Goal: Task Accomplishment & Management: Use online tool/utility

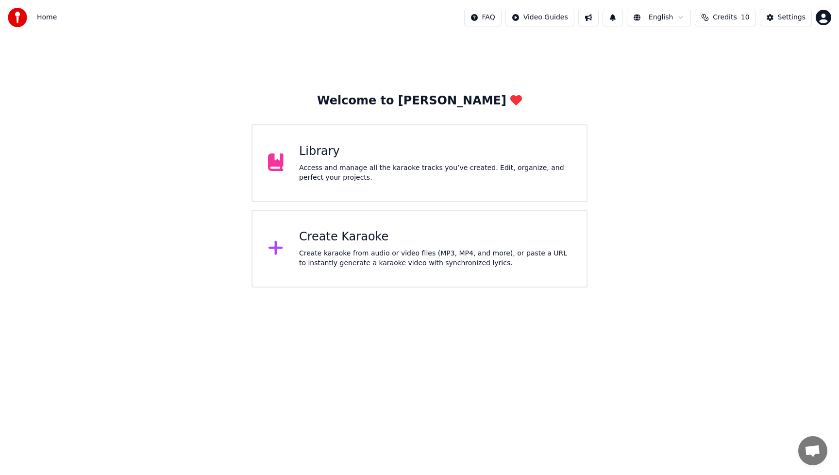
click at [366, 252] on div "Create karaoke from audio or video files (MP3, MP4, and more), or paste a URL t…" at bounding box center [435, 258] width 272 height 19
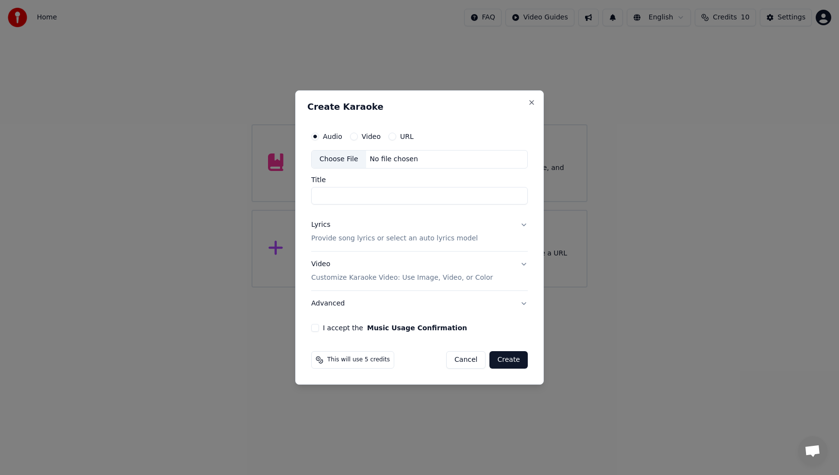
click at [338, 156] on div "Choose File" at bounding box center [339, 159] width 54 height 17
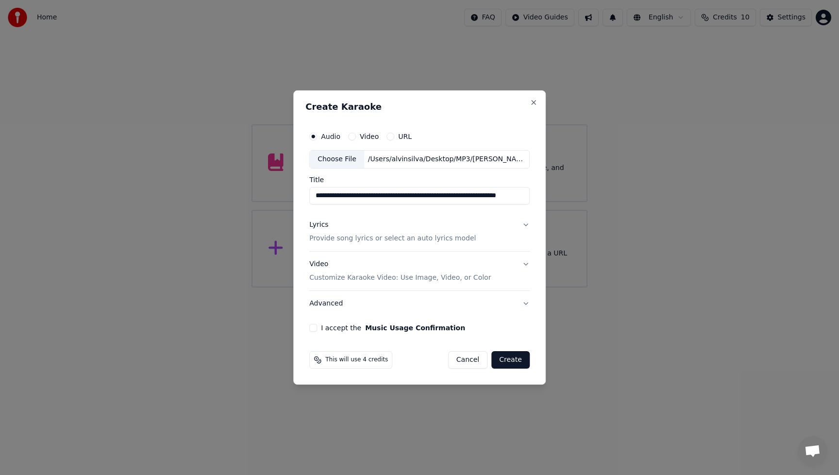
drag, startPoint x: 366, startPoint y: 194, endPoint x: 277, endPoint y: 197, distance: 88.9
click at [277, 197] on body "**********" at bounding box center [419, 143] width 839 height 287
drag, startPoint x: 358, startPoint y: 196, endPoint x: 549, endPoint y: 208, distance: 191.3
click at [549, 208] on body "**********" at bounding box center [419, 143] width 839 height 287
drag, startPoint x: 477, startPoint y: 194, endPoint x: 281, endPoint y: 195, distance: 196.7
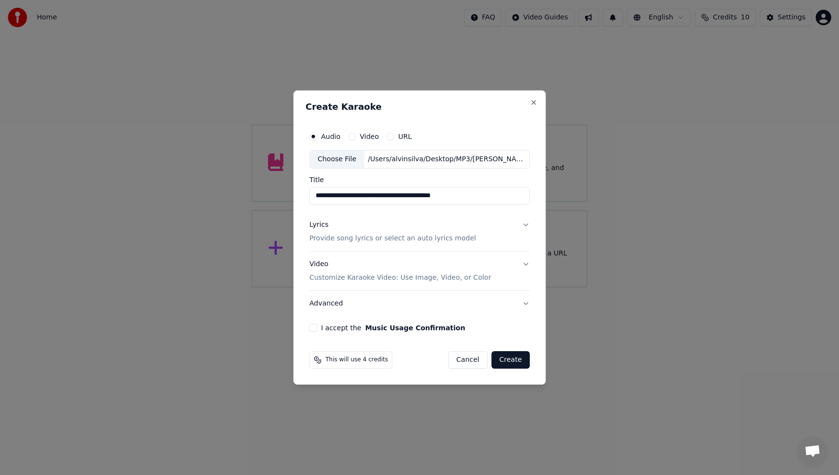
click at [281, 195] on body "**********" at bounding box center [419, 143] width 839 height 287
type input "**********"
click at [329, 238] on p "Provide song lyrics or select an auto lyrics model" at bounding box center [392, 239] width 167 height 10
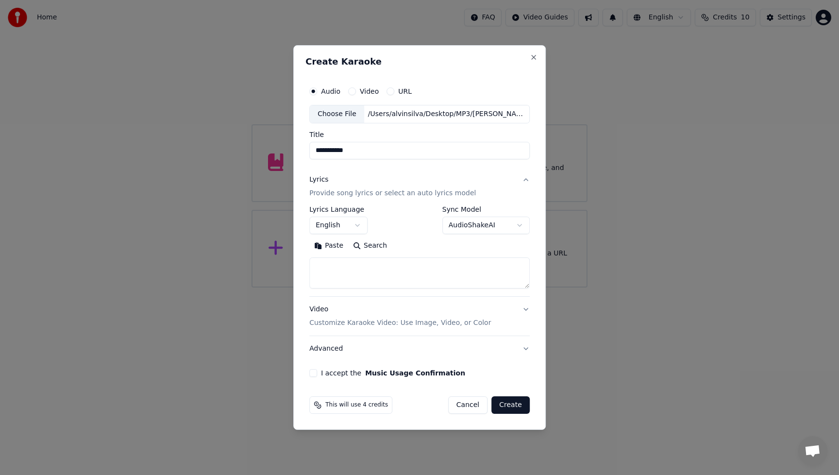
click at [344, 280] on textarea at bounding box center [419, 272] width 220 height 31
paste textarea "**********"
type textarea "**********"
click at [317, 309] on div "Video Customize Karaoke Video: Use Image, Video, or Color" at bounding box center [400, 315] width 182 height 23
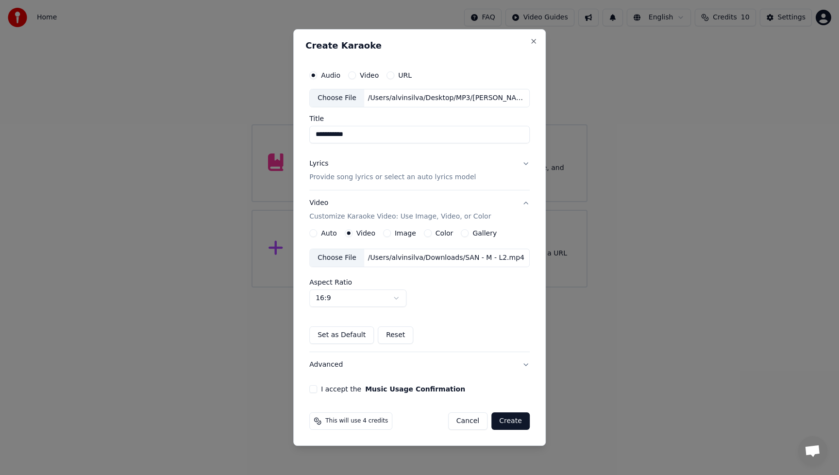
click at [337, 255] on div "Choose File" at bounding box center [337, 257] width 54 height 17
click at [316, 389] on button "I accept the Music Usage Confirmation" at bounding box center [313, 389] width 8 height 8
click at [513, 419] on button "Create" at bounding box center [510, 420] width 38 height 17
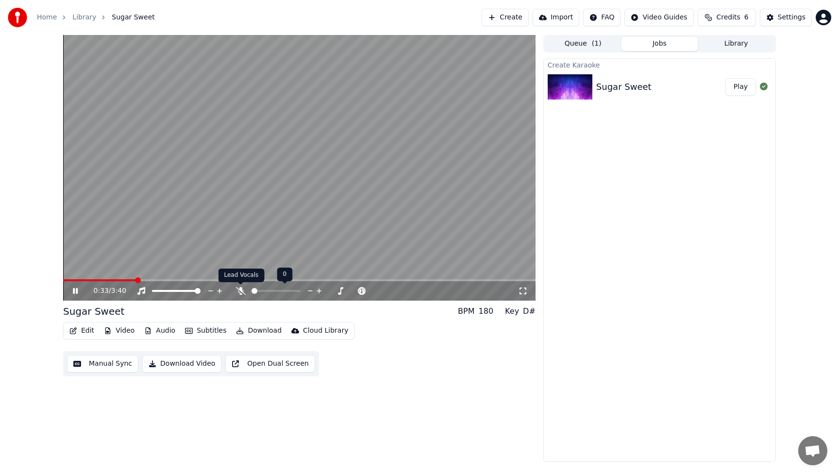
click at [244, 291] on icon at bounding box center [241, 291] width 10 height 8
click at [379, 363] on div "Edit Video Audio Subtitles Download Cloud Library Manual Sync Download Video Op…" at bounding box center [299, 349] width 472 height 54
click at [63, 283] on span at bounding box center [66, 280] width 6 height 6
click at [422, 391] on div "0:00 / 3:40 Sugar Sweet BPM 180 Key D# Edit Video Audio Subtitles Download Clou…" at bounding box center [299, 248] width 472 height 427
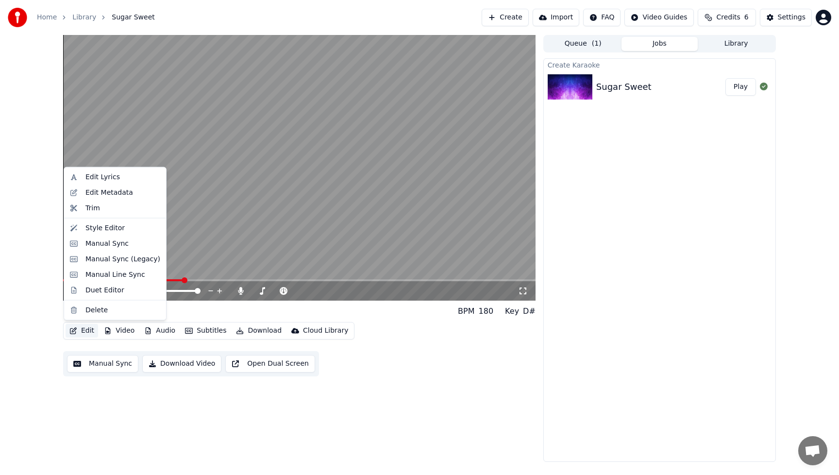
click at [88, 332] on button "Edit" at bounding box center [82, 331] width 33 height 14
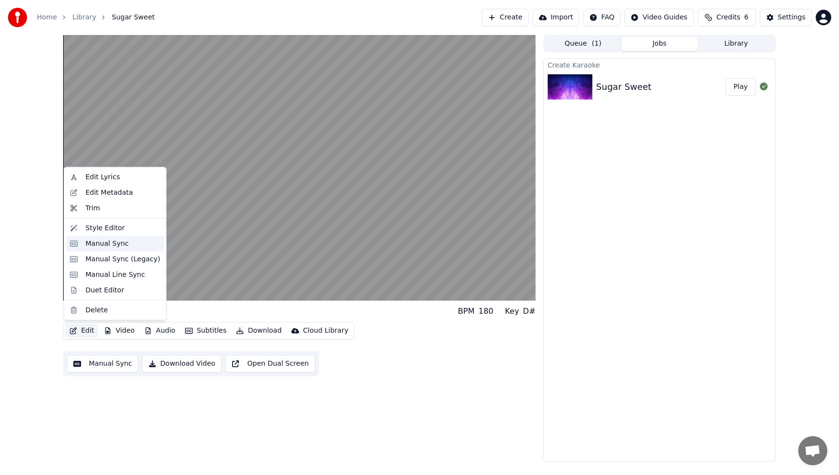
click at [101, 241] on div "Manual Sync" at bounding box center [106, 243] width 43 height 10
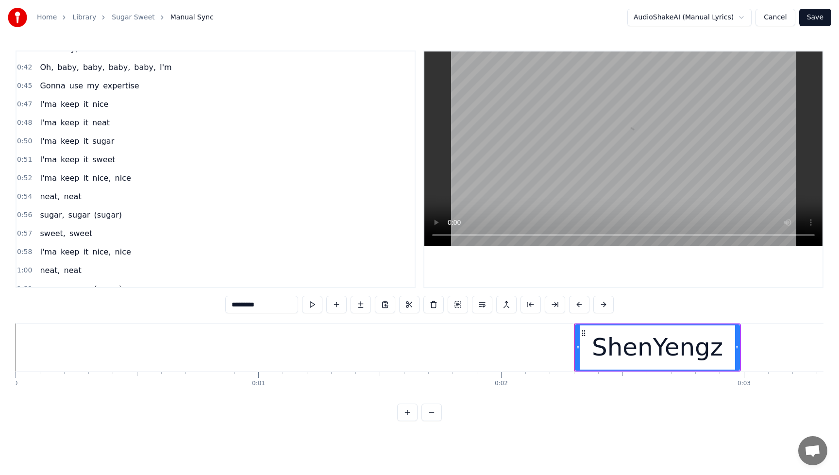
scroll to position [516, 0]
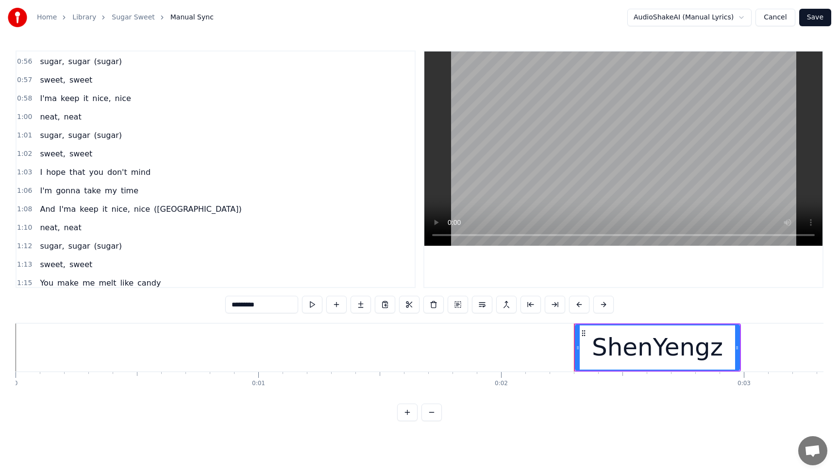
click at [772, 19] on button "Cancel" at bounding box center [775, 17] width 39 height 17
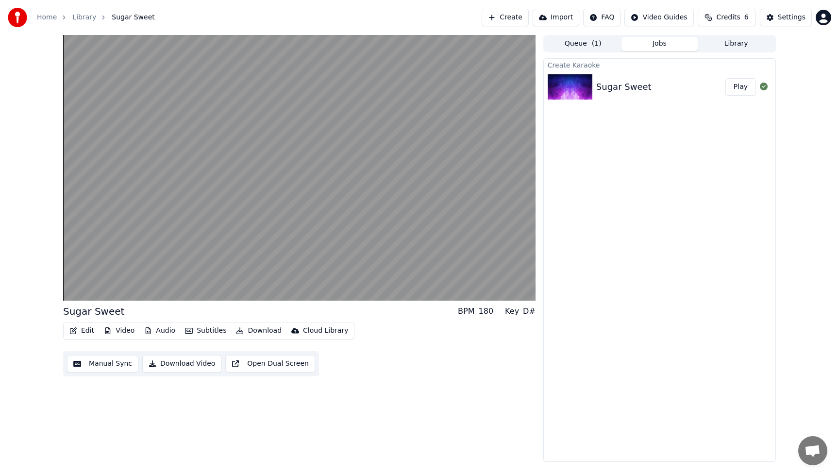
click at [91, 330] on button "Edit" at bounding box center [82, 331] width 33 height 14
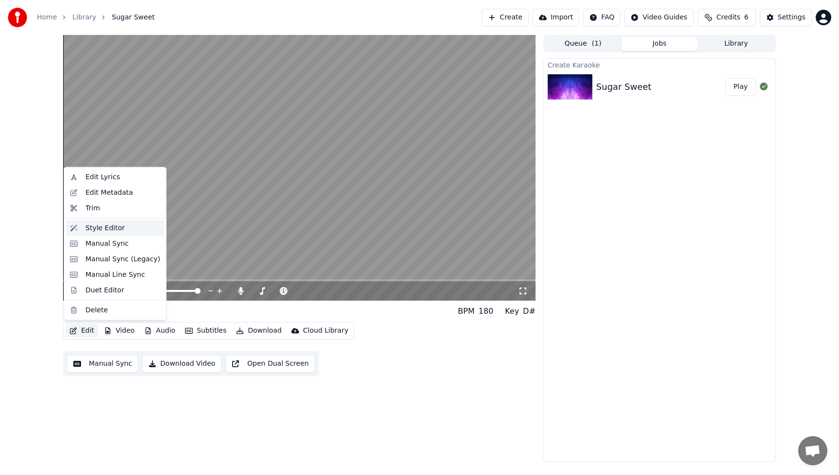
click at [96, 229] on div "Style Editor" at bounding box center [104, 228] width 39 height 10
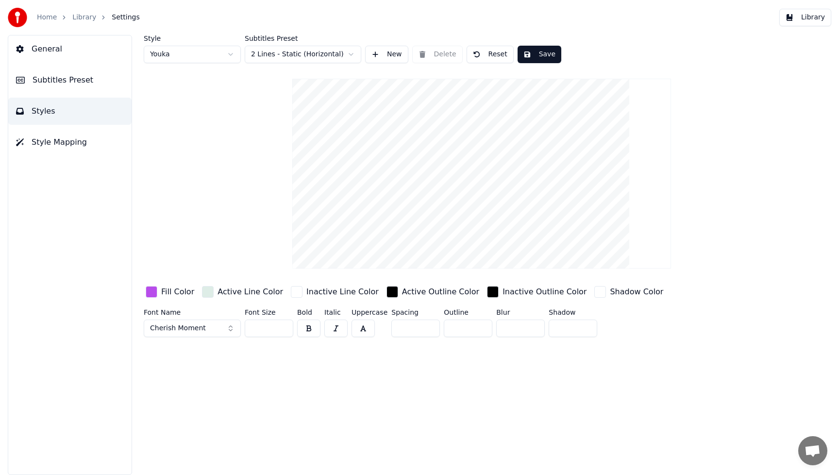
click at [230, 328] on button "Cherish Moment" at bounding box center [192, 328] width 97 height 17
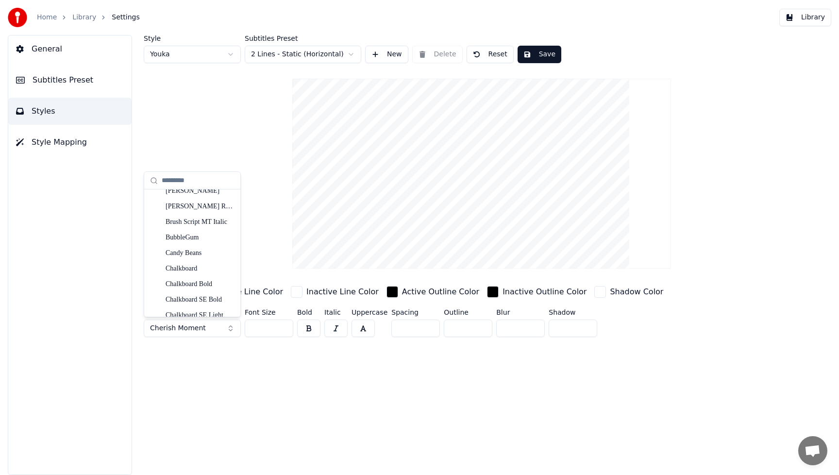
scroll to position [1857, 0]
click at [202, 240] on div "BubbleGum" at bounding box center [200, 237] width 69 height 10
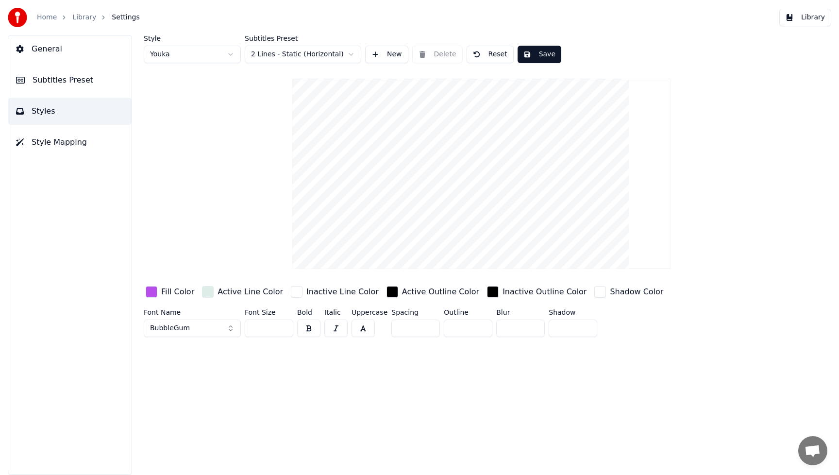
drag, startPoint x: 269, startPoint y: 330, endPoint x: 240, endPoint y: 329, distance: 28.7
click at [240, 329] on div "Font Name BubbleGum Font Size *** Bold Italic Uppercase Spacing * Outline * Blu…" at bounding box center [438, 325] width 588 height 32
type input "*"
type input "**"
drag, startPoint x: 276, startPoint y: 384, endPoint x: 245, endPoint y: 360, distance: 39.1
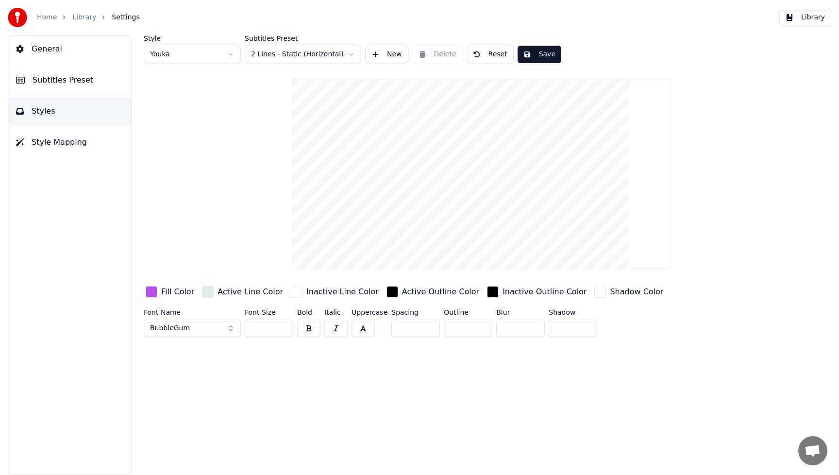
click at [276, 384] on div "Style Youka Subtitles Preset 2 Lines - Static (Horizontal) New Delete Reset Sav…" at bounding box center [481, 255] width 715 height 440
click at [152, 291] on div "button" at bounding box center [152, 292] width 12 height 12
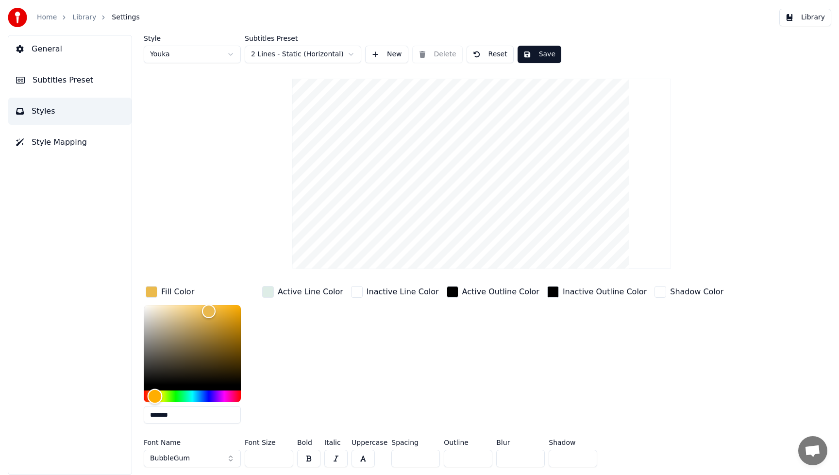
click at [155, 396] on div "Hue" at bounding box center [192, 396] width 97 height 12
type input "*******"
drag, startPoint x: 210, startPoint y: 314, endPoint x: 223, endPoint y: 320, distance: 14.3
click at [223, 320] on div "Color" at bounding box center [223, 320] width 15 height 15
click at [543, 54] on button "Save" at bounding box center [540, 54] width 44 height 17
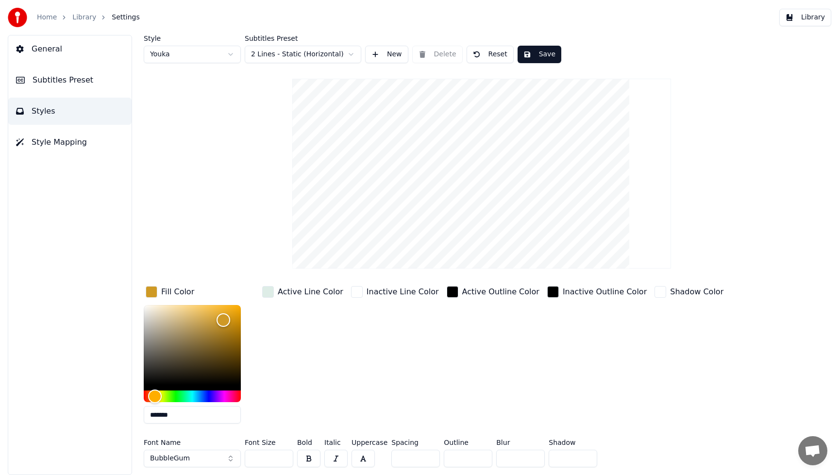
click at [816, 17] on button "Library" at bounding box center [805, 17] width 52 height 17
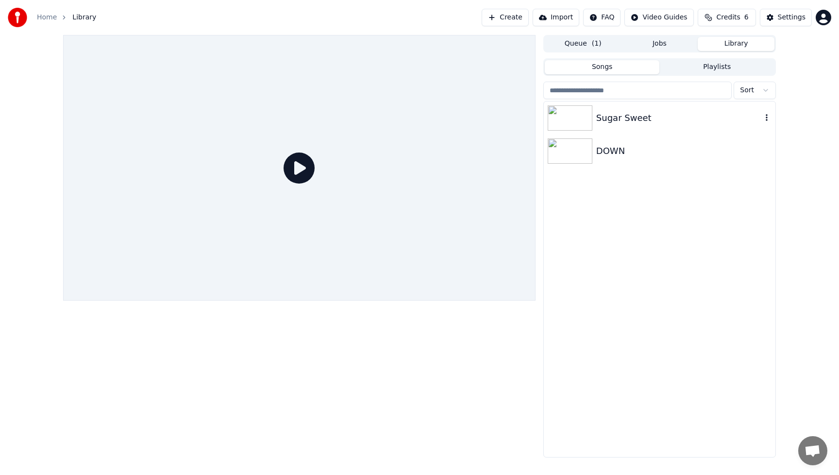
click at [575, 118] on img at bounding box center [570, 117] width 45 height 25
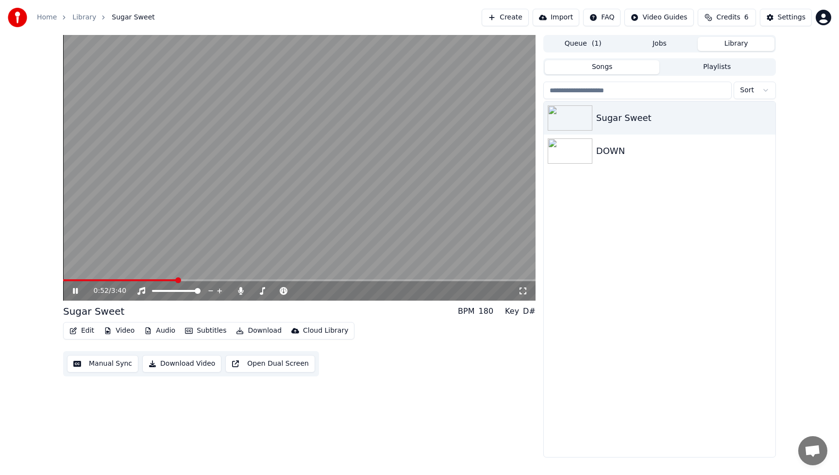
click at [77, 287] on icon at bounding box center [82, 291] width 23 height 8
click at [88, 333] on button "Edit" at bounding box center [82, 331] width 33 height 14
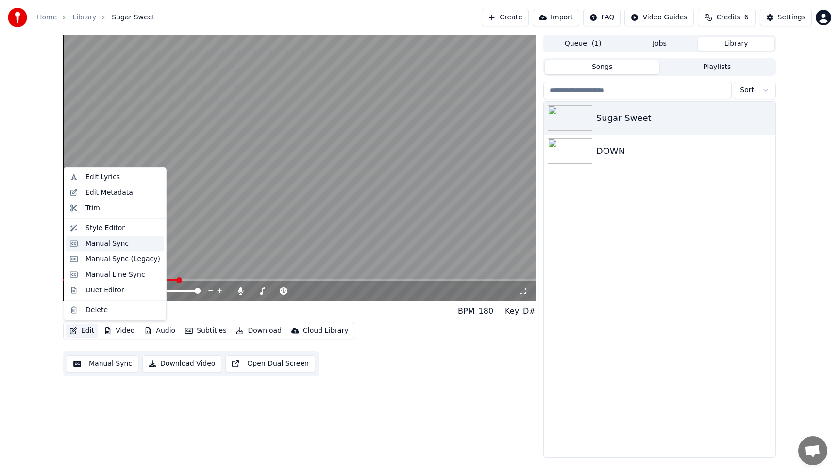
click at [106, 243] on div "Manual Sync" at bounding box center [106, 243] width 43 height 10
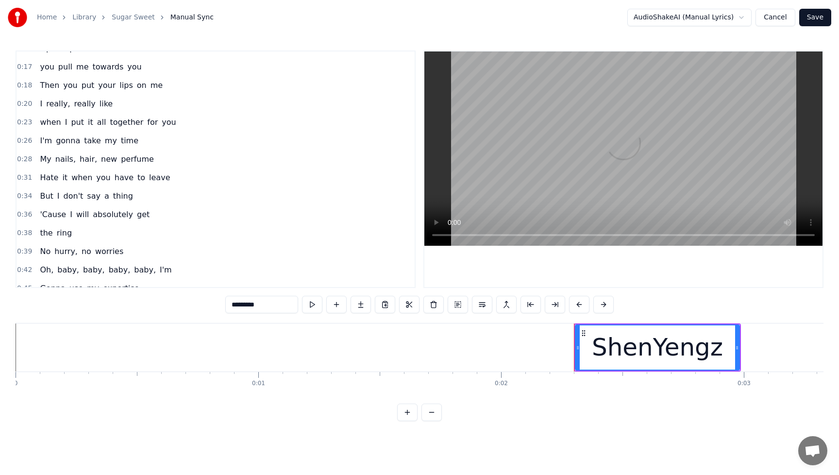
scroll to position [301, 0]
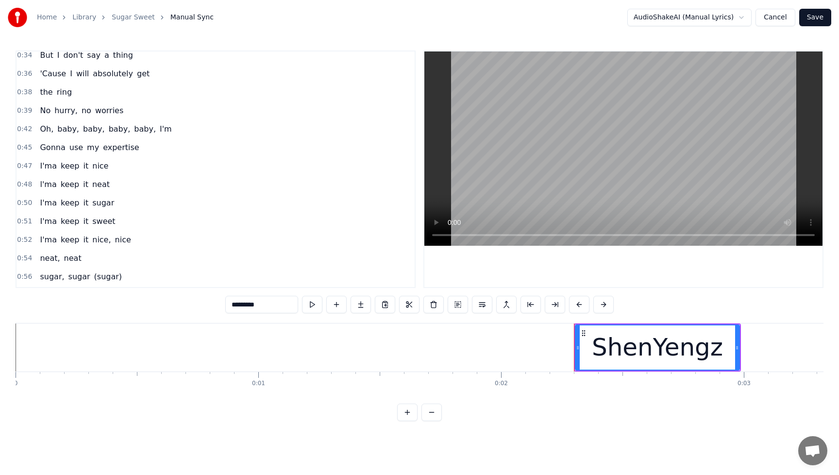
click at [42, 182] on span "l'ma" at bounding box center [48, 184] width 18 height 11
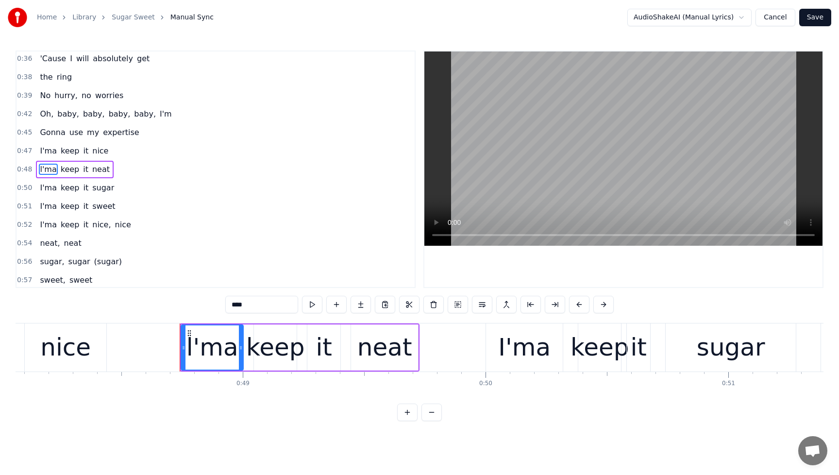
scroll to position [0, 11786]
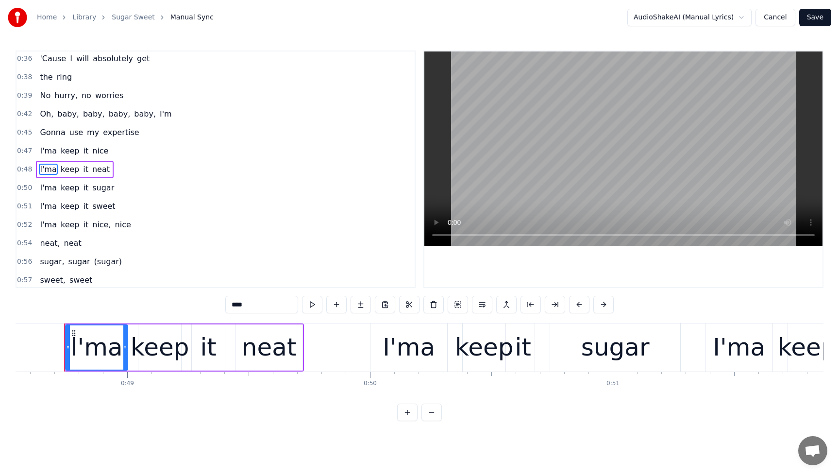
click at [232, 308] on input "****" at bounding box center [261, 304] width 73 height 17
type input "****"
click at [828, 19] on button "Save" at bounding box center [815, 17] width 32 height 17
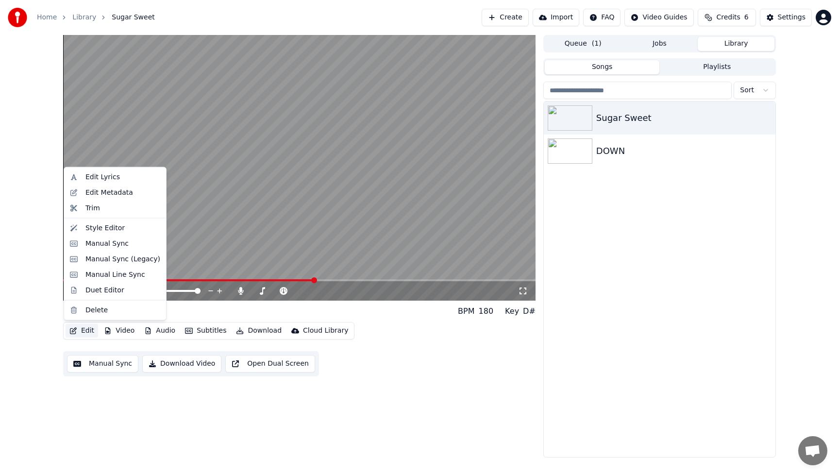
click at [82, 332] on button "Edit" at bounding box center [82, 331] width 33 height 14
click at [83, 243] on div "Manual Sync" at bounding box center [115, 244] width 98 height 16
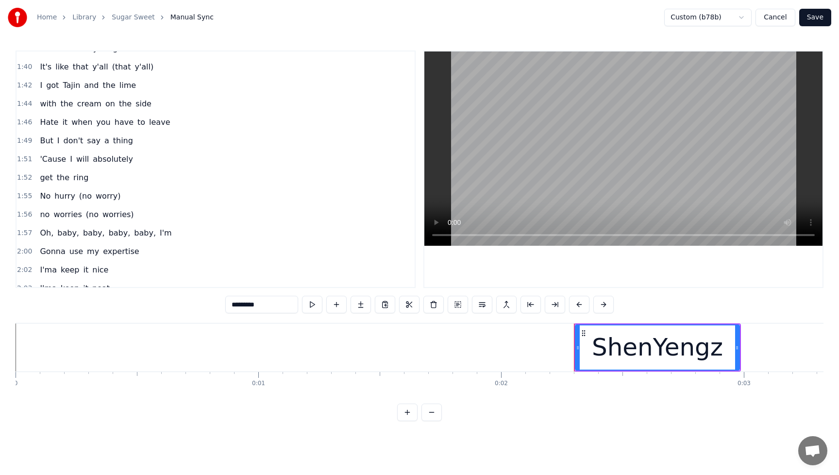
scroll to position [962, 0]
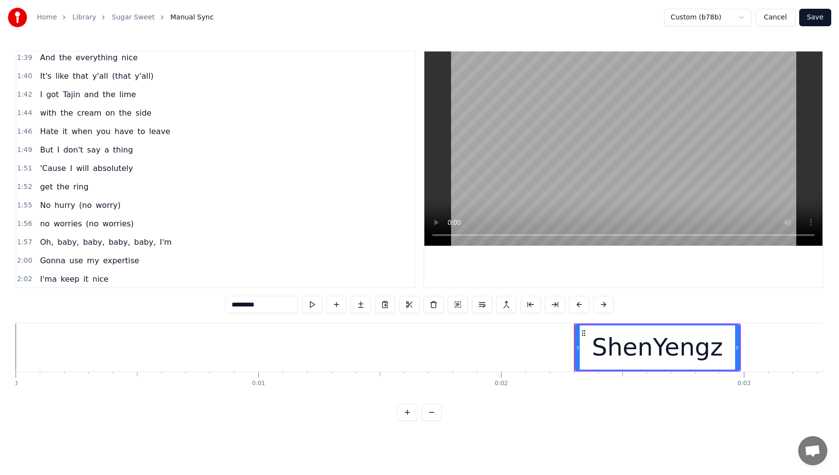
click at [56, 186] on span "the" at bounding box center [63, 186] width 15 height 11
type input "***"
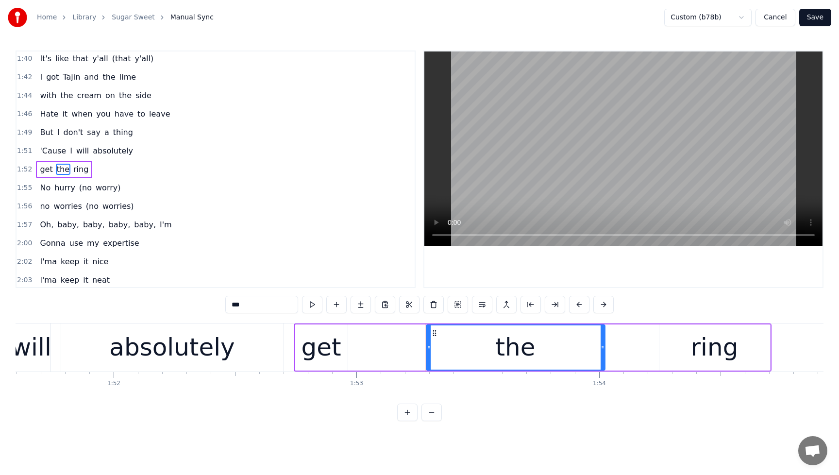
scroll to position [0, 27080]
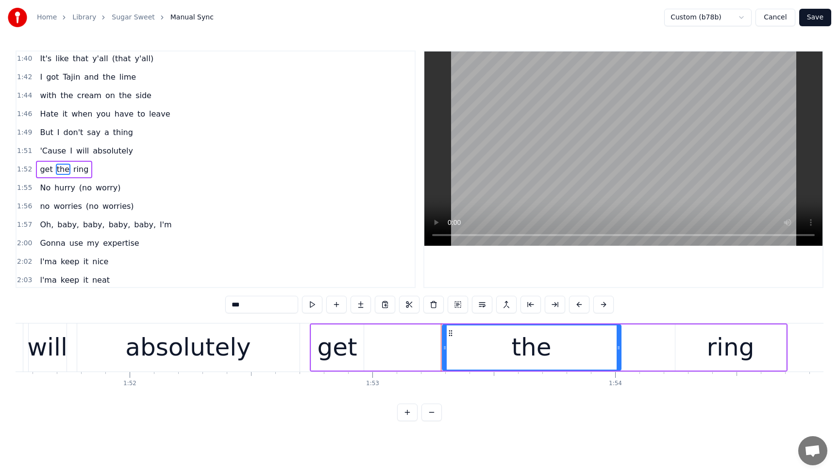
click at [586, 340] on div "the" at bounding box center [532, 347] width 178 height 44
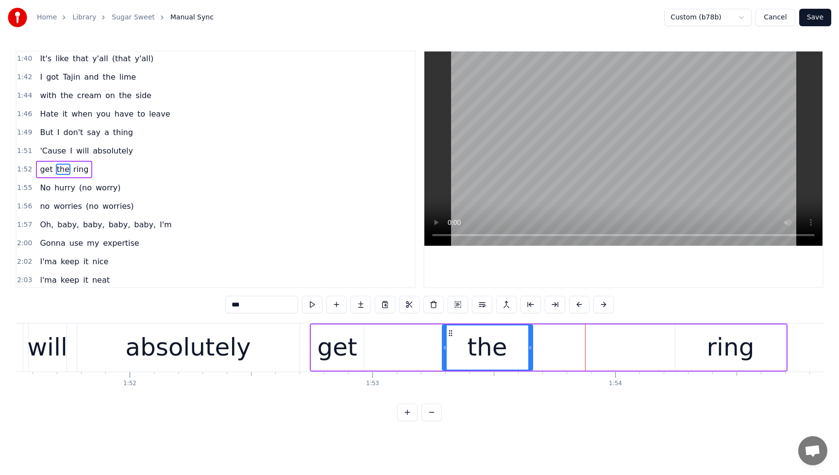
drag, startPoint x: 619, startPoint y: 347, endPoint x: 523, endPoint y: 354, distance: 96.0
click at [530, 354] on div at bounding box center [530, 347] width 4 height 44
click at [425, 352] on div "get the ring" at bounding box center [549, 347] width 478 height 48
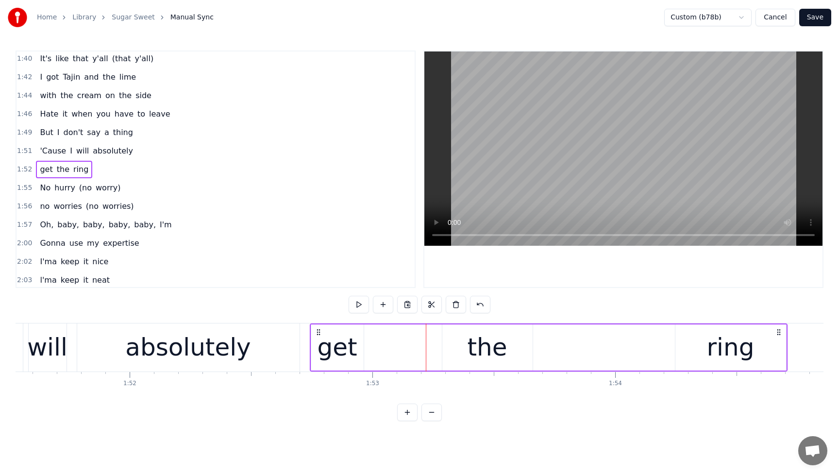
click at [383, 348] on div "get the ring" at bounding box center [549, 347] width 478 height 48
click at [364, 336] on div "get the ring" at bounding box center [549, 347] width 478 height 48
click at [350, 333] on div "get" at bounding box center [337, 347] width 40 height 36
click at [468, 349] on div "the" at bounding box center [487, 347] width 90 height 46
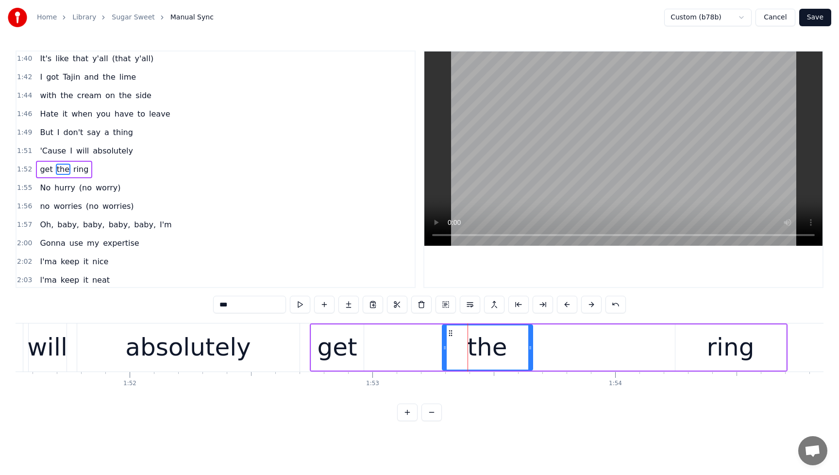
drag, startPoint x: 490, startPoint y: 346, endPoint x: 454, endPoint y: 351, distance: 36.7
click at [454, 351] on div "the" at bounding box center [487, 347] width 89 height 44
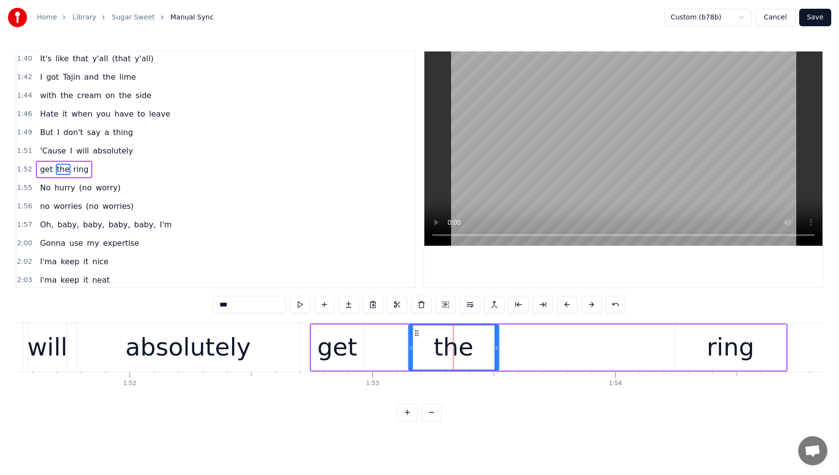
drag, startPoint x: 446, startPoint y: 333, endPoint x: 416, endPoint y: 337, distance: 29.9
click at [416, 337] on icon at bounding box center [417, 333] width 8 height 8
drag, startPoint x: 497, startPoint y: 349, endPoint x: 471, endPoint y: 353, distance: 26.0
click at [471, 353] on div at bounding box center [471, 347] width 4 height 44
click at [704, 349] on div "ring" at bounding box center [730, 347] width 111 height 46
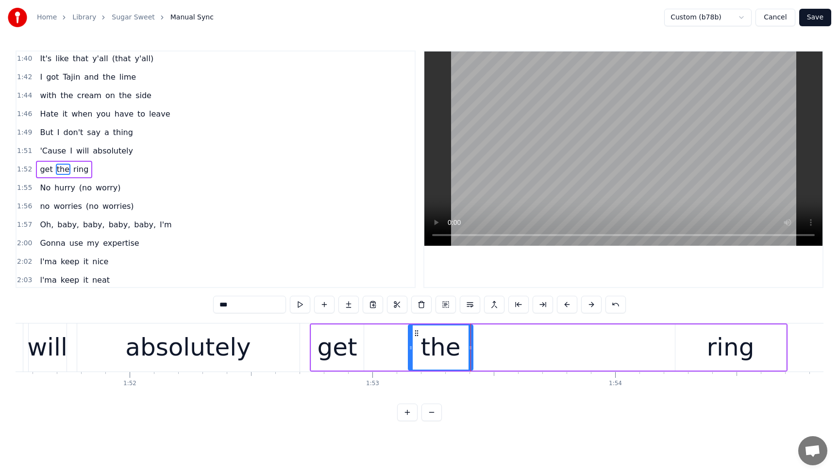
type input "****"
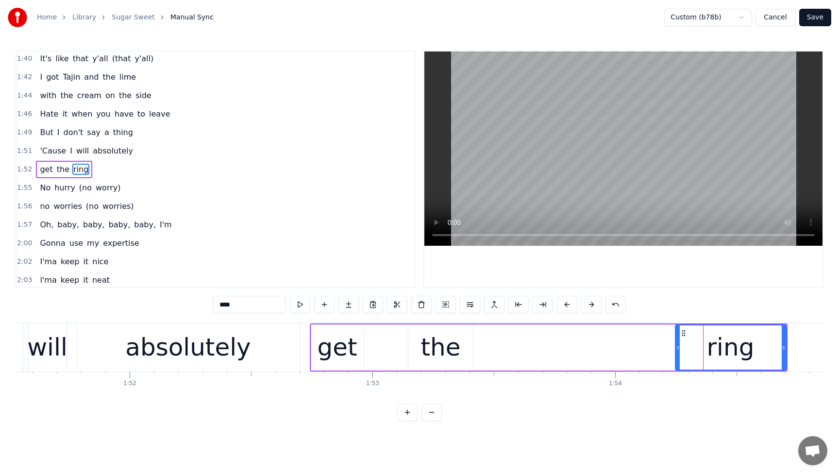
drag, startPoint x: 740, startPoint y: 349, endPoint x: 668, endPoint y: 356, distance: 72.7
click at [650, 357] on div "get the ring" at bounding box center [549, 347] width 478 height 48
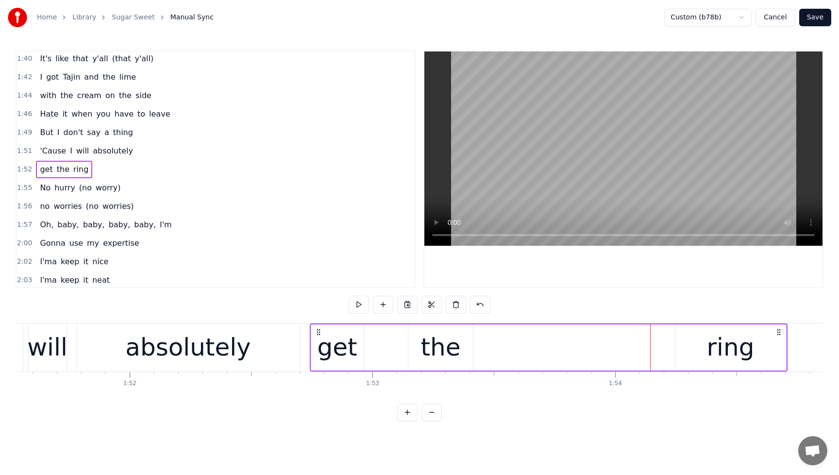
click at [683, 334] on div "ring" at bounding box center [730, 347] width 111 height 46
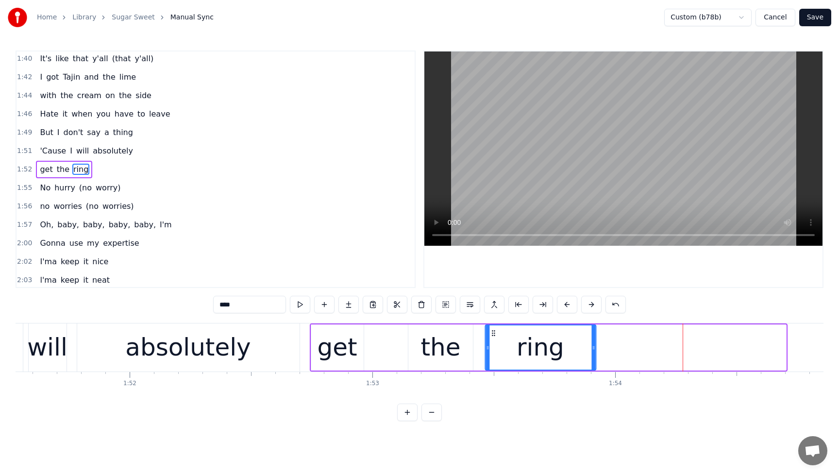
drag, startPoint x: 683, startPoint y: 333, endPoint x: 492, endPoint y: 355, distance: 191.7
click at [492, 355] on div "ring" at bounding box center [541, 347] width 110 height 44
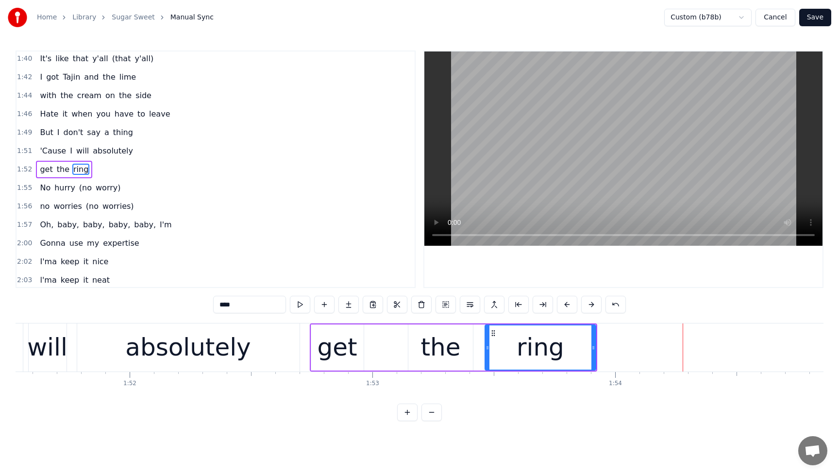
click at [50, 144] on div "'Cause I will absolutely" at bounding box center [86, 150] width 101 height 17
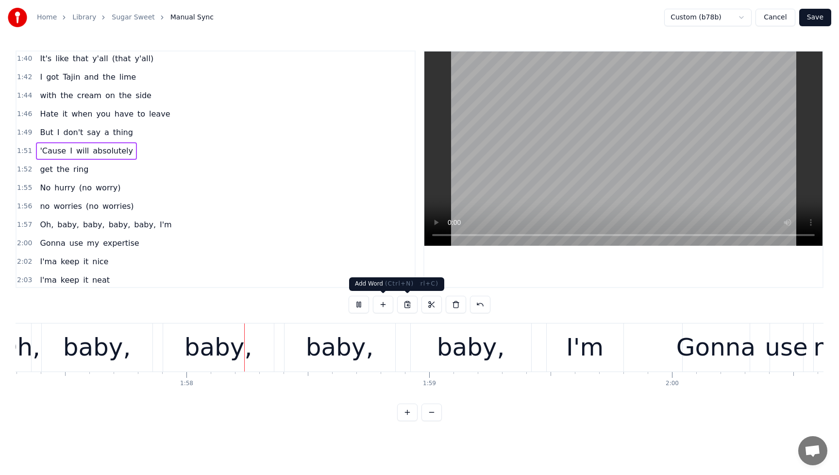
scroll to position [0, 28481]
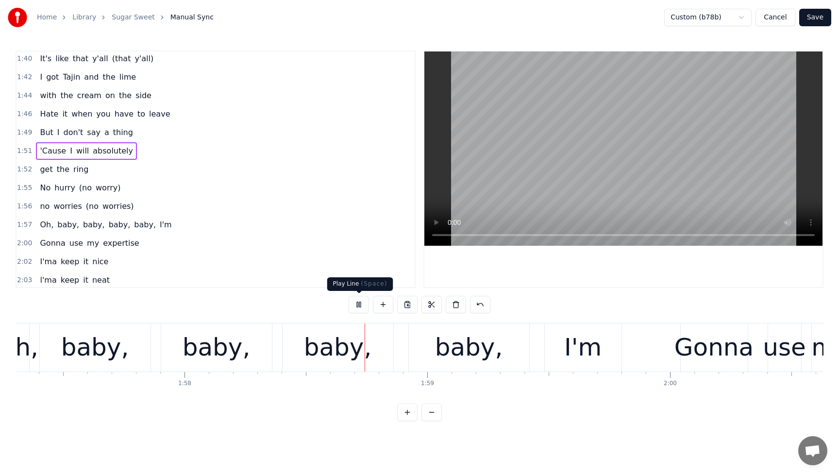
click at [362, 305] on button at bounding box center [359, 304] width 20 height 17
click at [39, 164] on span "get" at bounding box center [46, 170] width 15 height 12
click at [39, 147] on span "'Cause" at bounding box center [53, 150] width 28 height 11
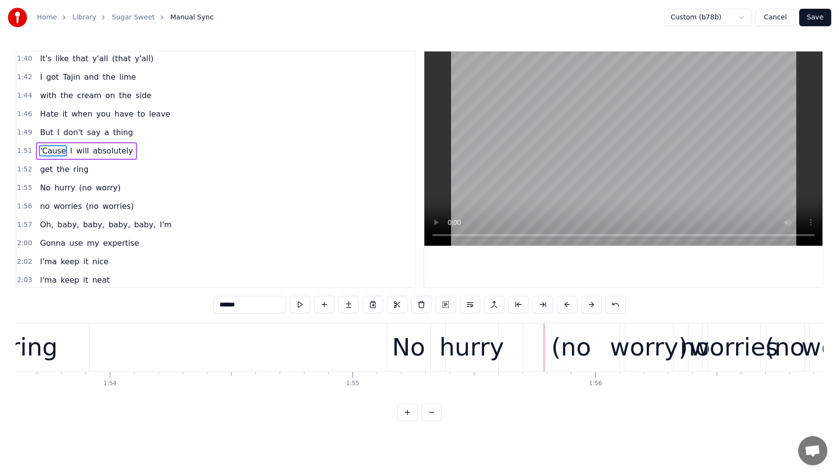
scroll to position [0, 27425]
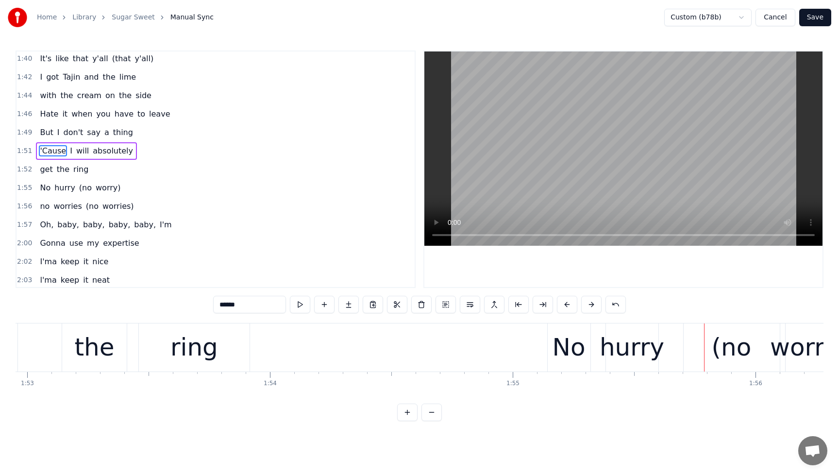
click at [568, 355] on div "No" at bounding box center [569, 347] width 33 height 36
type input "**"
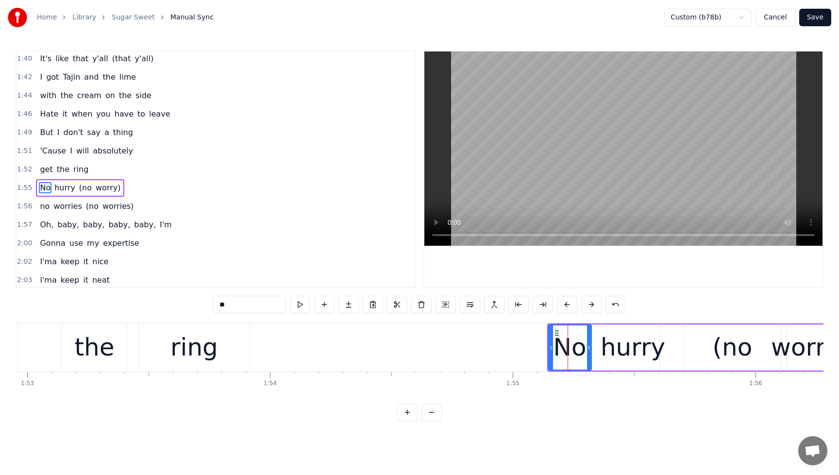
scroll to position [998, 0]
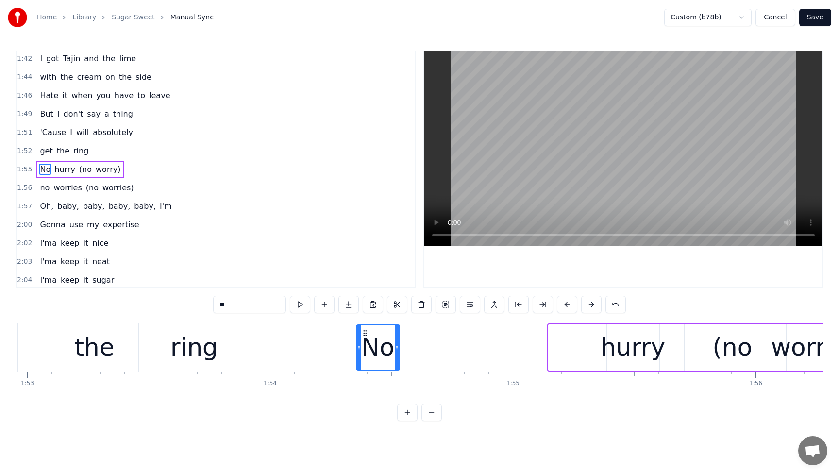
drag, startPoint x: 558, startPoint y: 335, endPoint x: 367, endPoint y: 345, distance: 192.1
click at [367, 345] on div "No" at bounding box center [378, 347] width 42 height 44
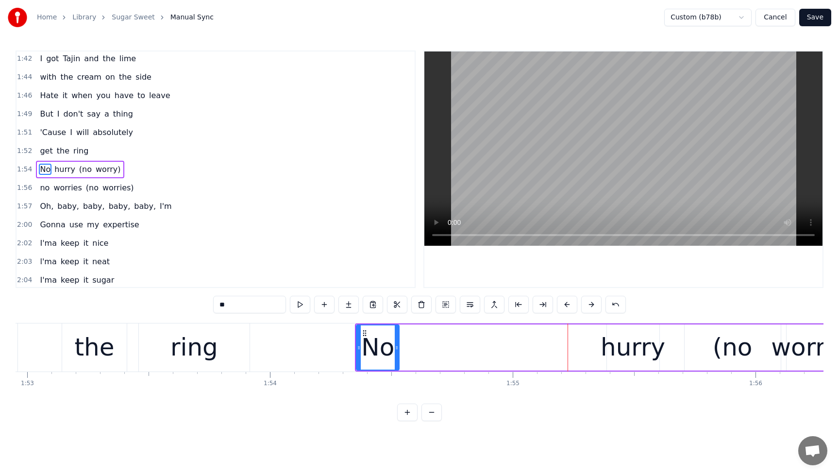
click at [605, 347] on div "No hurry (no worry)" at bounding box center [595, 347] width 480 height 48
click at [628, 345] on div "hurry" at bounding box center [633, 347] width 65 height 36
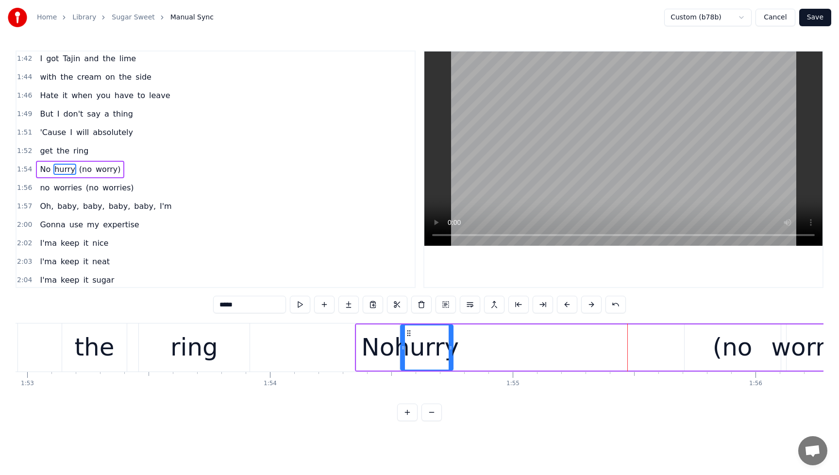
drag, startPoint x: 611, startPoint y: 334, endPoint x: 408, endPoint y: 344, distance: 203.2
click at [408, 344] on div "hurry" at bounding box center [426, 347] width 51 height 44
drag, startPoint x: 452, startPoint y: 347, endPoint x: 503, endPoint y: 350, distance: 51.1
click at [491, 349] on div "hurry" at bounding box center [445, 347] width 91 height 46
click at [731, 349] on div "(no" at bounding box center [733, 347] width 40 height 36
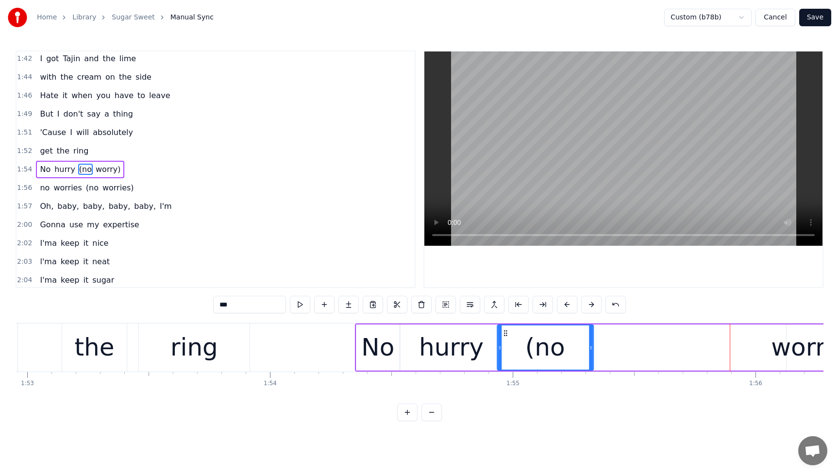
drag, startPoint x: 692, startPoint y: 333, endPoint x: 521, endPoint y: 351, distance: 172.8
click at [500, 351] on div "(no" at bounding box center [545, 347] width 95 height 44
click at [785, 347] on div "worry)" at bounding box center [810, 347] width 78 height 36
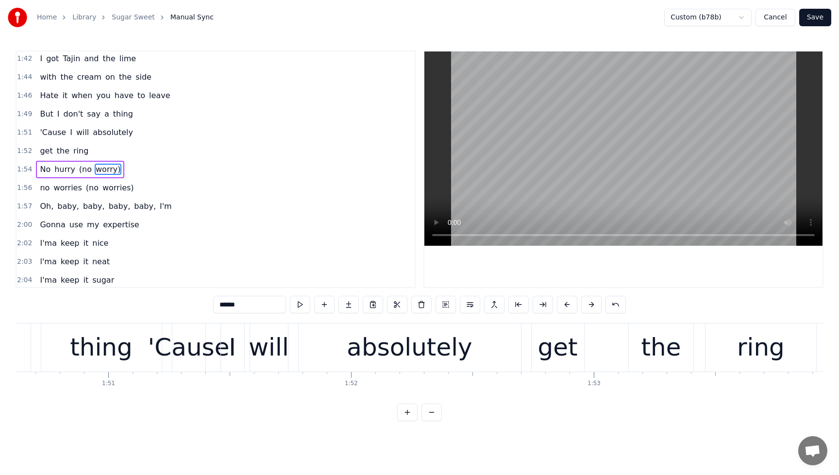
scroll to position [0, 27018]
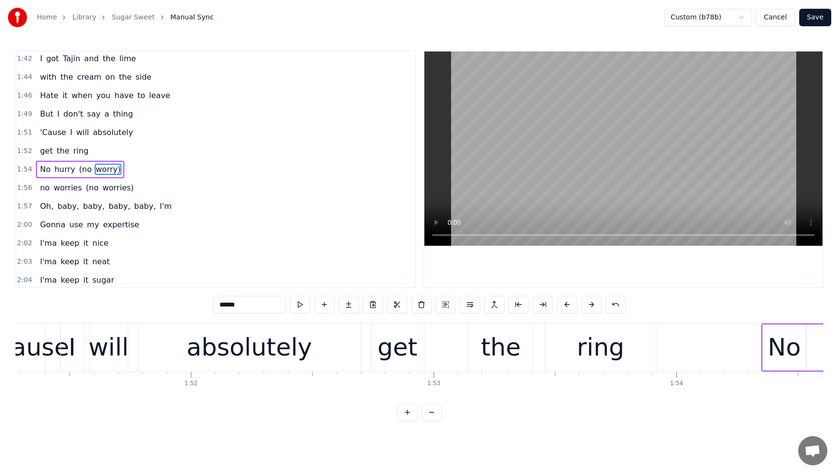
click at [430, 403] on div "0:02 ShenYengz 0:05 Mm- mm 0:07 Ay 0:09 [PERSON_NAME], ah, what you do? 0:10 Wa…" at bounding box center [420, 236] width 808 height 371
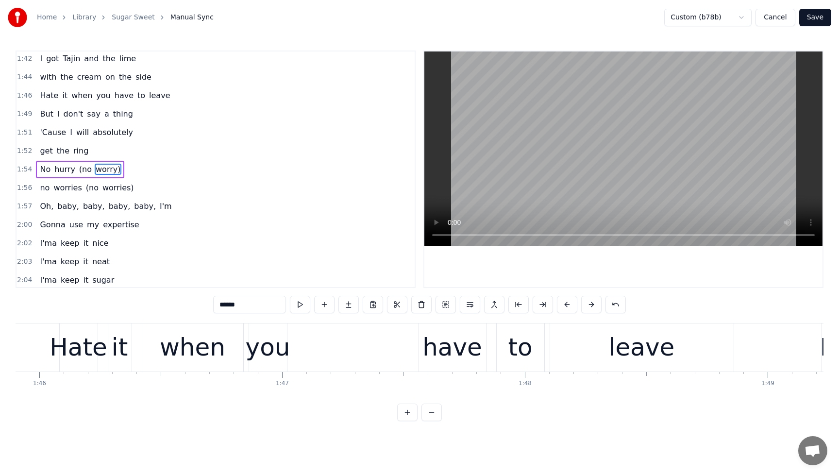
scroll to position [0, 25697]
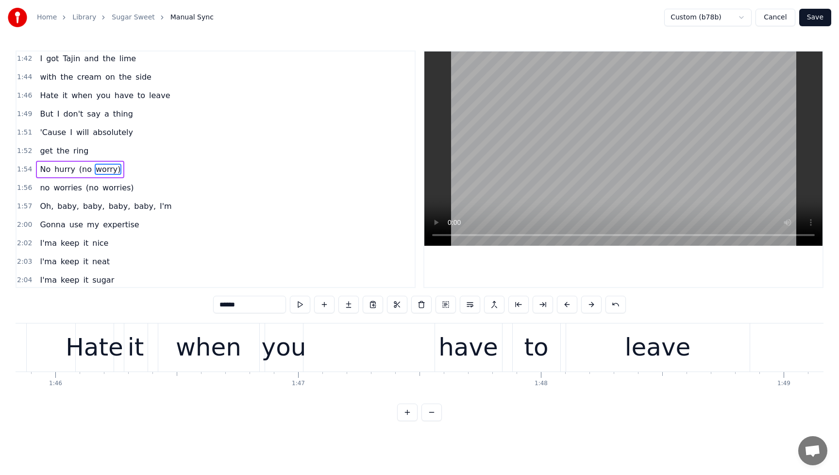
click at [97, 168] on span "worry)" at bounding box center [108, 169] width 27 height 11
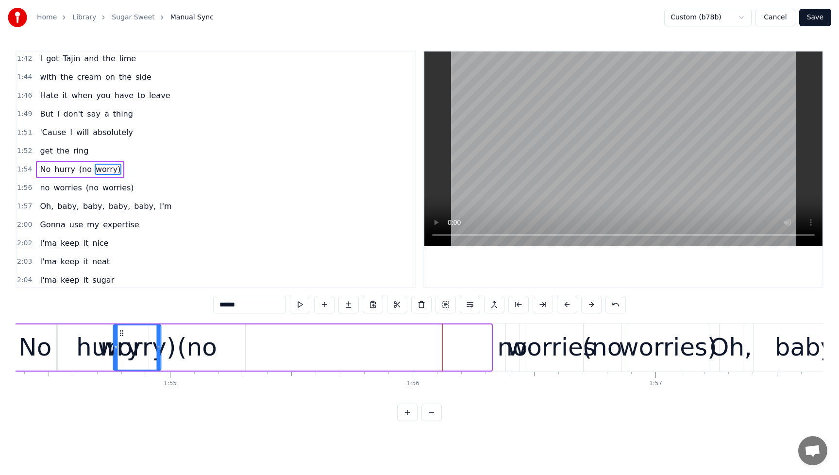
scroll to position [0, 27765]
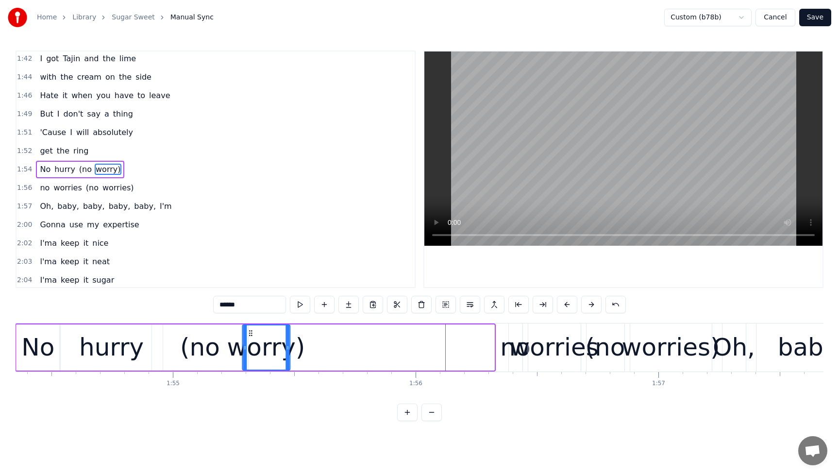
drag, startPoint x: 74, startPoint y: 334, endPoint x: 250, endPoint y: 349, distance: 176.9
click at [250, 349] on div "worry)" at bounding box center [266, 347] width 47 height 44
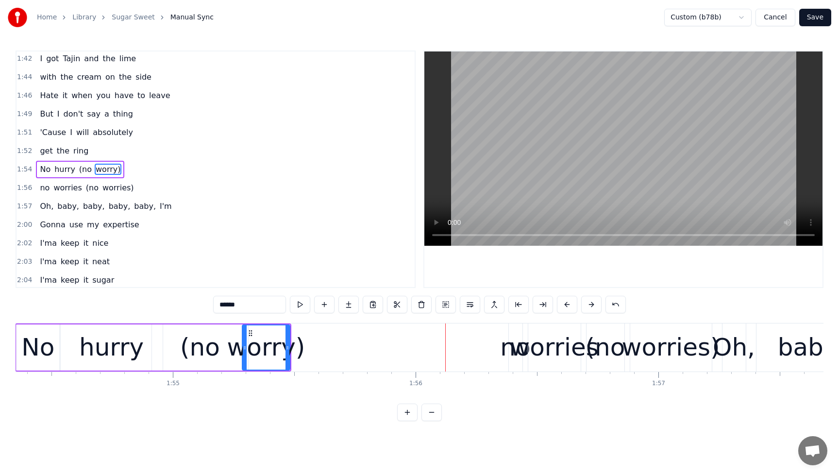
click at [42, 127] on span "'Cause" at bounding box center [53, 132] width 28 height 11
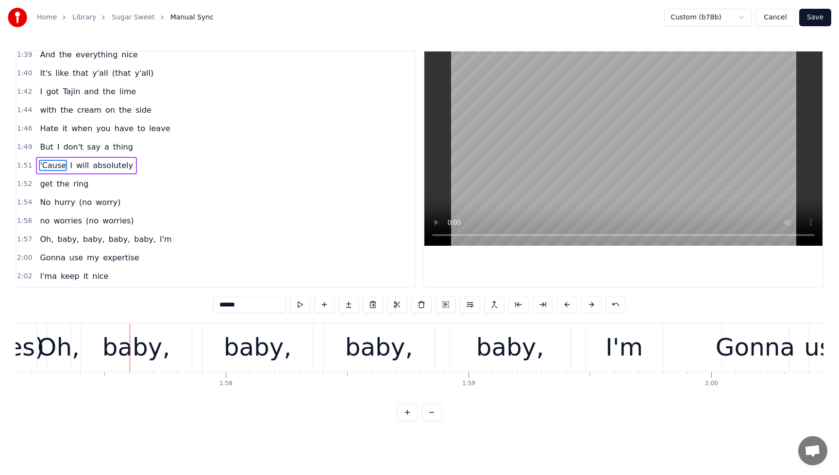
scroll to position [0, 28505]
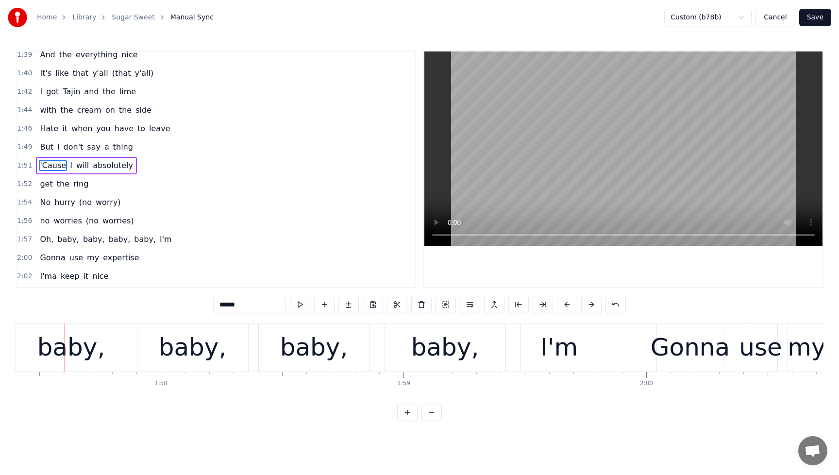
click at [47, 217] on span "no" at bounding box center [45, 220] width 12 height 11
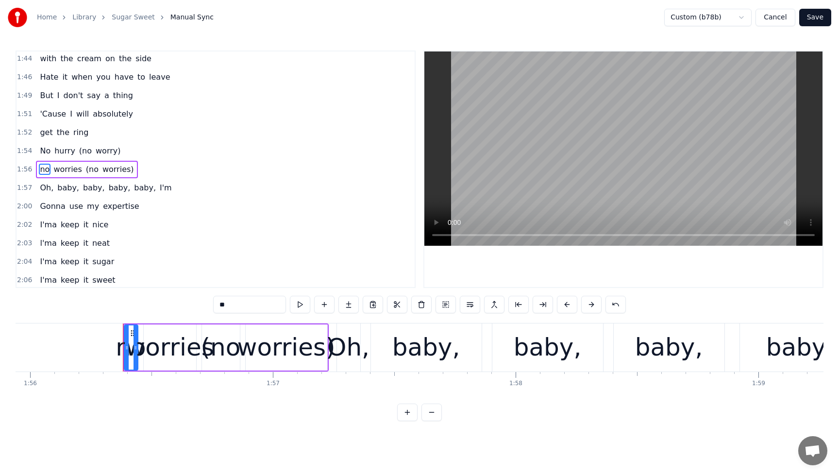
scroll to position [0, 27974]
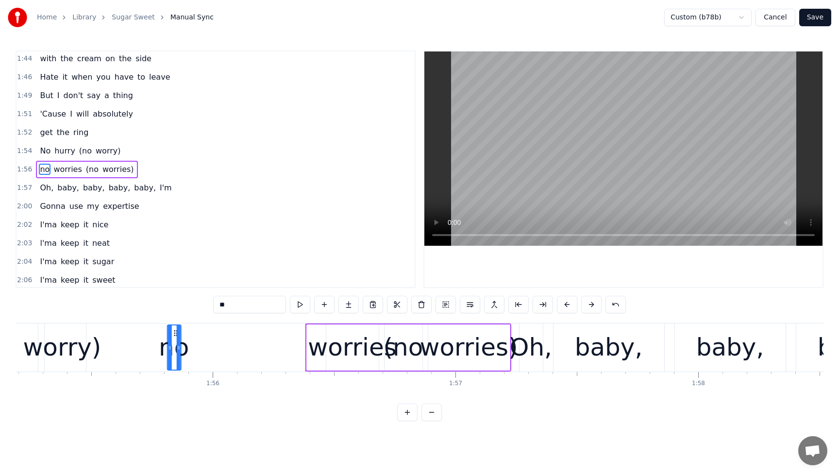
drag, startPoint x: 306, startPoint y: 332, endPoint x: 173, endPoint y: 346, distance: 134.3
click at [173, 346] on div "no" at bounding box center [174, 347] width 13 height 44
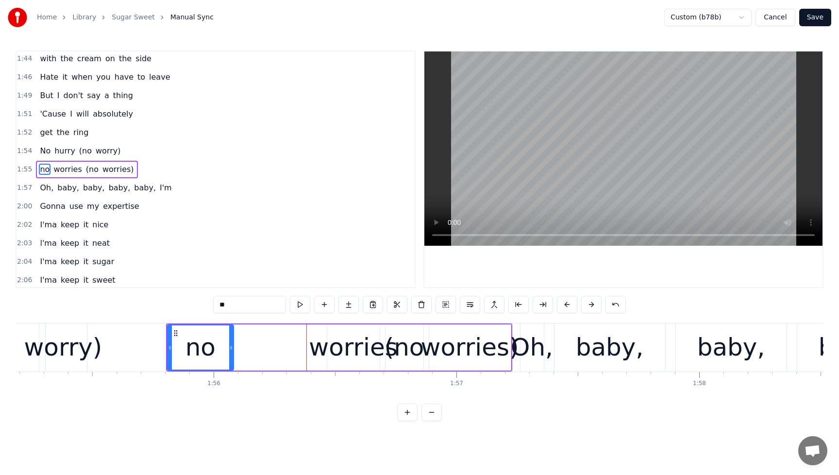
drag, startPoint x: 178, startPoint y: 351, endPoint x: 231, endPoint y: 351, distance: 52.4
click at [231, 351] on div at bounding box center [231, 347] width 4 height 44
click at [333, 348] on div "worries" at bounding box center [353, 347] width 88 height 36
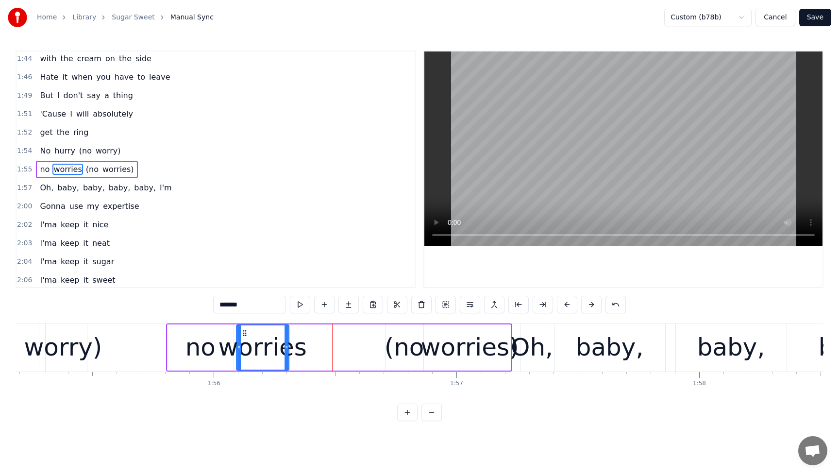
drag, startPoint x: 334, startPoint y: 335, endPoint x: 243, endPoint y: 342, distance: 91.1
click at [243, 342] on div "worries" at bounding box center [262, 347] width 51 height 44
click at [393, 348] on div "(no" at bounding box center [405, 347] width 40 height 36
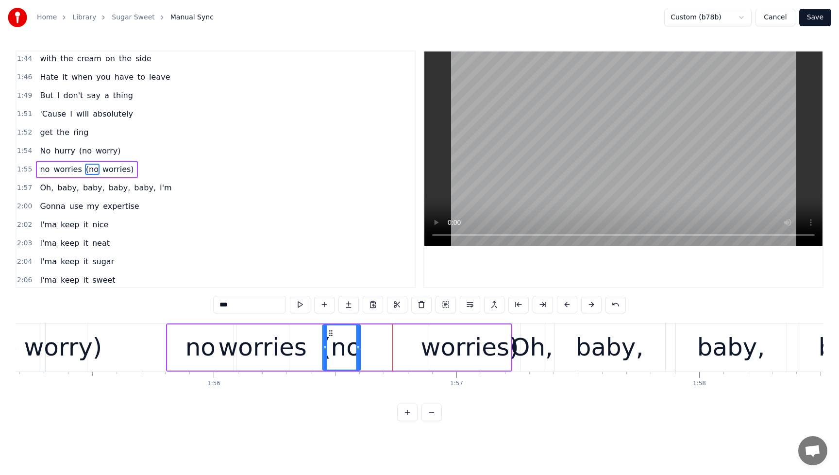
drag, startPoint x: 392, startPoint y: 333, endPoint x: 329, endPoint y: 342, distance: 63.8
click at [329, 342] on div "(no" at bounding box center [341, 347] width 37 height 44
click at [447, 344] on div "worries)" at bounding box center [470, 347] width 98 height 36
type input "********"
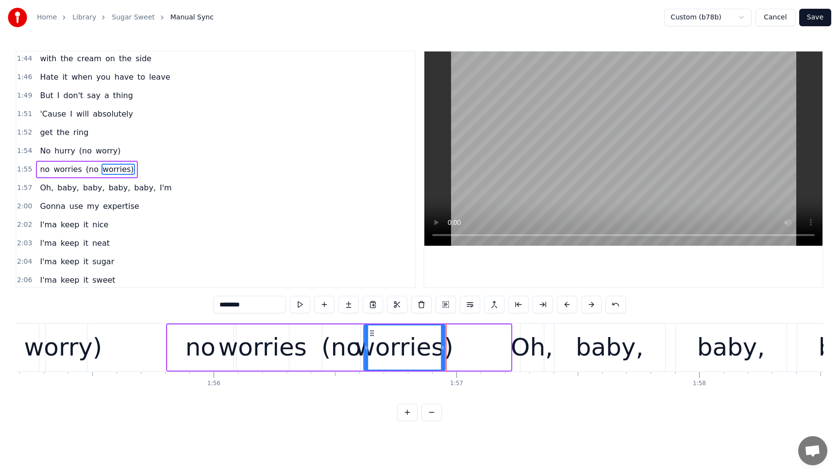
drag, startPoint x: 435, startPoint y: 335, endPoint x: 369, endPoint y: 346, distance: 66.4
click at [369, 346] on div "worries)" at bounding box center [404, 347] width 81 height 44
click at [40, 125] on div "get the ring" at bounding box center [64, 132] width 56 height 17
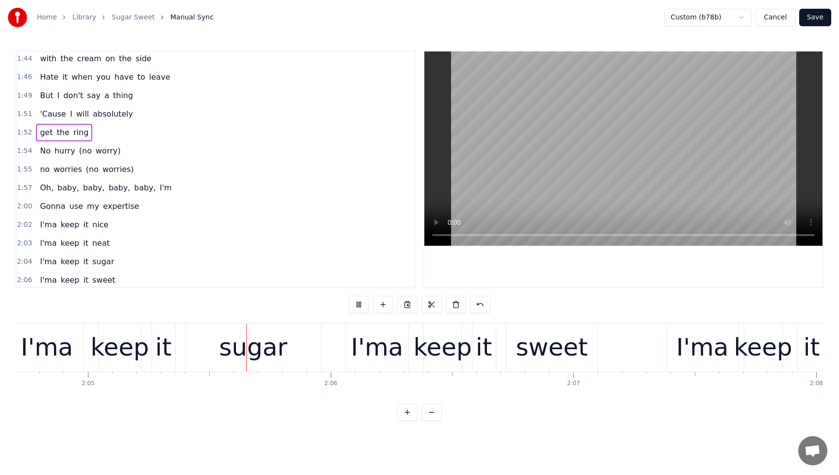
scroll to position [0, 30328]
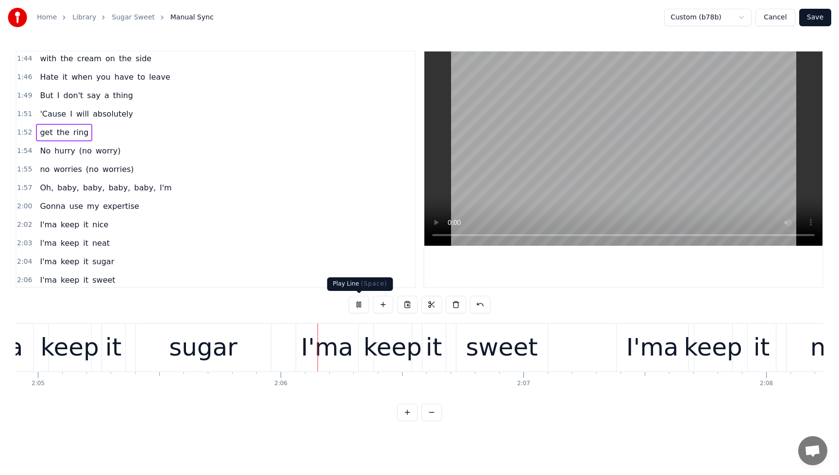
click at [361, 305] on button at bounding box center [359, 304] width 20 height 17
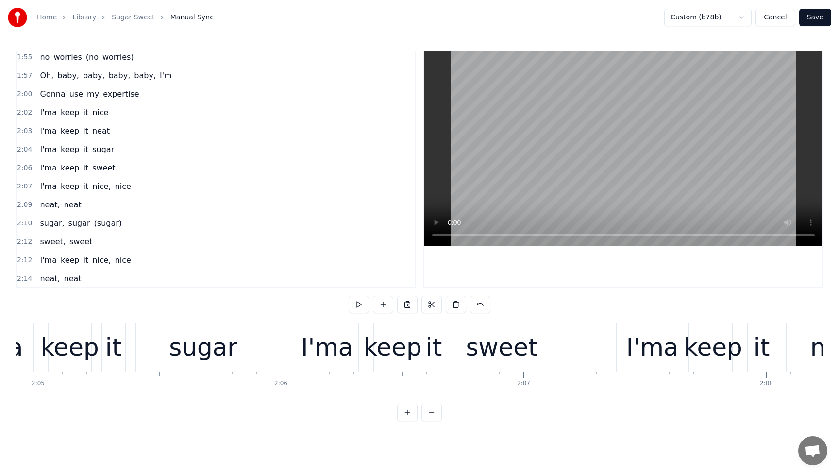
scroll to position [1109, 0]
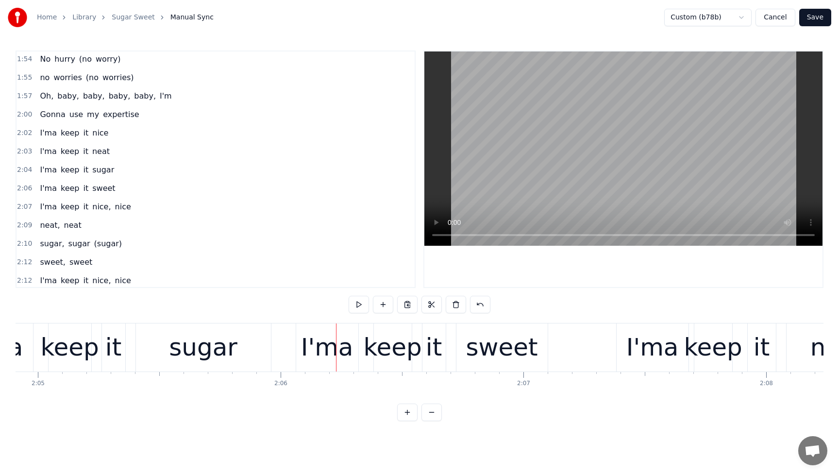
click at [42, 152] on span "l'ma" at bounding box center [48, 151] width 18 height 11
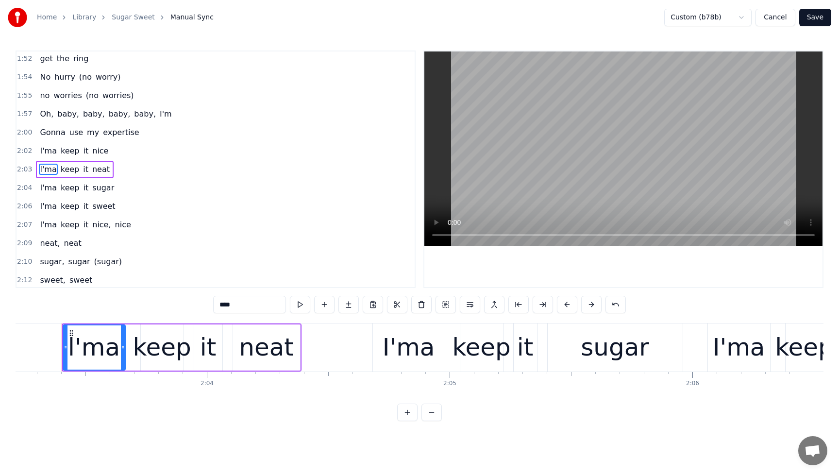
scroll to position [0, 29913]
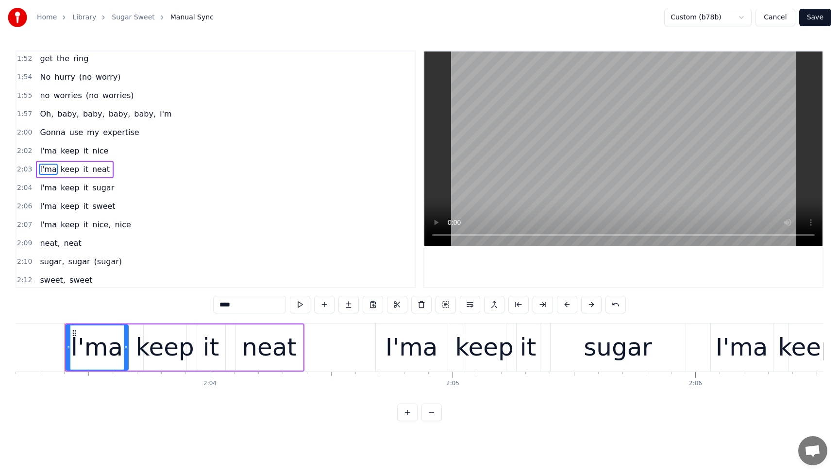
click at [218, 303] on input "****" at bounding box center [249, 304] width 73 height 17
type input "****"
click at [45, 107] on div "Oh, baby, baby, baby, baby, I'm" at bounding box center [105, 113] width 139 height 17
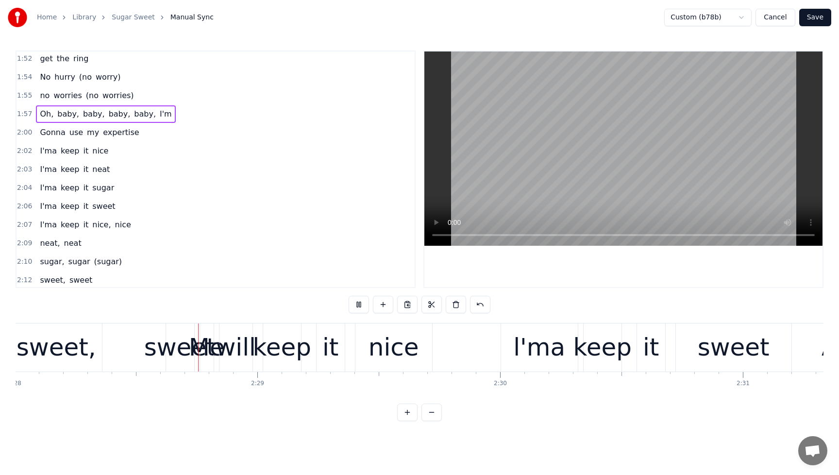
scroll to position [0, 35939]
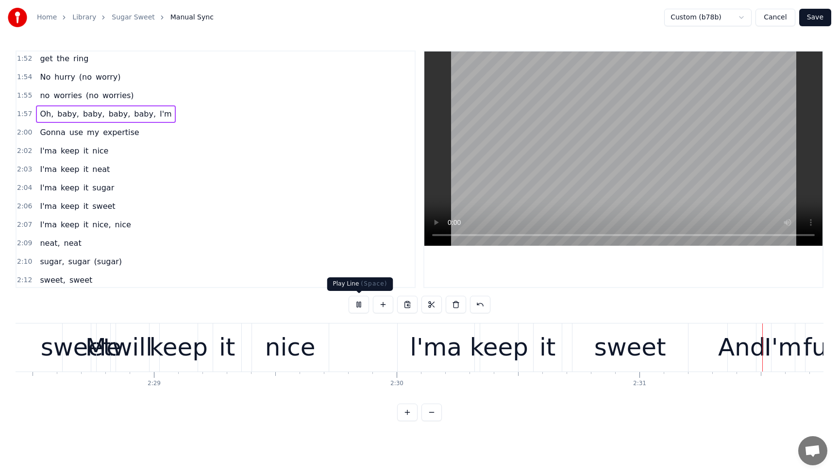
click at [356, 307] on button at bounding box center [359, 304] width 20 height 17
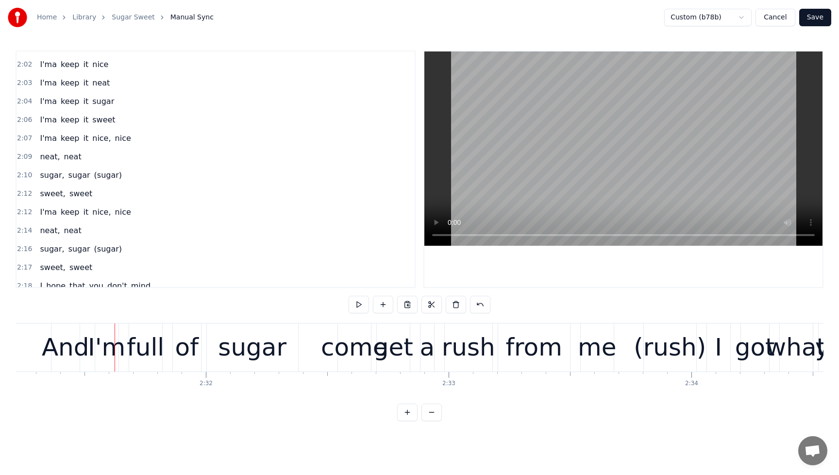
scroll to position [1147, 0]
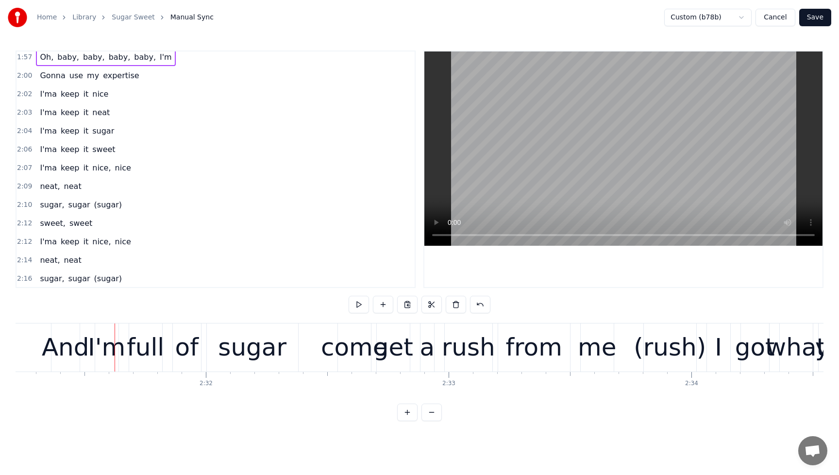
click at [40, 114] on span "I'ma" at bounding box center [48, 112] width 19 height 11
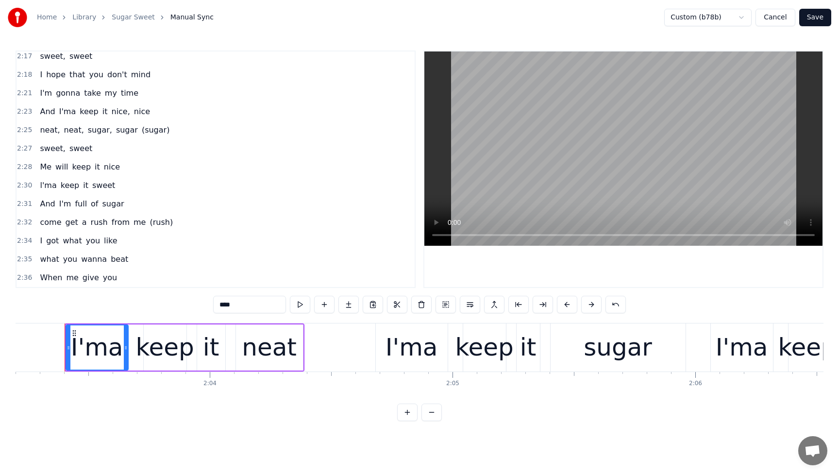
scroll to position [1388, 0]
click at [45, 185] on span "l'ma" at bounding box center [48, 185] width 18 height 11
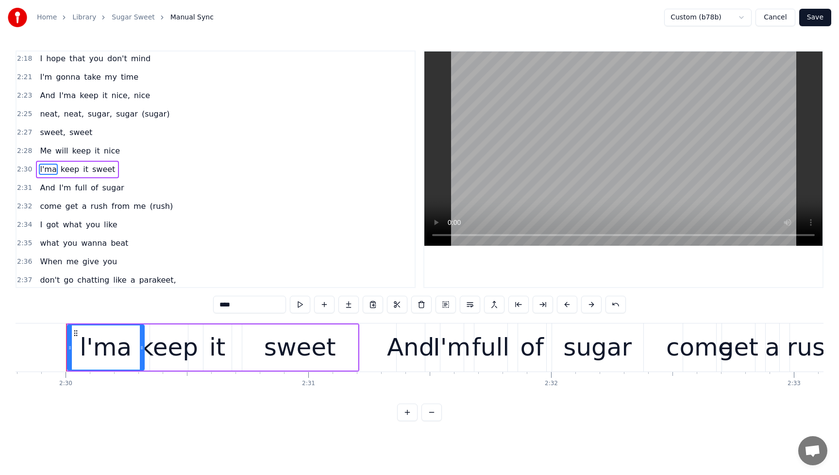
scroll to position [0, 36371]
click at [219, 304] on input "****" at bounding box center [249, 304] width 73 height 17
type input "****"
click at [43, 125] on div "sweet, sweet" at bounding box center [66, 132] width 60 height 17
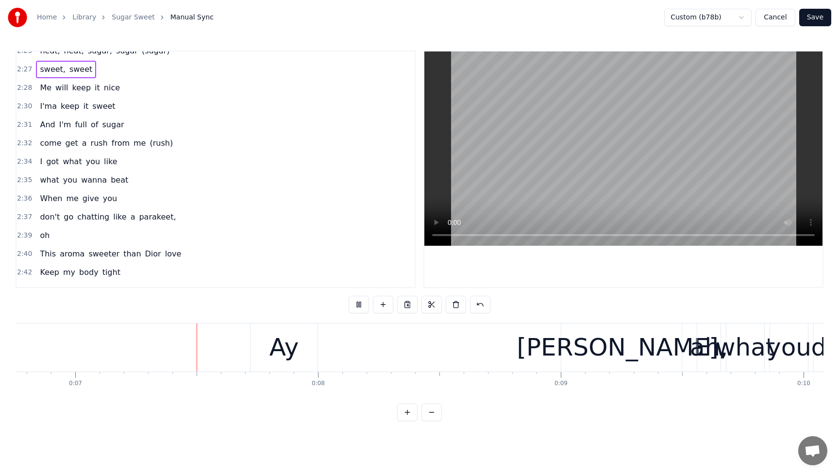
scroll to position [0, 1657]
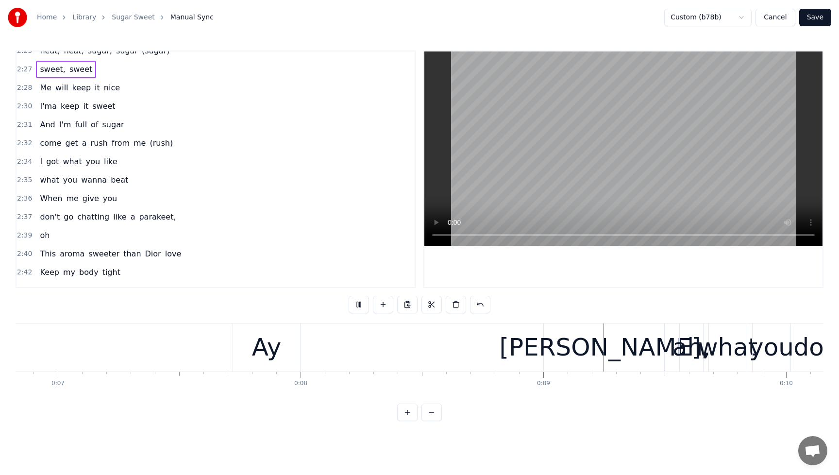
click at [45, 65] on span "sweet," at bounding box center [52, 69] width 27 height 11
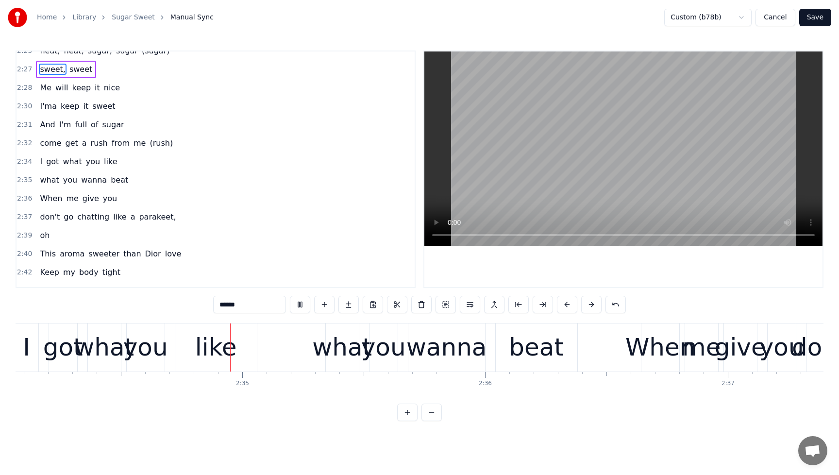
scroll to position [0, 37413]
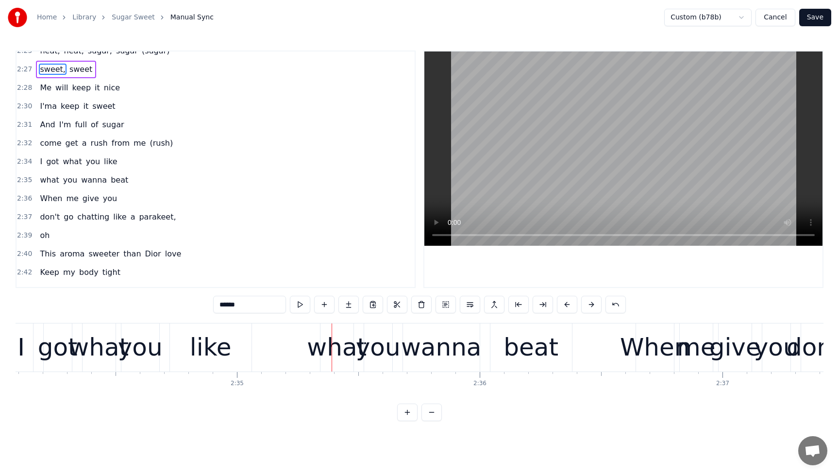
click at [45, 154] on div "I got what you like" at bounding box center [78, 161] width 85 height 17
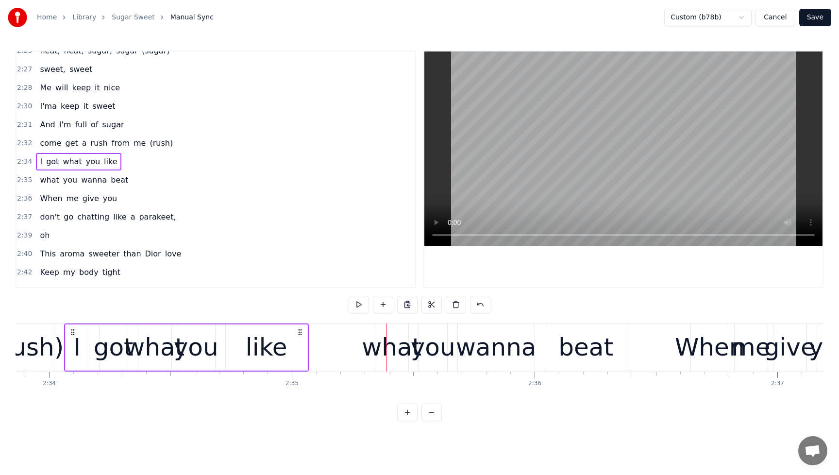
scroll to position [0, 37357]
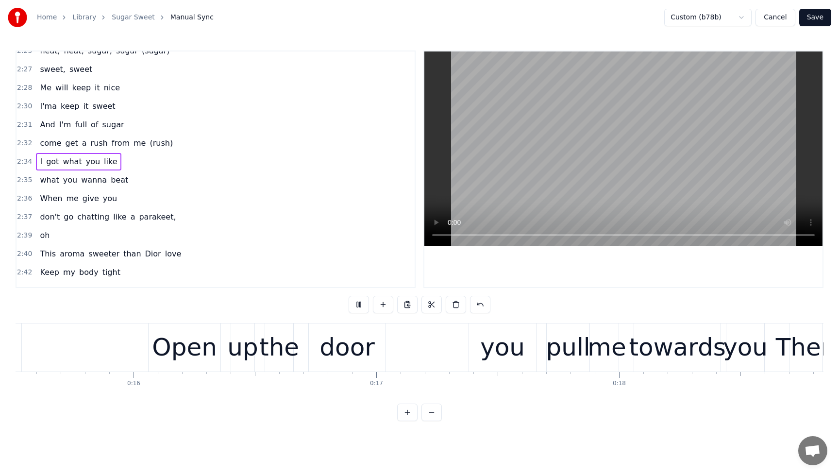
click at [43, 156] on div "I got what you like" at bounding box center [78, 161] width 85 height 17
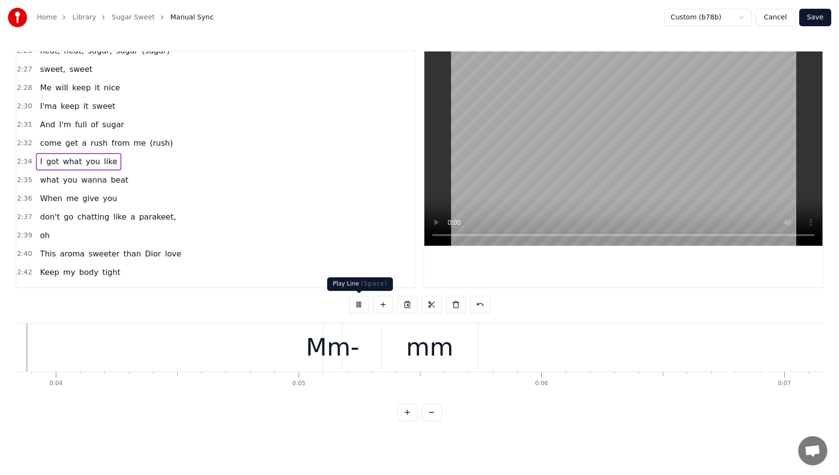
click at [360, 305] on button at bounding box center [359, 304] width 20 height 17
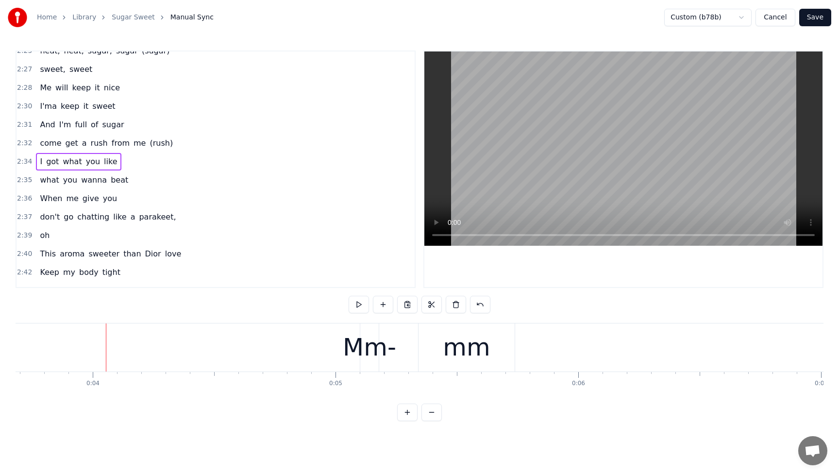
scroll to position [0, 885]
click at [89, 155] on div "I got what you like" at bounding box center [78, 161] width 85 height 17
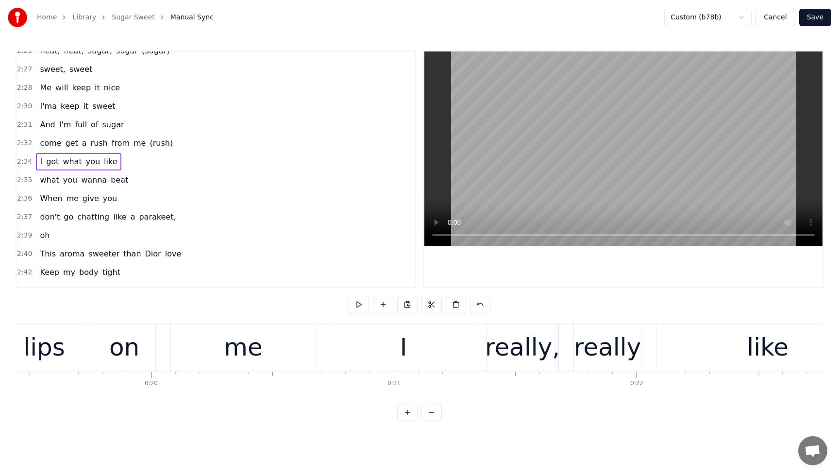
click at [89, 155] on div "I got what you like" at bounding box center [78, 161] width 85 height 17
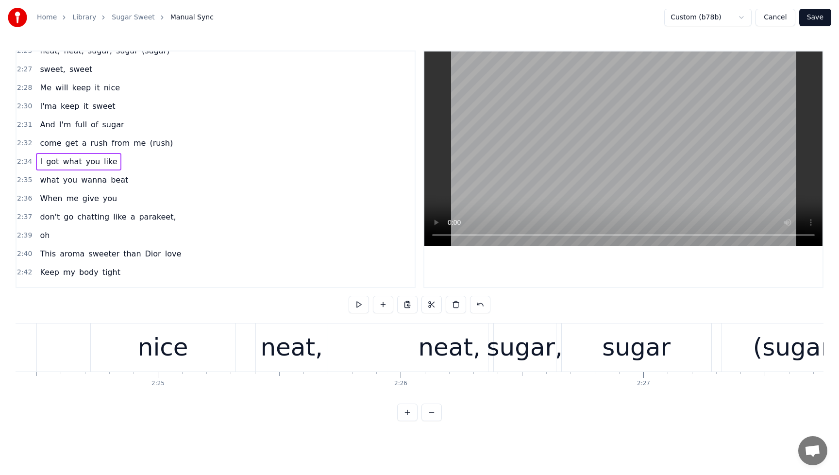
scroll to position [0, 37357]
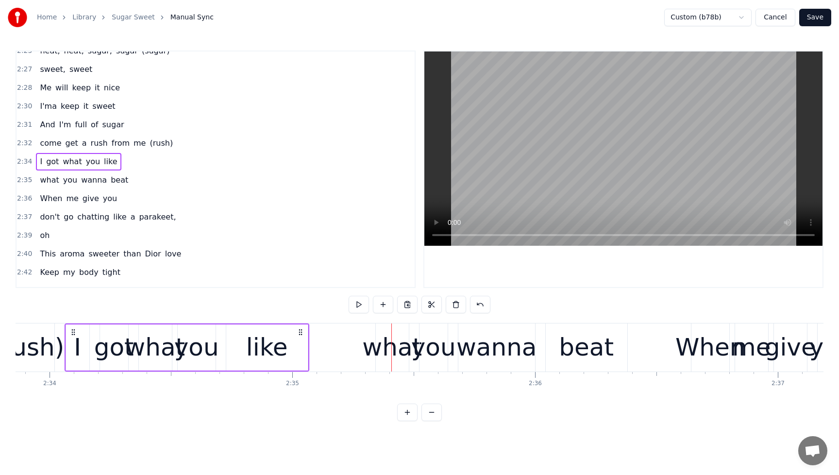
click at [49, 173] on div "what you wanna beat" at bounding box center [84, 179] width 96 height 17
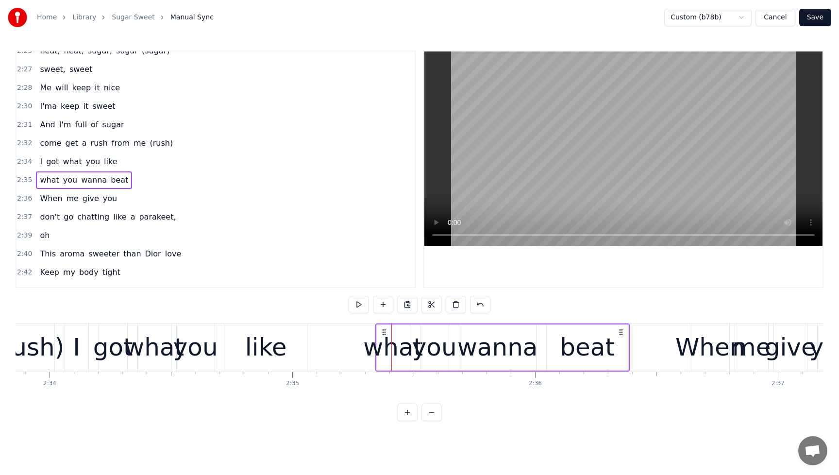
click at [62, 175] on span "you" at bounding box center [70, 180] width 16 height 12
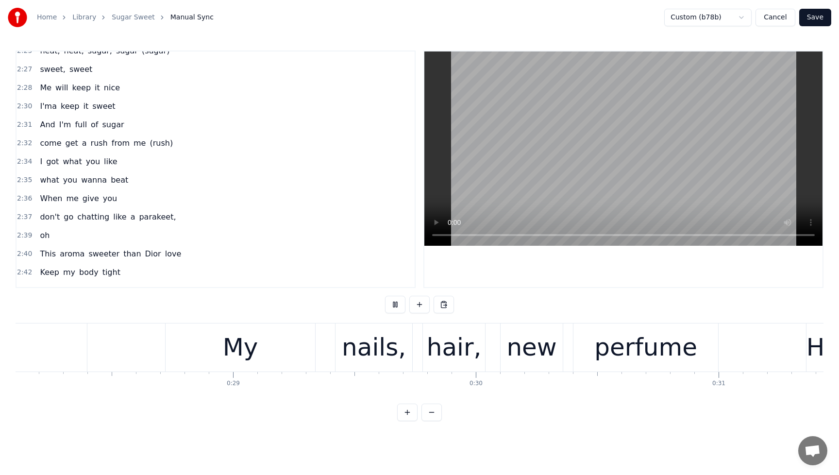
click at [51, 173] on div "what you wanna beat" at bounding box center [84, 179] width 96 height 17
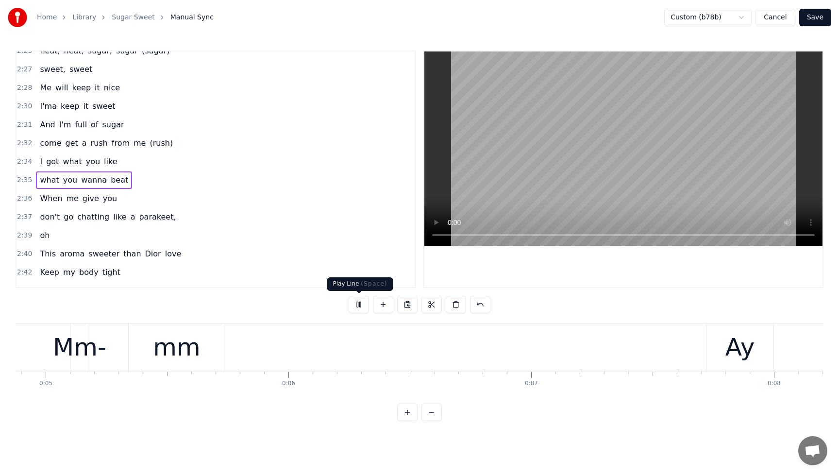
click at [354, 306] on button at bounding box center [359, 304] width 20 height 17
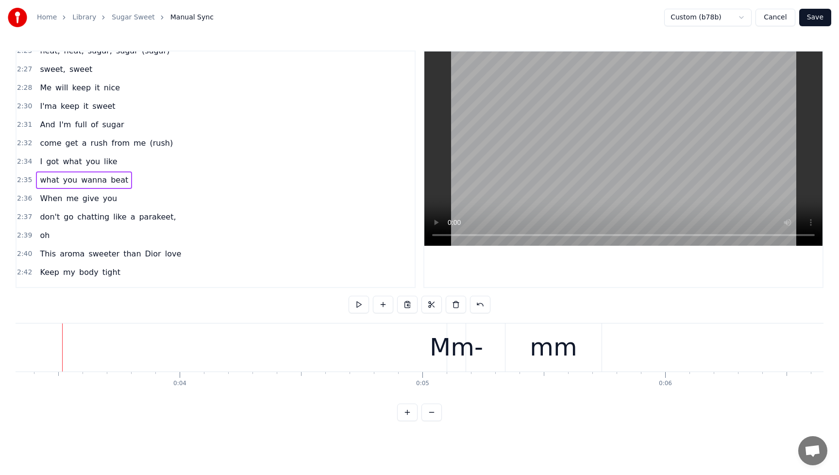
scroll to position [0, 805]
click at [39, 177] on span "what" at bounding box center [49, 179] width 21 height 11
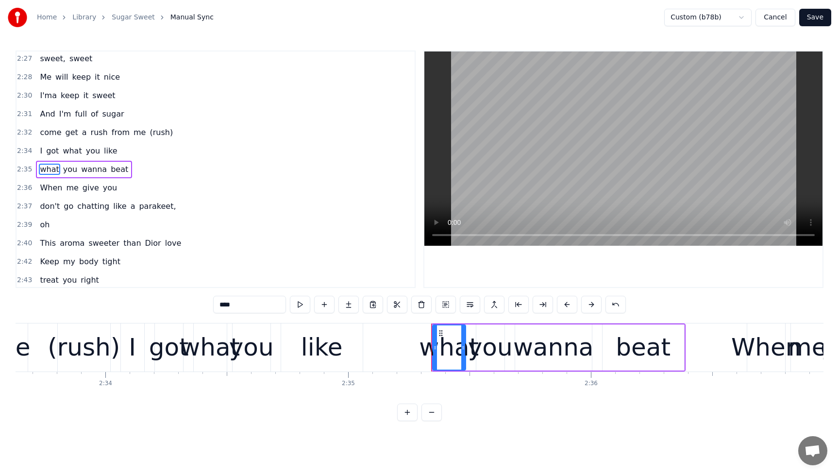
scroll to position [0, 37668]
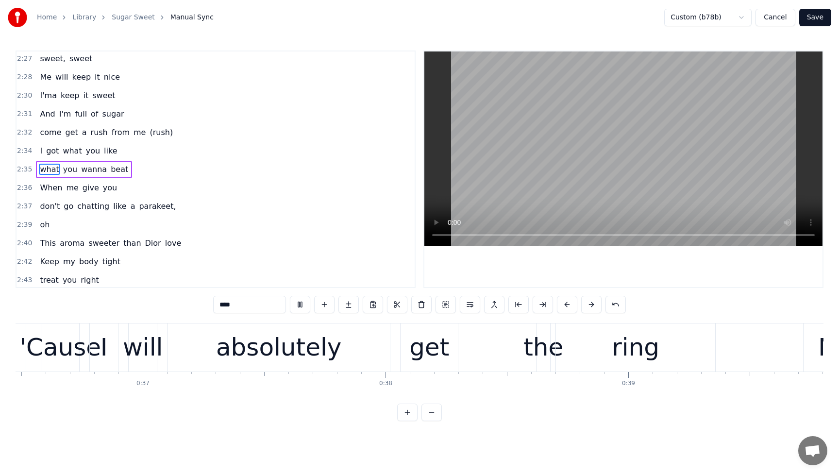
click at [260, 198] on div "2:37 don't go chatting like a parakeet," at bounding box center [216, 206] width 398 height 18
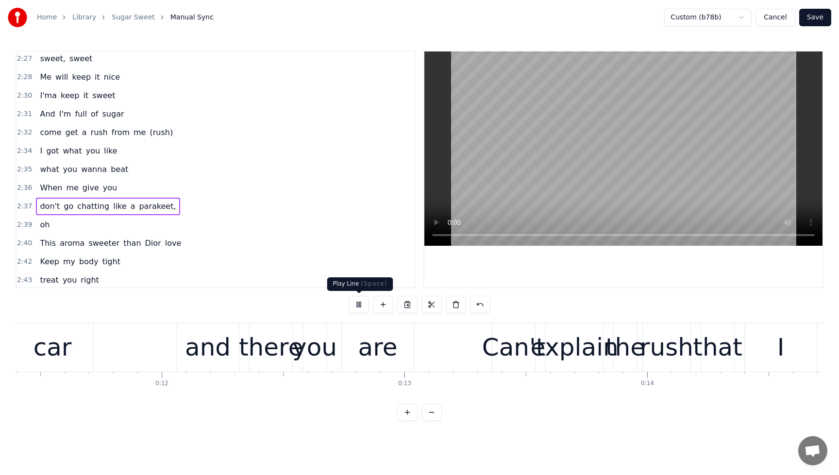
click at [355, 302] on button at bounding box center [359, 304] width 20 height 17
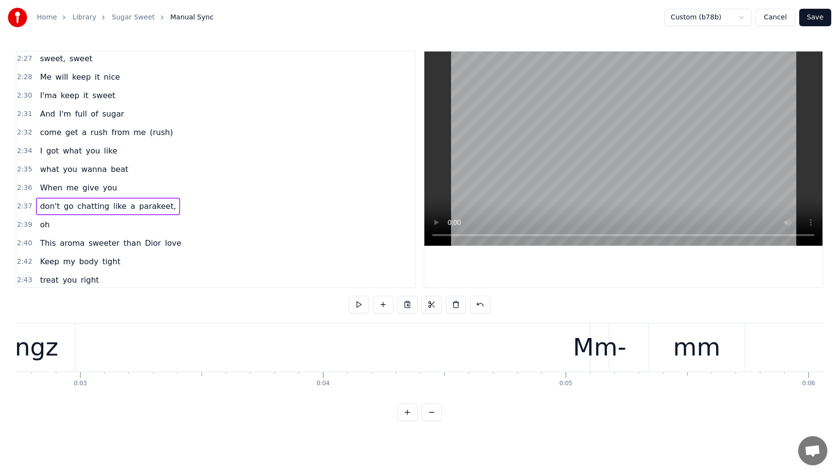
scroll to position [0, 521]
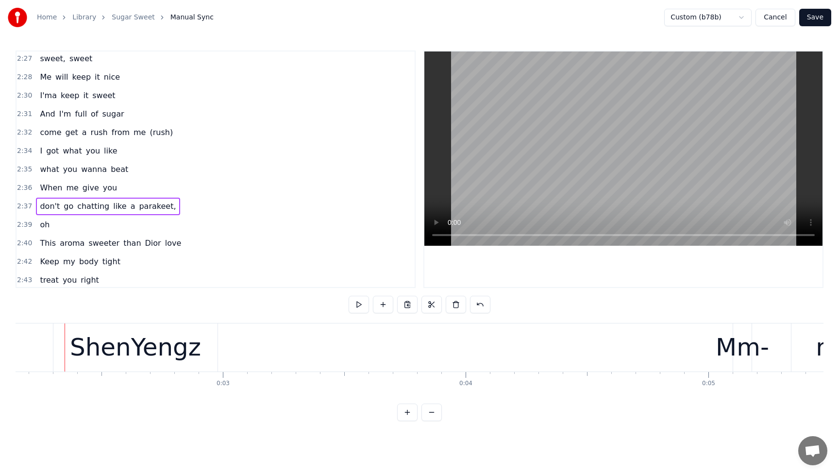
click at [74, 163] on div "what you wanna beat" at bounding box center [84, 169] width 96 height 17
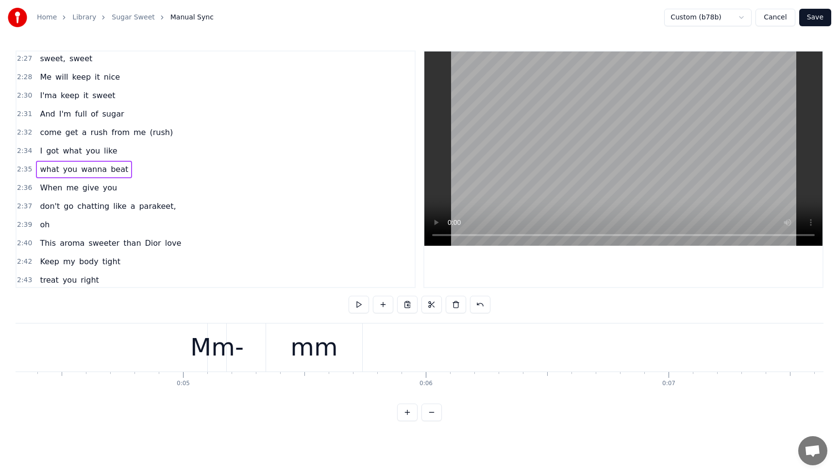
scroll to position [0, 204]
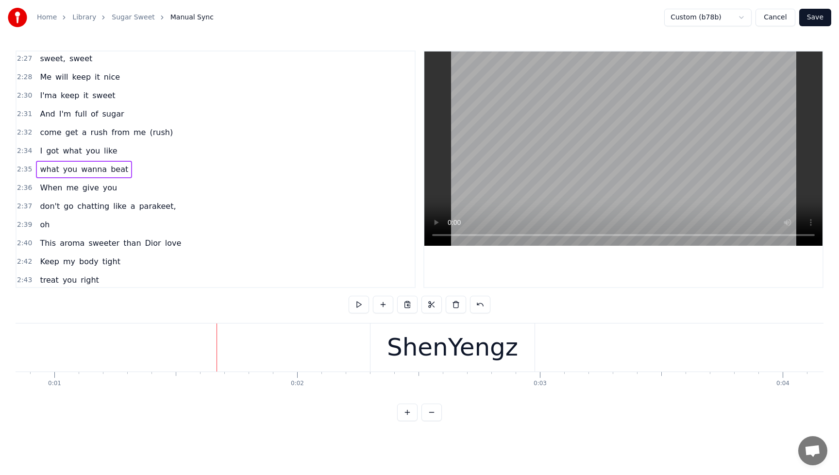
click at [118, 161] on div "what you wanna beat" at bounding box center [84, 169] width 96 height 17
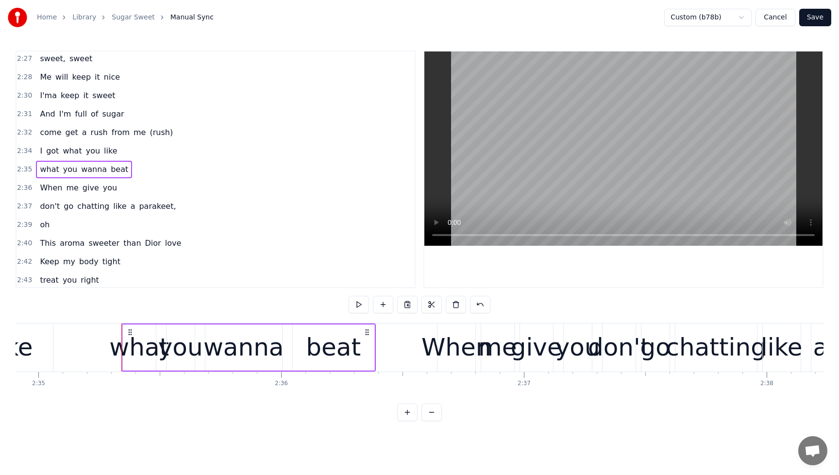
scroll to position [0, 37668]
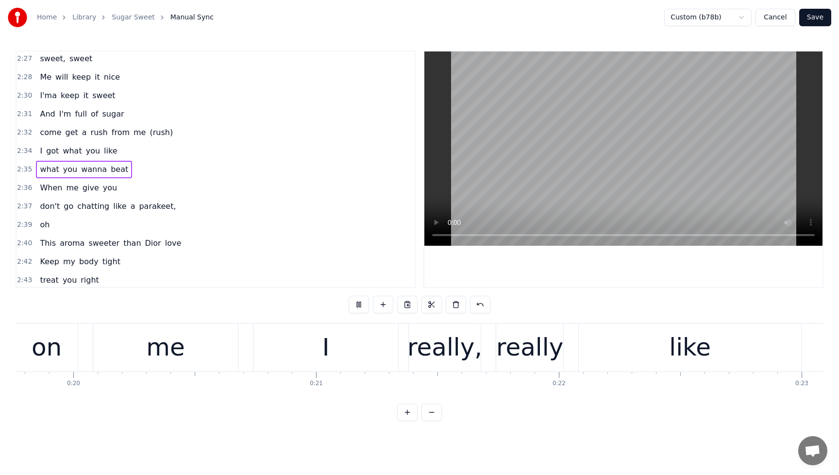
click at [68, 182] on span "me" at bounding box center [72, 187] width 14 height 11
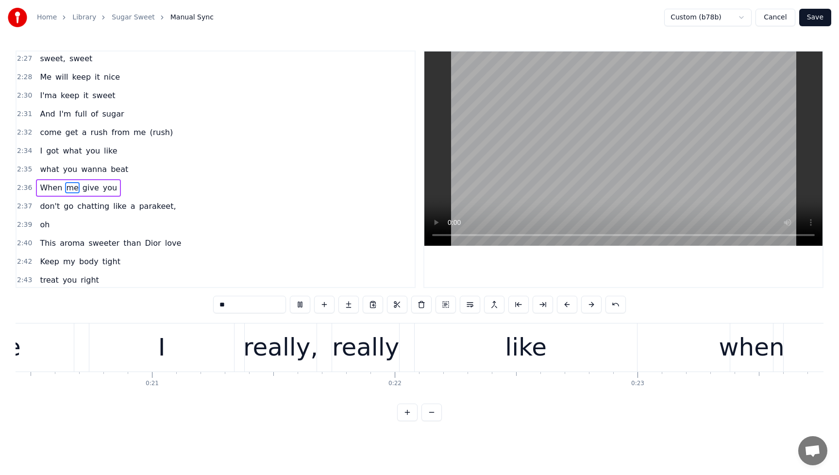
click at [55, 202] on span "don't" at bounding box center [50, 206] width 22 height 11
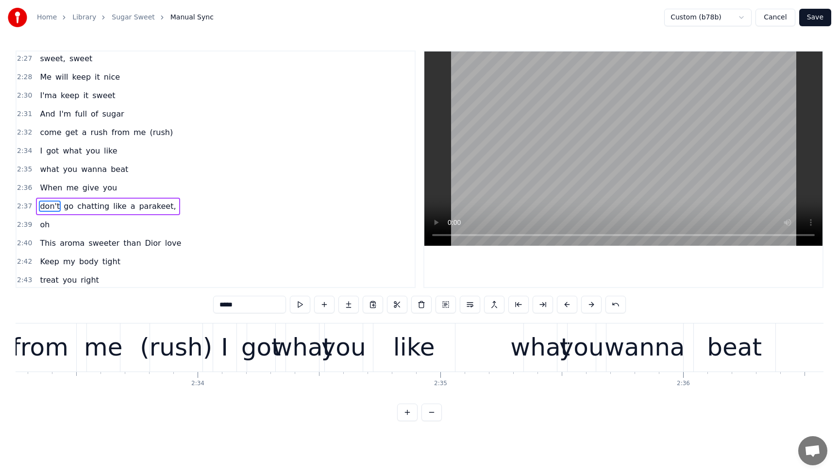
scroll to position [0, 38149]
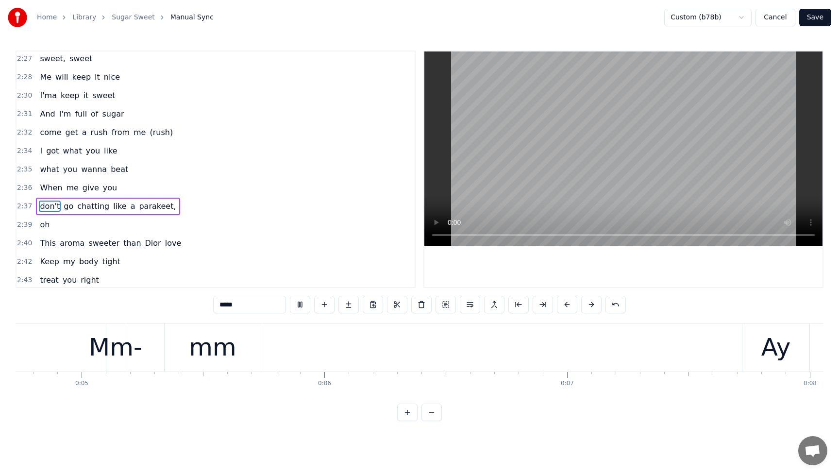
click at [271, 301] on input "*****" at bounding box center [249, 304] width 73 height 17
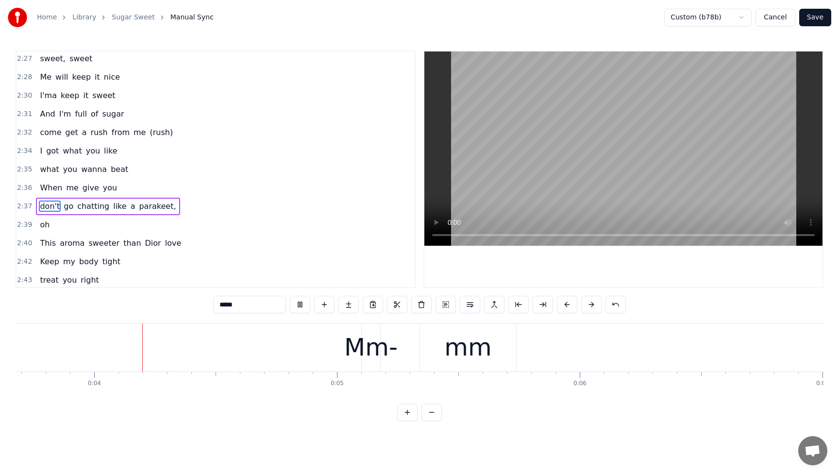
scroll to position [0, 890]
click at [303, 306] on button at bounding box center [300, 304] width 20 height 17
click at [48, 219] on span "oh" at bounding box center [45, 224] width 12 height 11
type input "**"
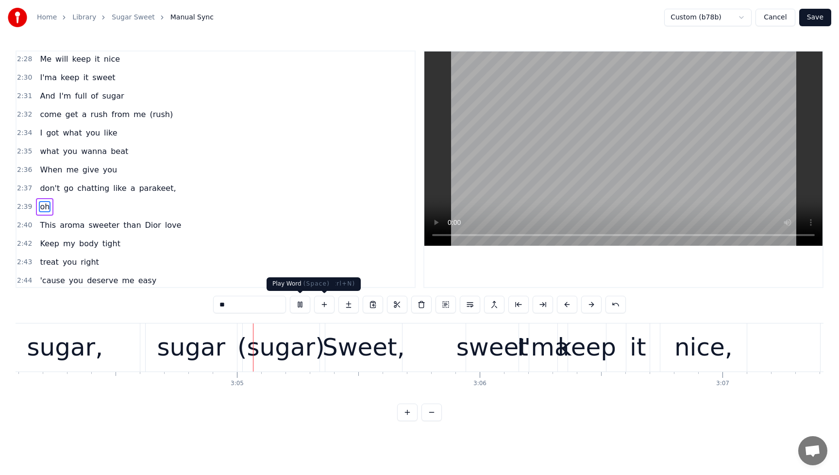
scroll to position [0, 44697]
click at [298, 305] on button at bounding box center [300, 304] width 20 height 17
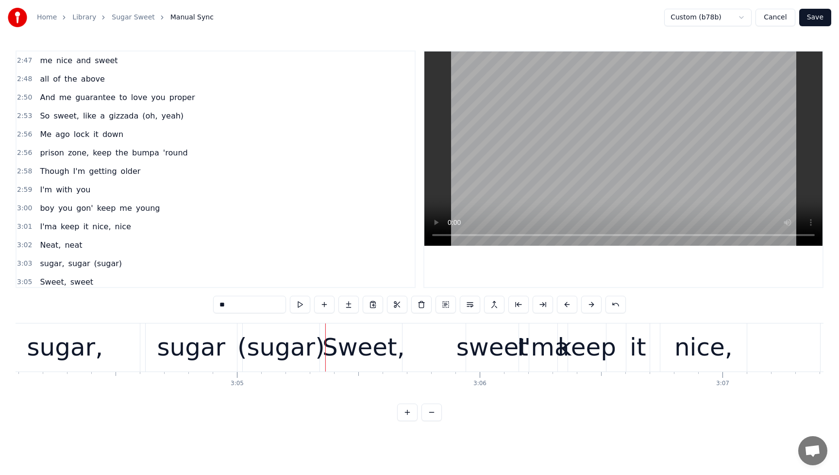
scroll to position [1817, 0]
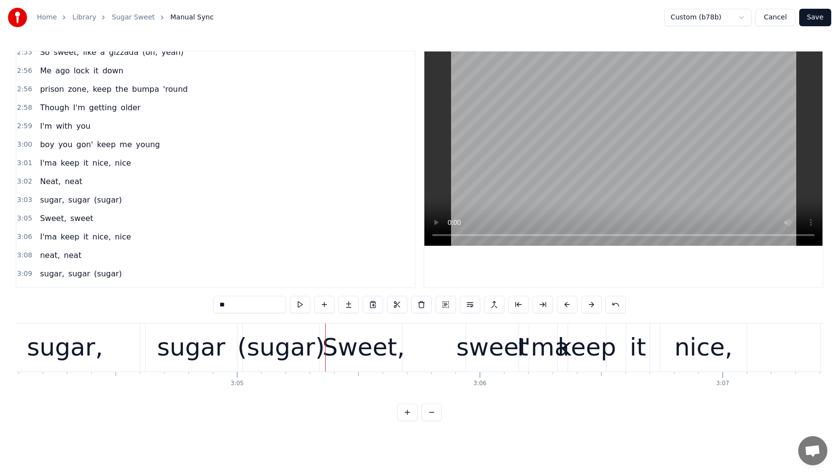
click at [45, 119] on div "I'm with you" at bounding box center [65, 126] width 58 height 17
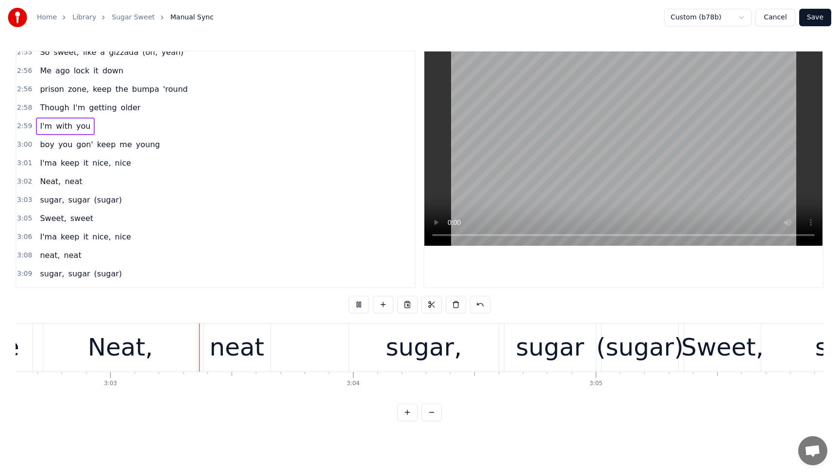
scroll to position [0, 44341]
click at [45, 119] on div "I'm with you" at bounding box center [65, 126] width 58 height 17
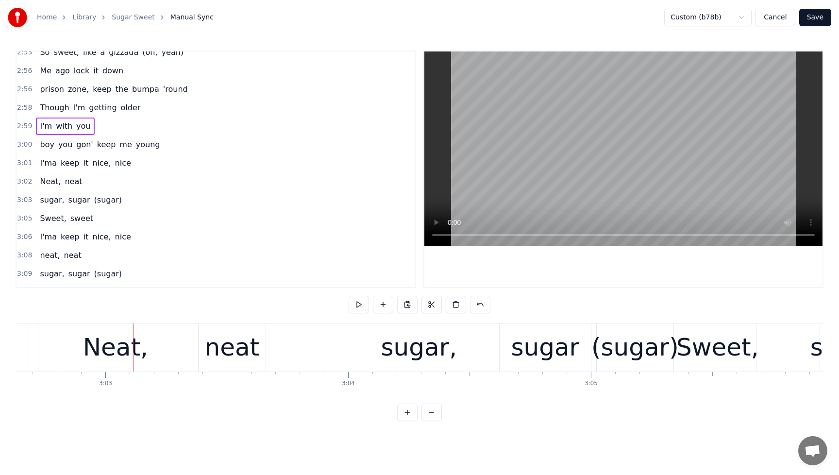
click at [68, 119] on div "I'm with you" at bounding box center [65, 126] width 58 height 17
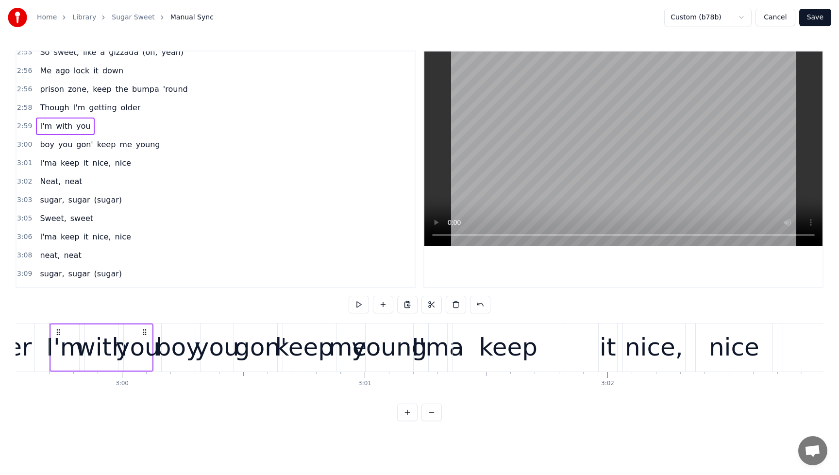
scroll to position [0, 43583]
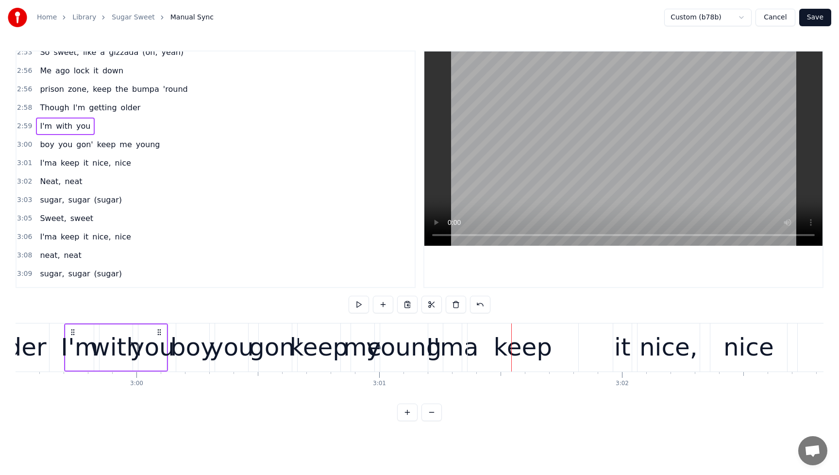
click at [41, 119] on div "I'm with you" at bounding box center [65, 126] width 58 height 17
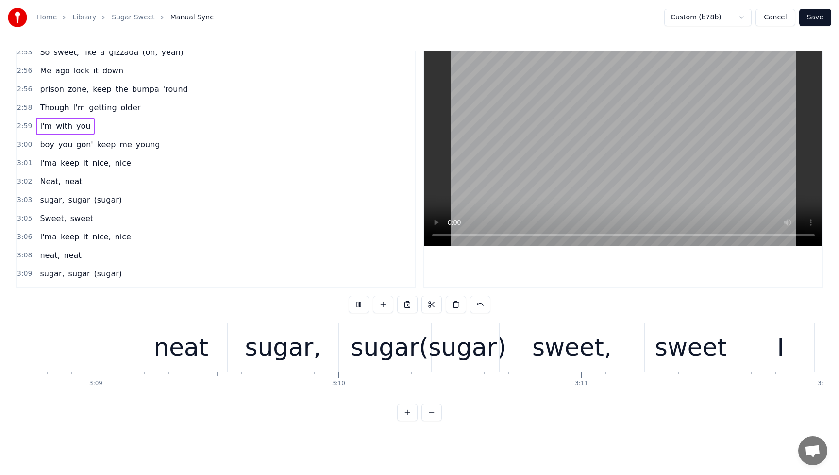
scroll to position [0, 45813]
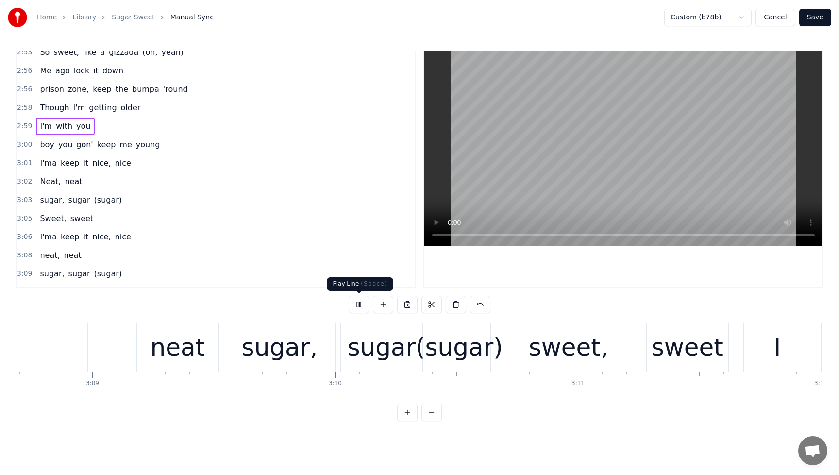
drag, startPoint x: 365, startPoint y: 302, endPoint x: 365, endPoint y: 285, distance: 17.0
click at [365, 302] on button at bounding box center [359, 304] width 20 height 17
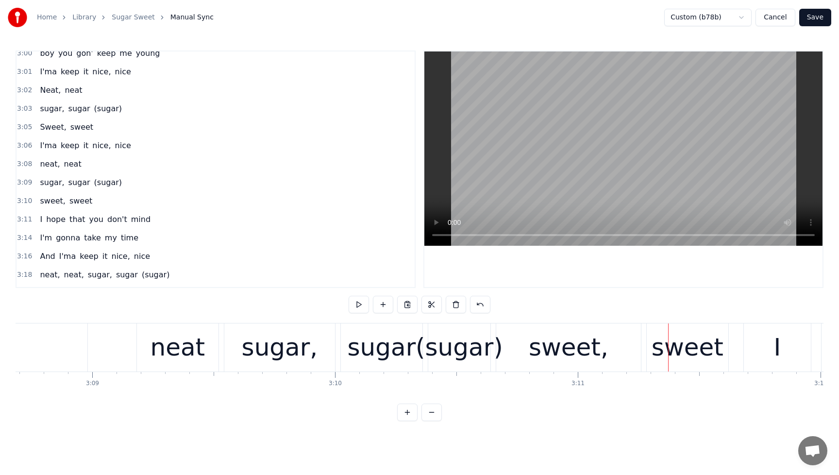
scroll to position [1935, 0]
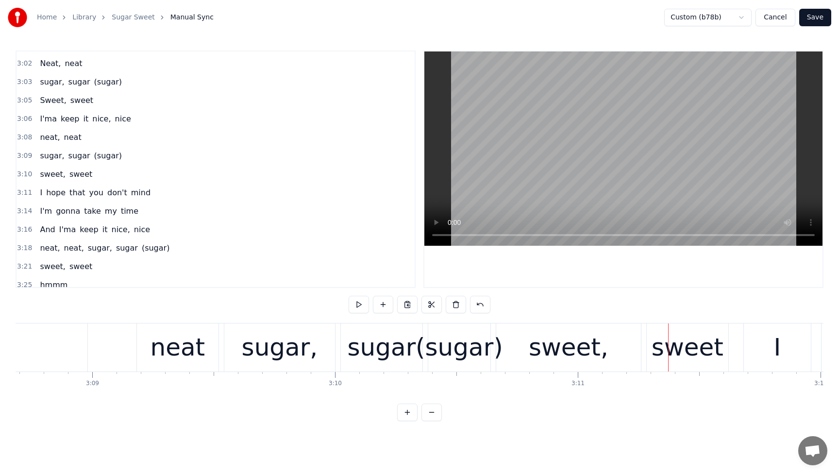
click at [42, 130] on div "neat, neat" at bounding box center [60, 137] width 49 height 17
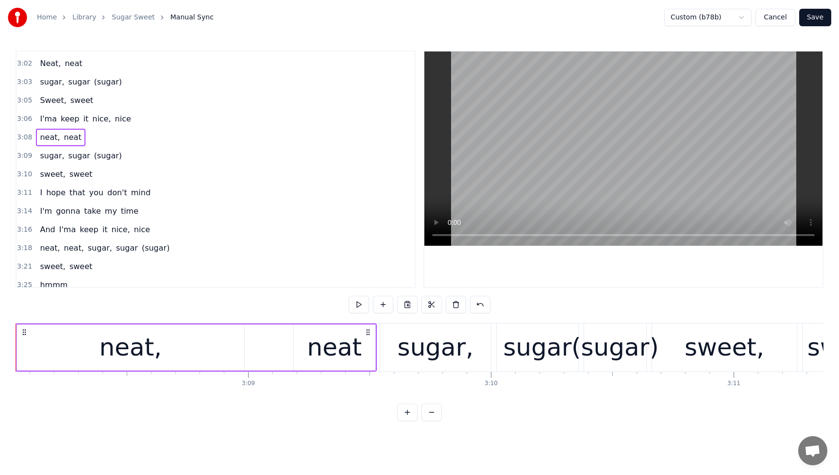
scroll to position [0, 45608]
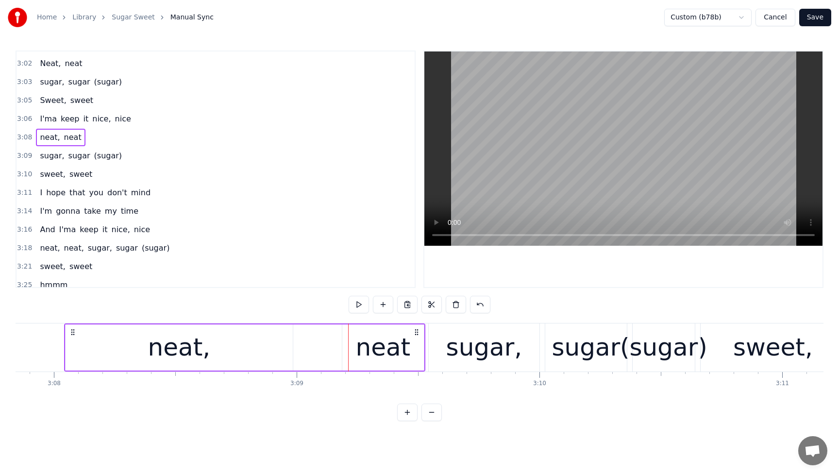
click at [240, 337] on div "neat," at bounding box center [179, 347] width 227 height 46
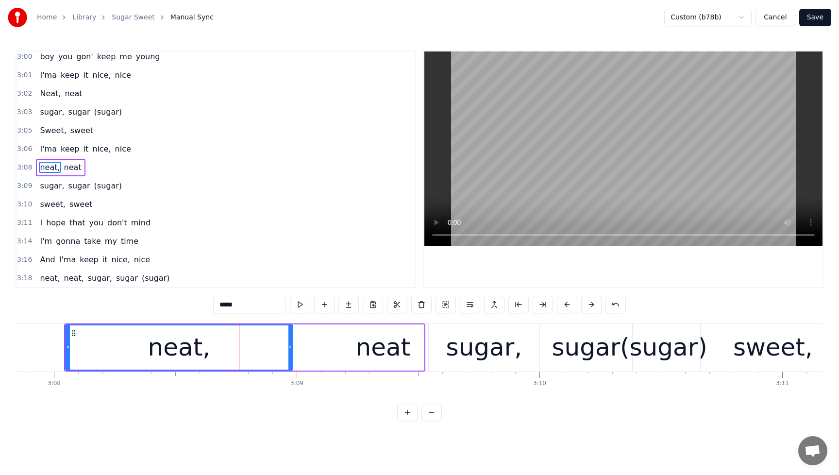
scroll to position [1903, 0]
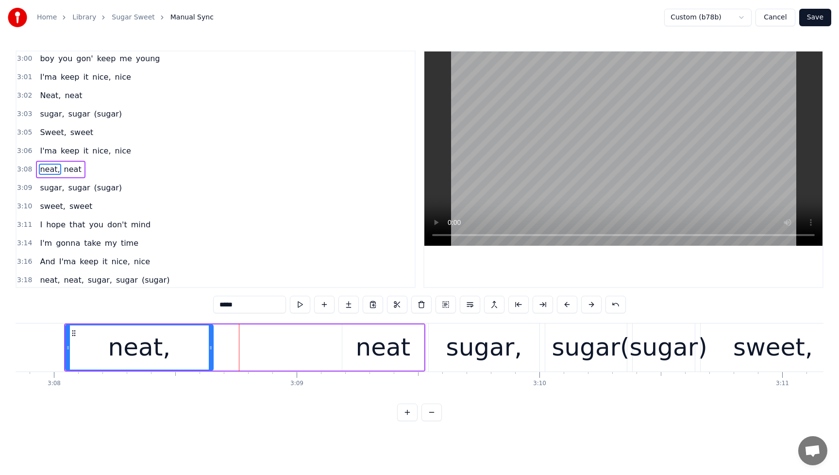
drag, startPoint x: 291, startPoint y: 349, endPoint x: 207, endPoint y: 353, distance: 84.6
click at [209, 353] on div at bounding box center [211, 347] width 4 height 44
click at [354, 347] on div "neat" at bounding box center [383, 347] width 82 height 46
type input "****"
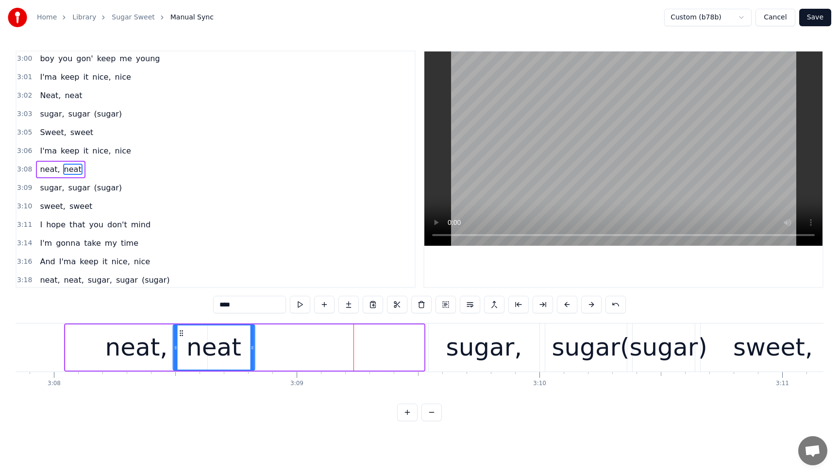
drag, startPoint x: 350, startPoint y: 335, endPoint x: 181, endPoint y: 350, distance: 169.7
click at [181, 350] on div "neat" at bounding box center [213, 347] width 81 height 44
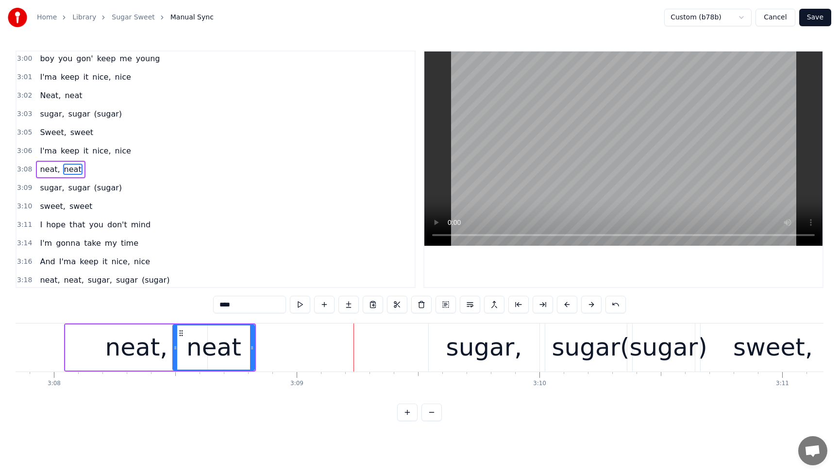
click at [38, 144] on div "I'ma keep it nice, [GEOGRAPHIC_DATA]" at bounding box center [85, 150] width 99 height 17
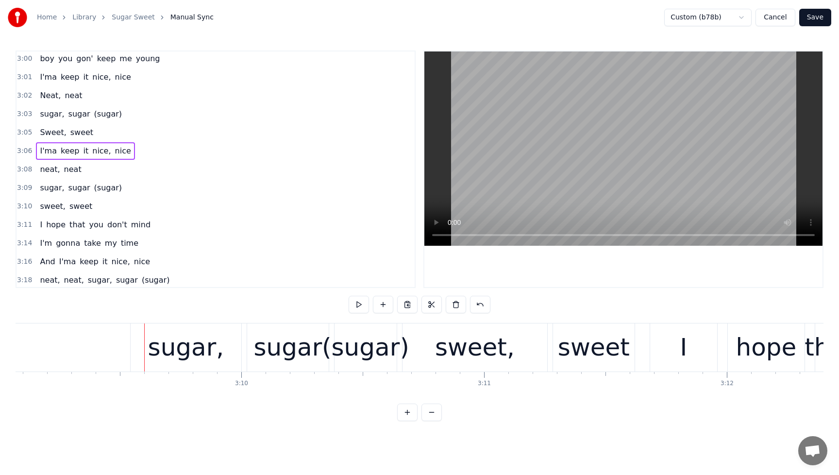
scroll to position [0, 45920]
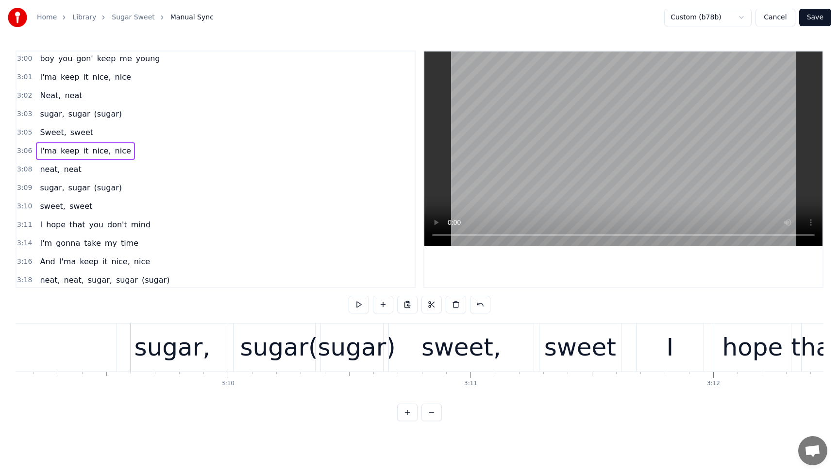
click at [44, 124] on div "Sweet, sweet" at bounding box center [66, 132] width 61 height 17
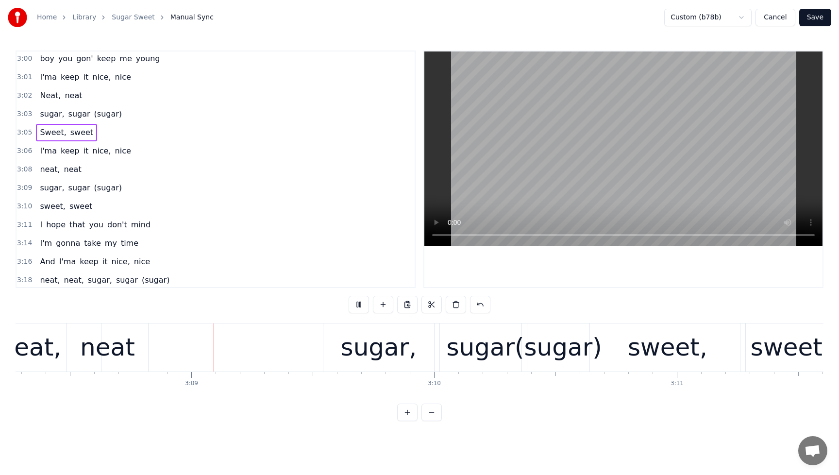
scroll to position [0, 45719]
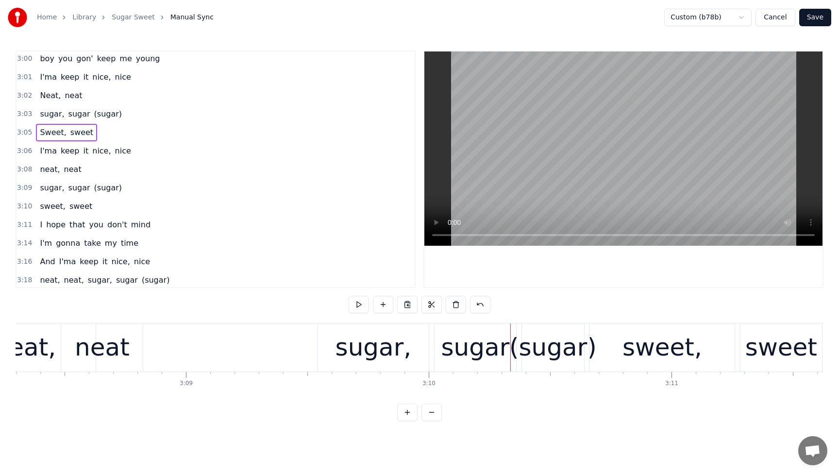
click at [47, 191] on span "sugar," at bounding box center [52, 187] width 26 height 11
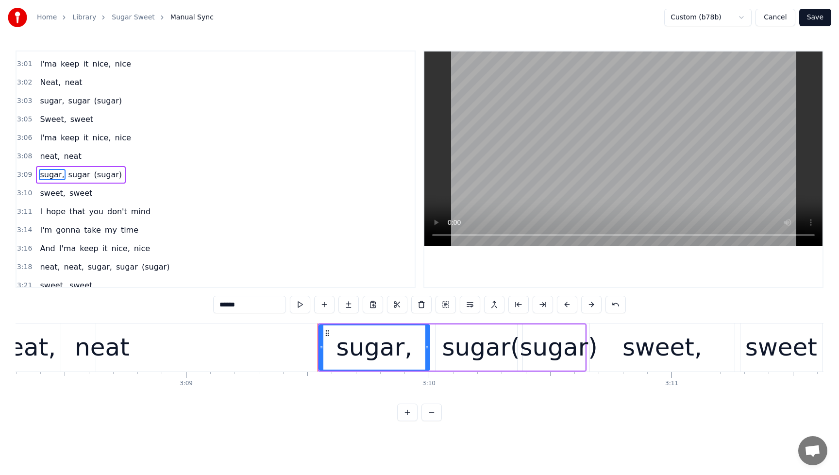
scroll to position [1921, 0]
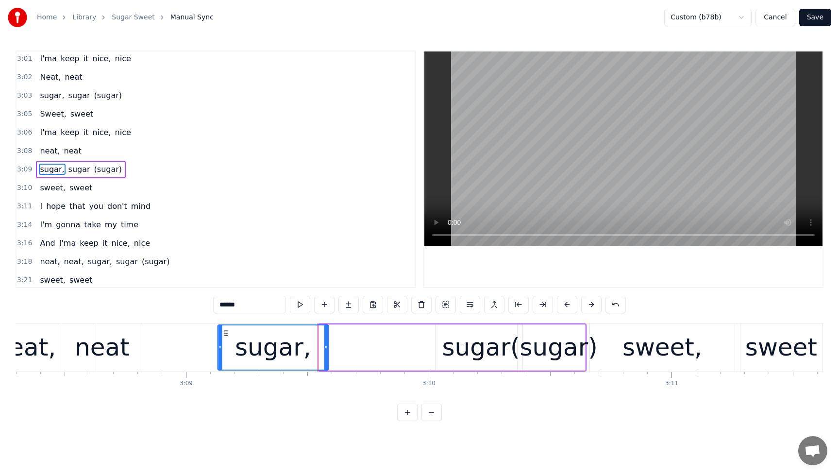
drag, startPoint x: 329, startPoint y: 333, endPoint x: 256, endPoint y: 350, distance: 74.3
click at [228, 342] on div "sugar," at bounding box center [273, 347] width 110 height 44
click at [458, 362] on div "sugar" at bounding box center [476, 347] width 68 height 36
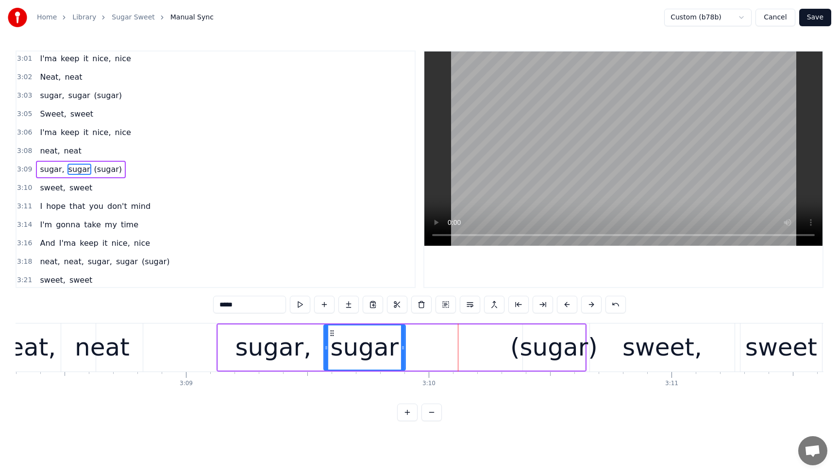
drag, startPoint x: 445, startPoint y: 335, endPoint x: 465, endPoint y: 358, distance: 30.7
click at [334, 343] on div "sugar" at bounding box center [364, 347] width 81 height 44
click at [531, 357] on div "(sugar)" at bounding box center [553, 347] width 87 height 36
type input "*******"
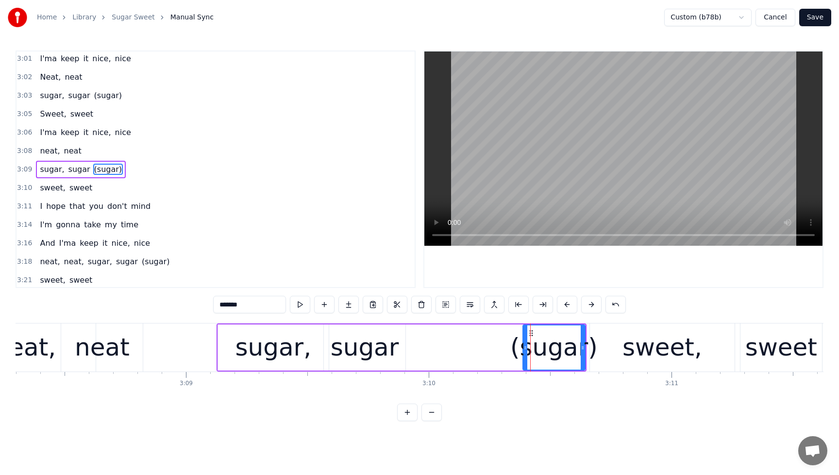
drag, startPoint x: 530, startPoint y: 334, endPoint x: 464, endPoint y: 337, distance: 65.6
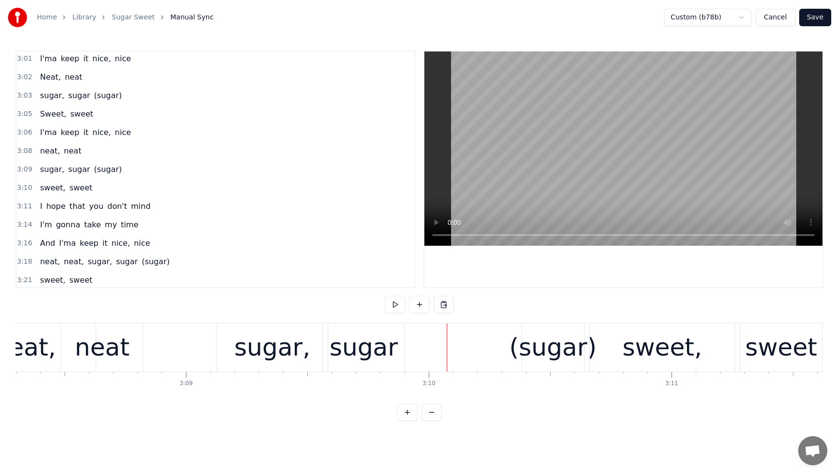
click at [533, 335] on div "(sugar)" at bounding box center [552, 347] width 87 height 36
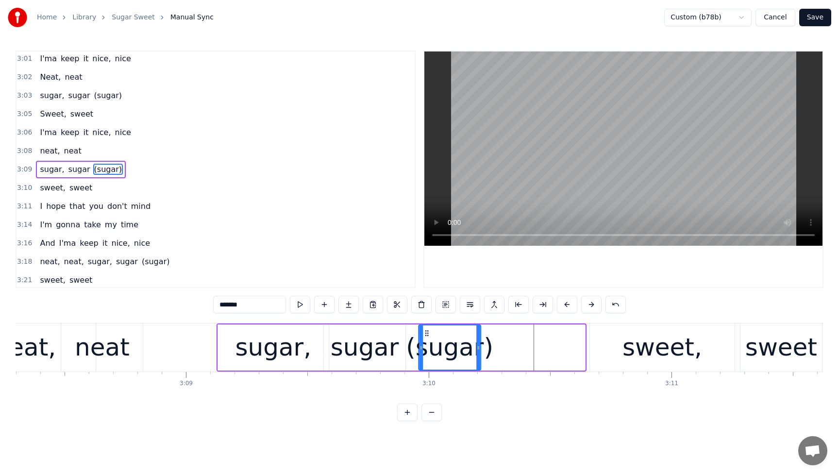
drag, startPoint x: 529, startPoint y: 333, endPoint x: 427, endPoint y: 341, distance: 102.8
click at [426, 341] on div "(sugar)" at bounding box center [449, 347] width 61 height 44
click at [44, 108] on span "Sweet," at bounding box center [53, 113] width 28 height 11
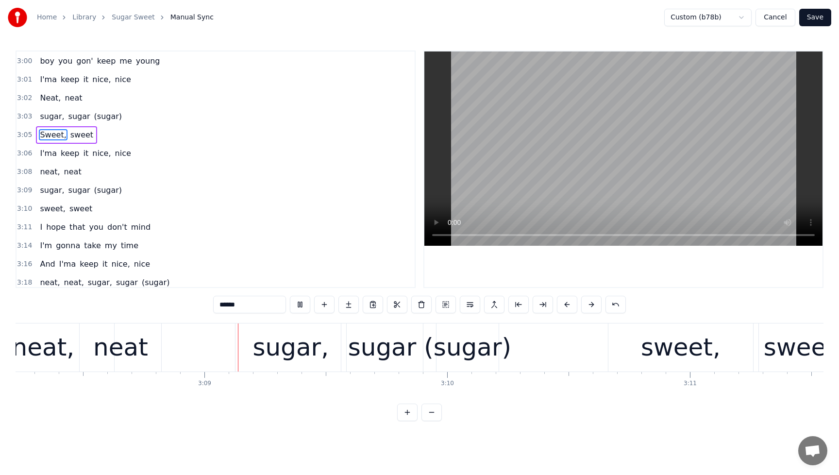
scroll to position [0, 45703]
click at [404, 350] on div "sugar" at bounding box center [379, 347] width 68 height 36
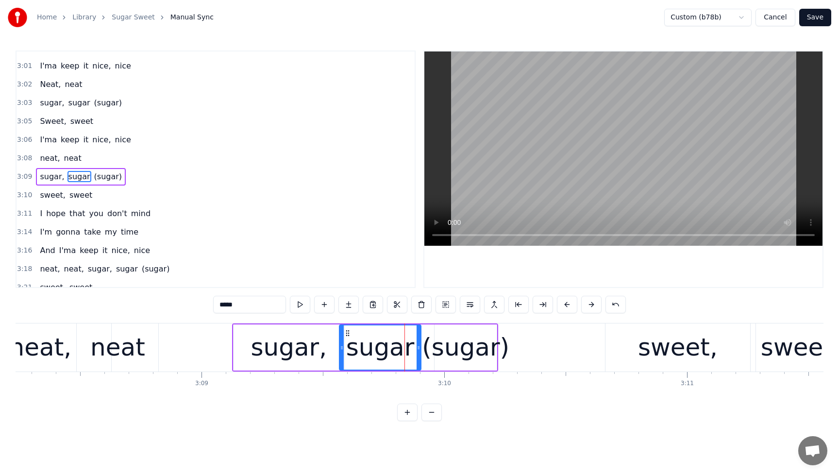
scroll to position [1921, 0]
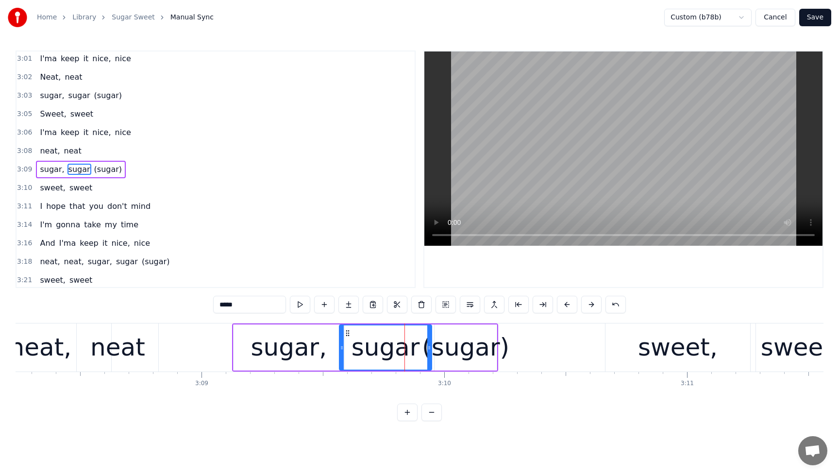
drag, startPoint x: 420, startPoint y: 347, endPoint x: 431, endPoint y: 348, distance: 11.2
click at [431, 348] on icon at bounding box center [429, 348] width 4 height 8
click at [478, 342] on div "(sugar)" at bounding box center [465, 347] width 87 height 36
type input "*******"
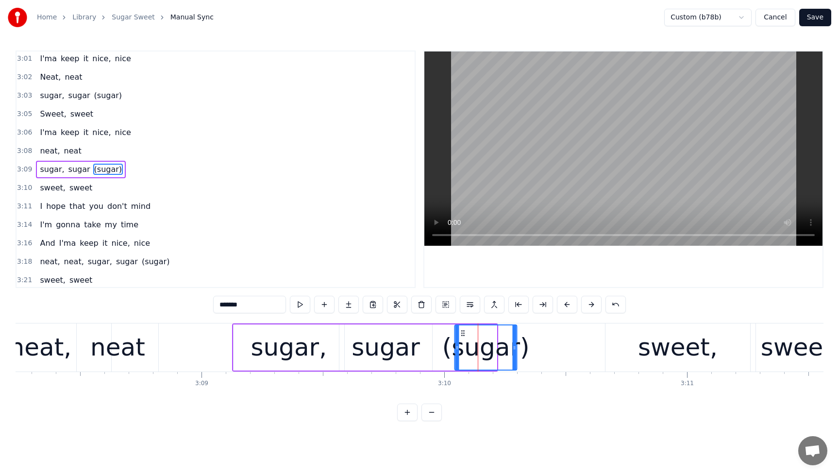
drag, startPoint x: 442, startPoint y: 333, endPoint x: 465, endPoint y: 335, distance: 22.4
click at [465, 335] on icon at bounding box center [463, 333] width 8 height 8
drag, startPoint x: 517, startPoint y: 349, endPoint x: 522, endPoint y: 344, distance: 7.6
click at [545, 351] on icon at bounding box center [546, 348] width 4 height 8
click at [42, 89] on div "sugar, sugar (sugar)" at bounding box center [81, 95] width 90 height 17
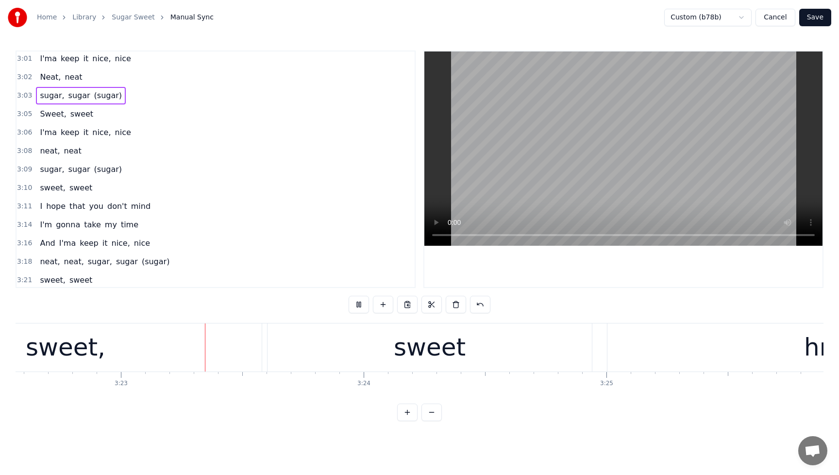
scroll to position [0, 49186]
click at [364, 302] on button at bounding box center [359, 304] width 20 height 17
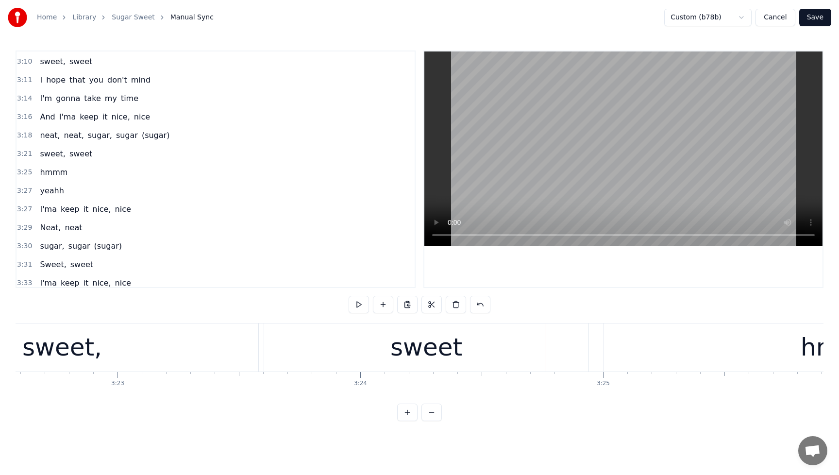
scroll to position [2053, 0]
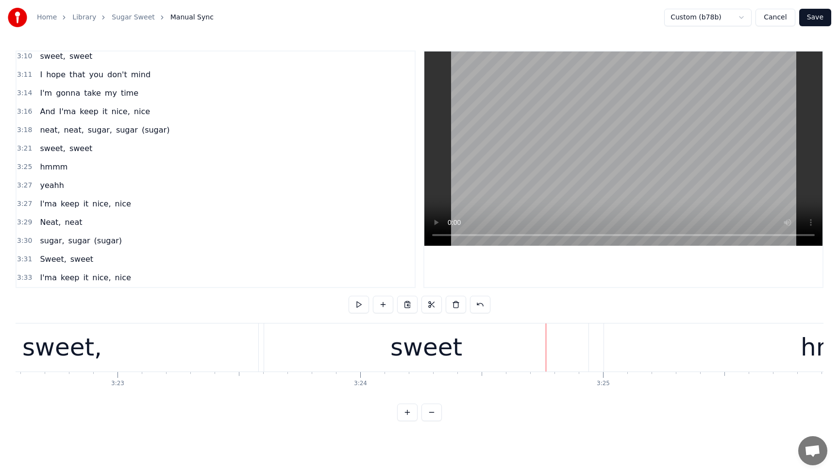
click at [45, 150] on span "sweet," at bounding box center [52, 148] width 27 height 11
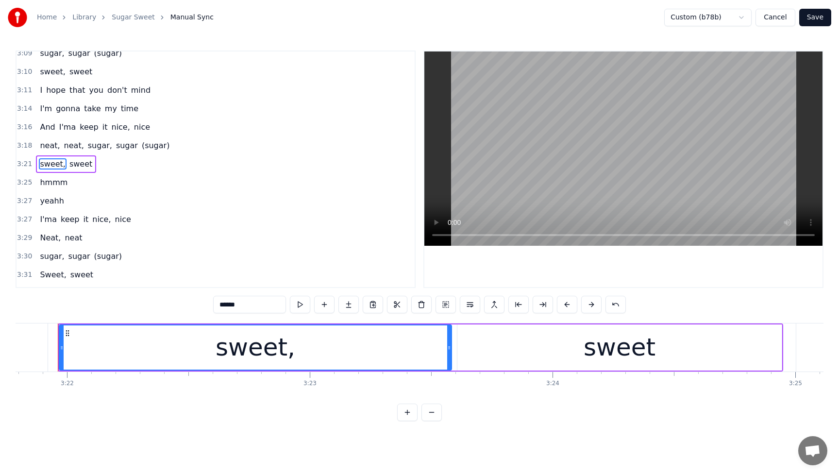
scroll to position [0, 48988]
click at [44, 156] on div "sweet, sweet" at bounding box center [66, 163] width 60 height 17
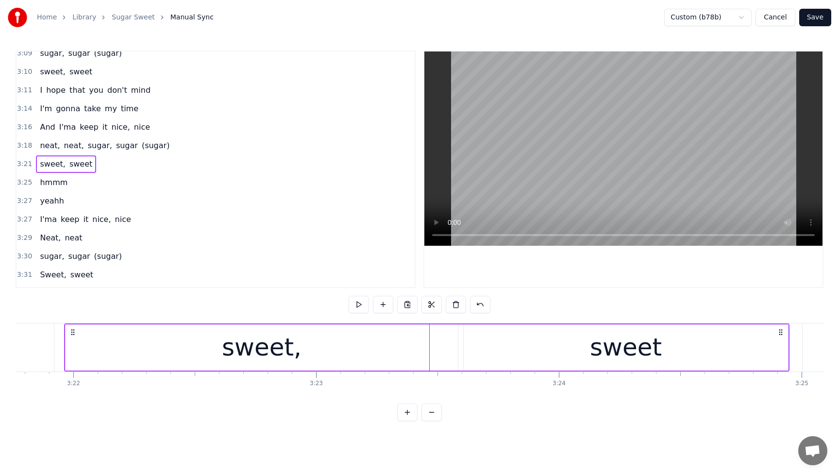
click at [41, 138] on div "neat, neat, sugar, sugar (sugar)" at bounding box center [104, 145] width 137 height 17
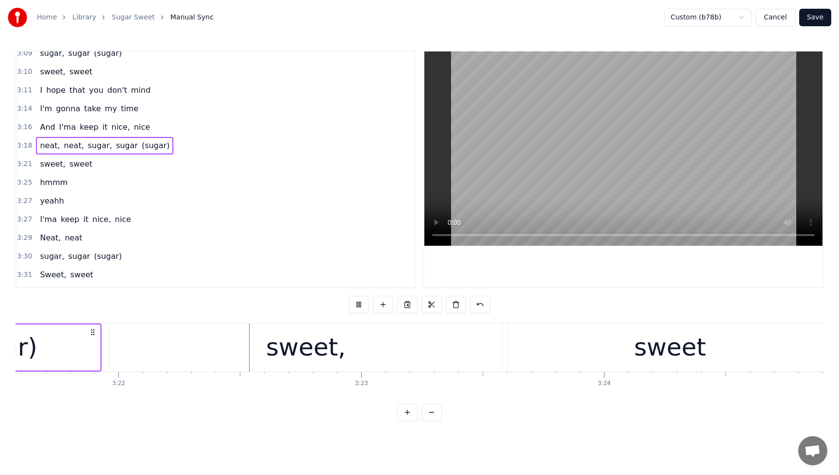
scroll to position [0, 48956]
click at [44, 162] on span "sweet," at bounding box center [52, 163] width 27 height 11
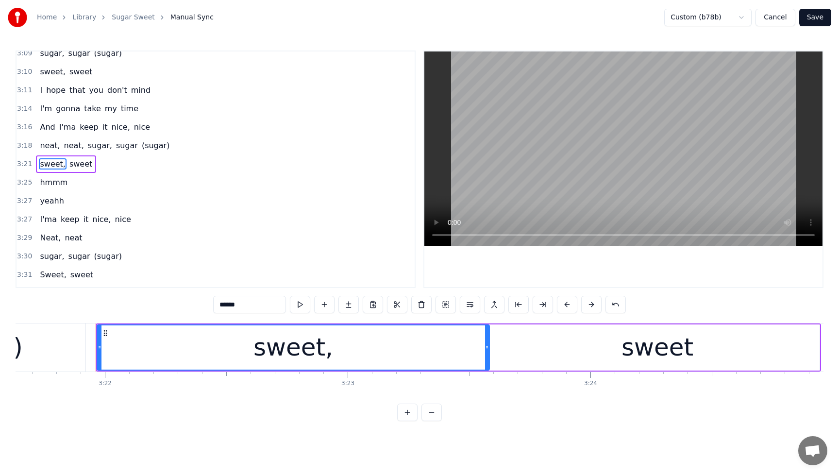
scroll to position [2032, 0]
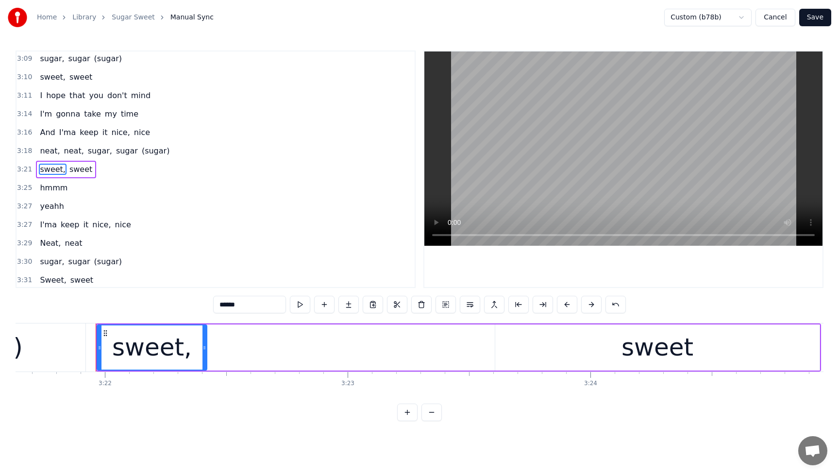
drag, startPoint x: 486, startPoint y: 351, endPoint x: 208, endPoint y: 354, distance: 277.8
click at [203, 354] on div at bounding box center [204, 347] width 4 height 44
click at [536, 354] on div "sweet" at bounding box center [657, 347] width 324 height 46
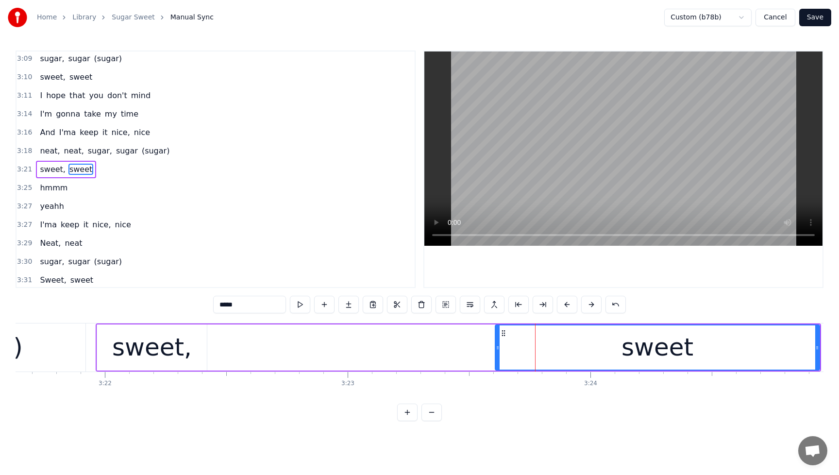
click at [819, 350] on div "sweet" at bounding box center [657, 347] width 325 height 46
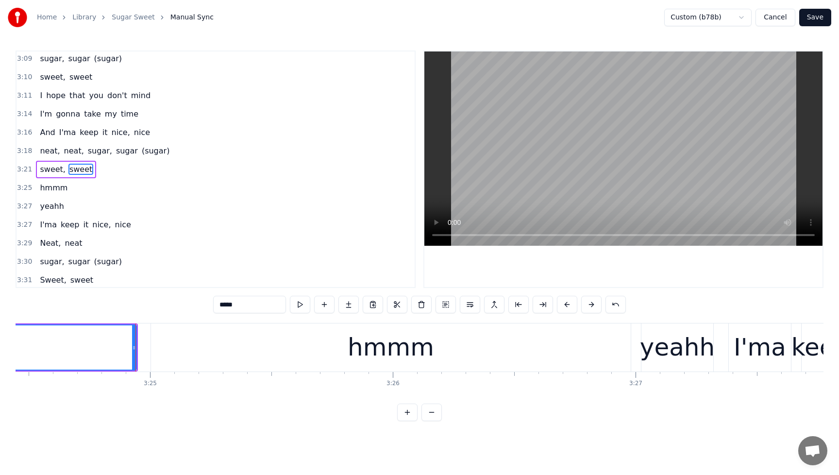
scroll to position [0, 49710]
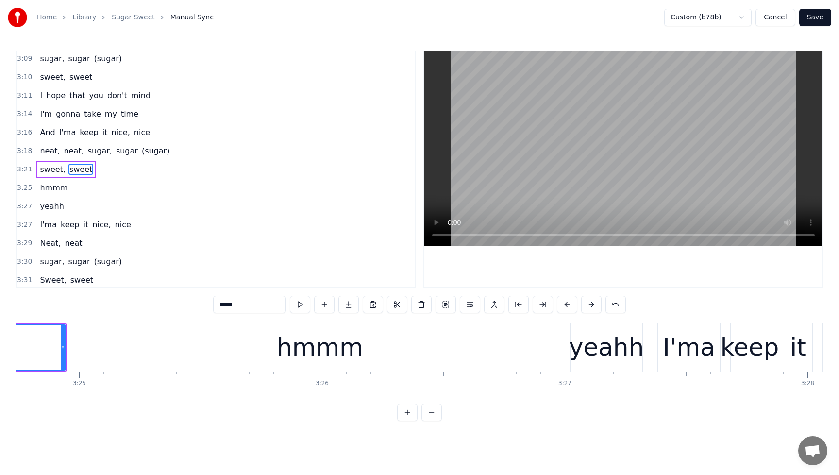
click at [50, 169] on span "sweet," at bounding box center [52, 169] width 27 height 11
type input "******"
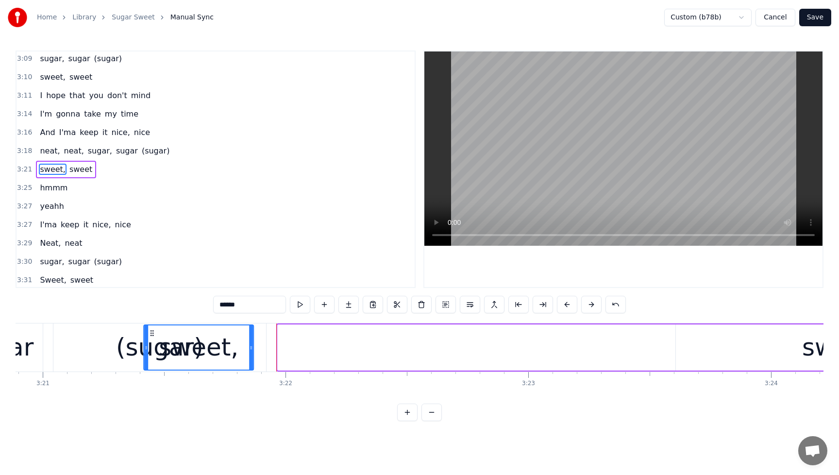
scroll to position [0, 48763]
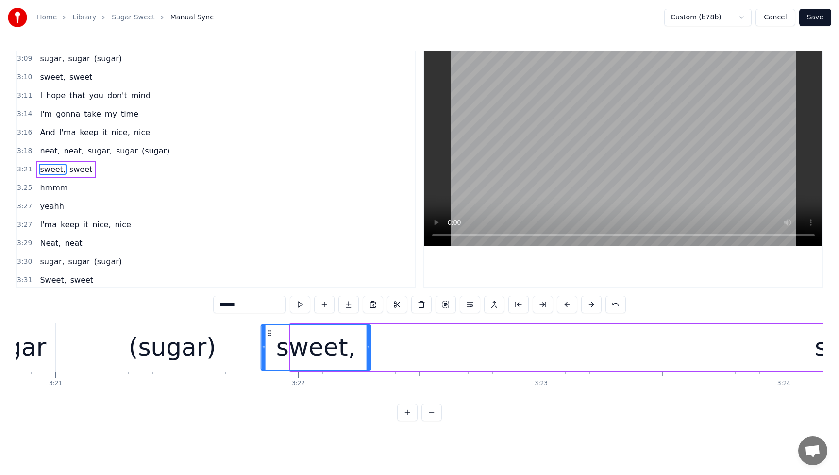
drag, startPoint x: 73, startPoint y: 333, endPoint x: 350, endPoint y: 350, distance: 276.8
click at [269, 345] on div "sweet," at bounding box center [316, 347] width 109 height 44
drag, startPoint x: 369, startPoint y: 348, endPoint x: 333, endPoint y: 350, distance: 36.5
click at [333, 350] on icon at bounding box center [332, 348] width 4 height 8
click at [511, 355] on div "sweet, sweet" at bounding box center [637, 347] width 755 height 48
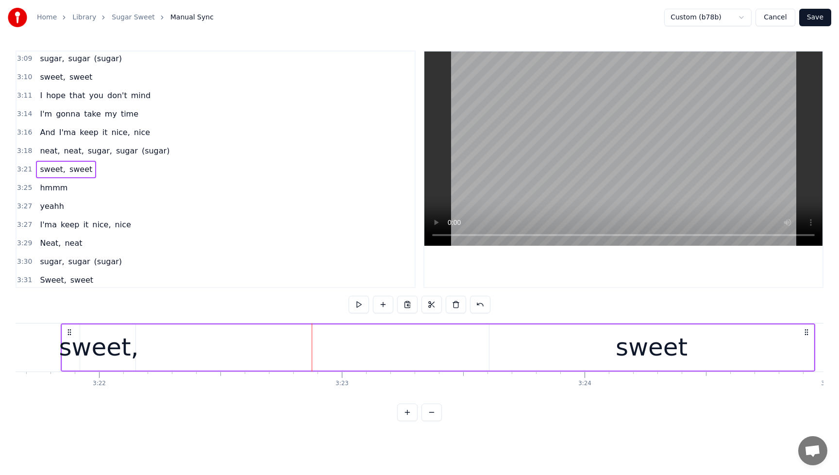
scroll to position [0, 49010]
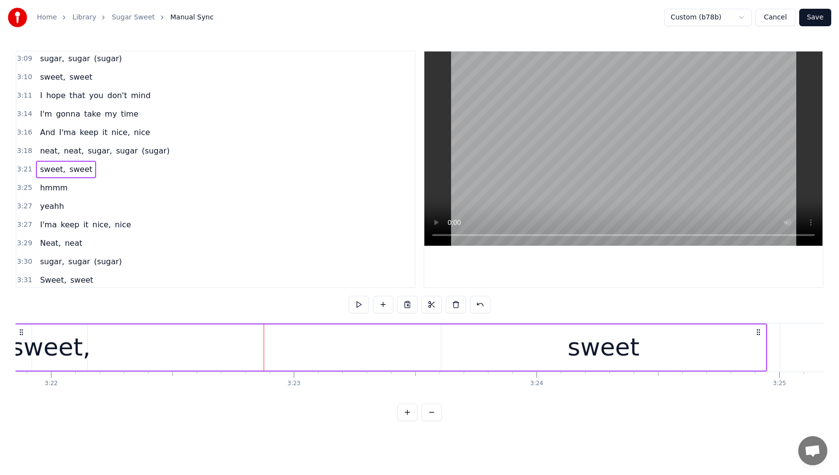
click at [659, 361] on div "sweet" at bounding box center [603, 347] width 324 height 46
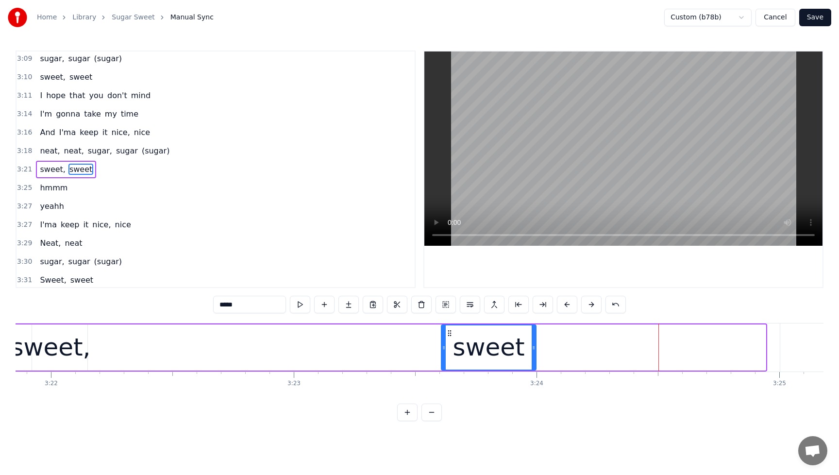
drag, startPoint x: 762, startPoint y: 346, endPoint x: 533, endPoint y: 355, distance: 229.9
click at [533, 355] on div at bounding box center [534, 347] width 4 height 44
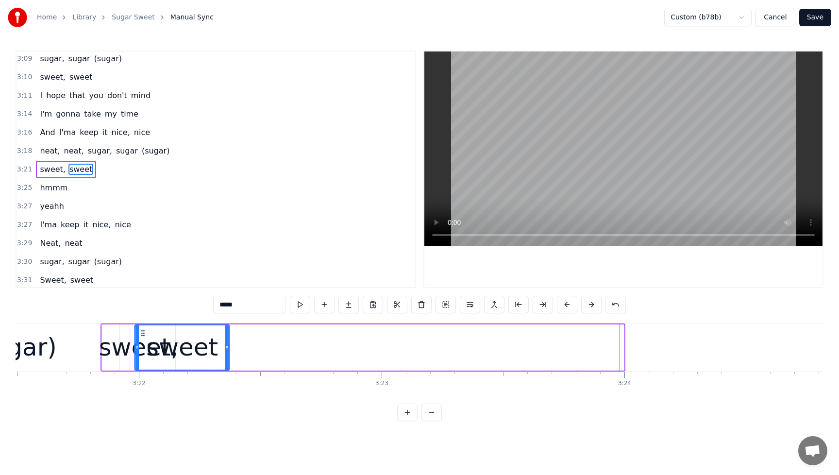
scroll to position [0, 48920]
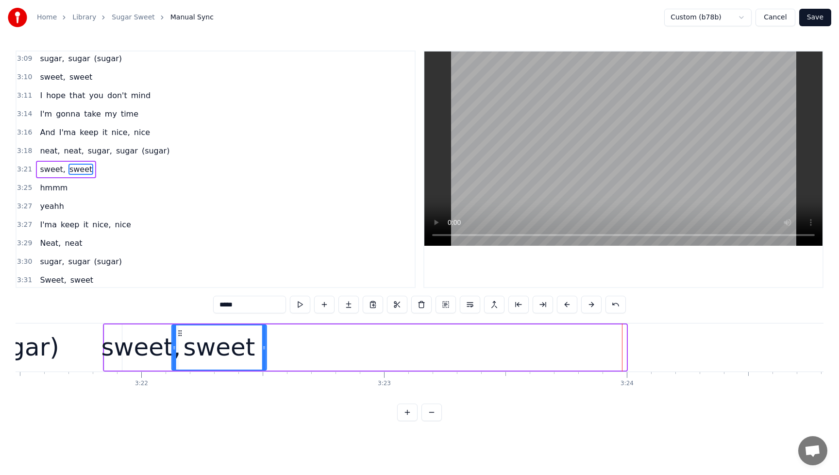
drag, startPoint x: 446, startPoint y: 333, endPoint x: 178, endPoint y: 355, distance: 268.9
click at [179, 355] on div "sweet" at bounding box center [219, 347] width 94 height 44
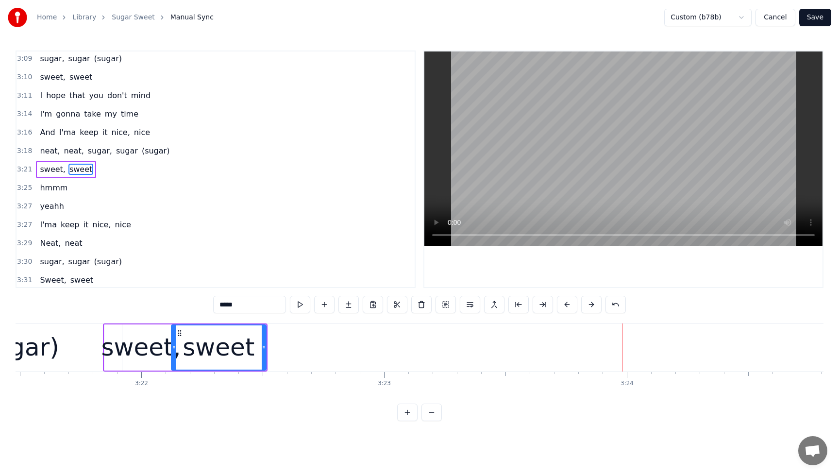
click at [41, 146] on span "neat," at bounding box center [50, 150] width 22 height 11
type input "*****"
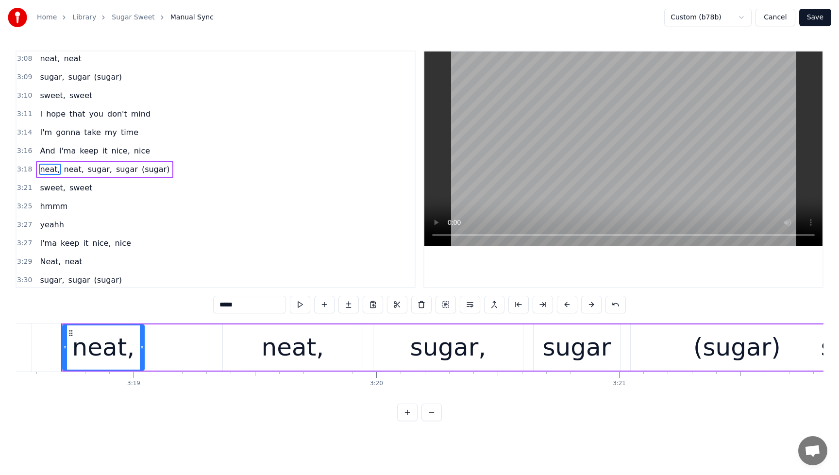
scroll to position [0, 48196]
click at [45, 163] on div "neat, neat, sugar, sugar (sugar)" at bounding box center [104, 169] width 137 height 17
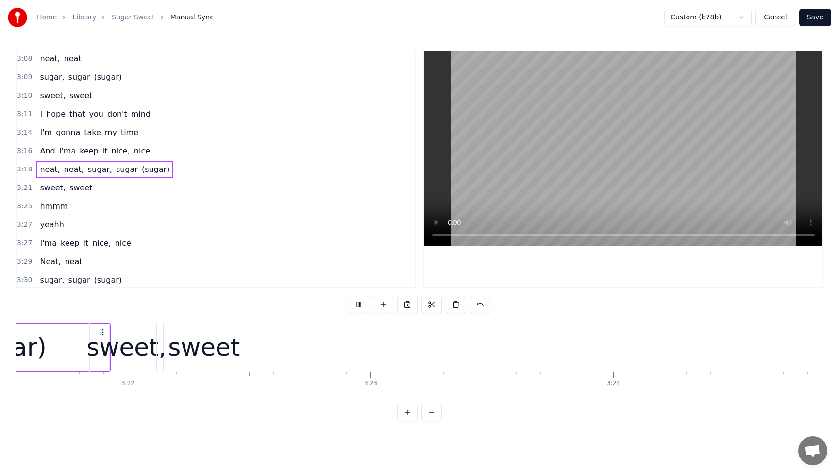
scroll to position [0, 48941]
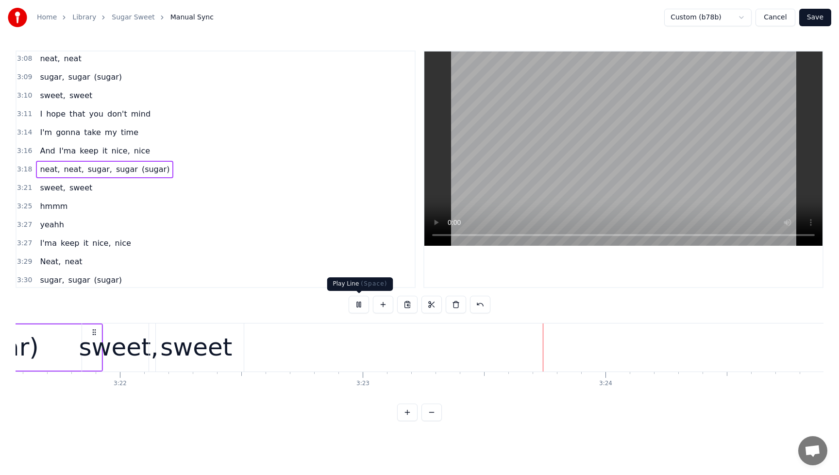
click at [359, 299] on button at bounding box center [359, 304] width 20 height 17
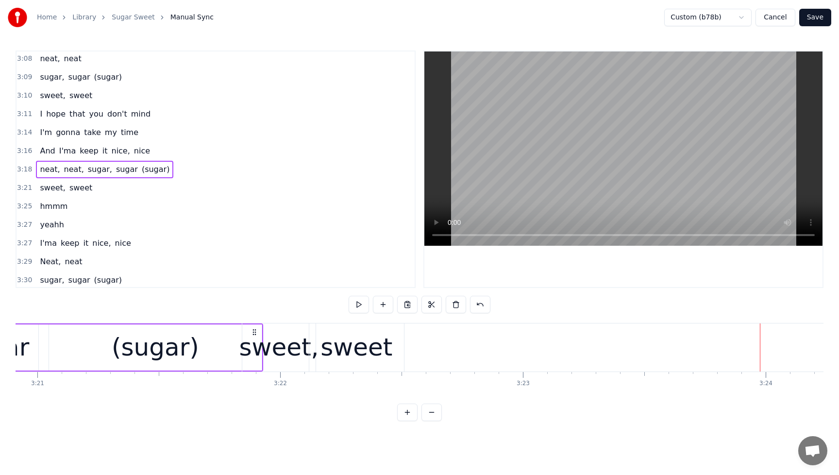
scroll to position [0, 48685]
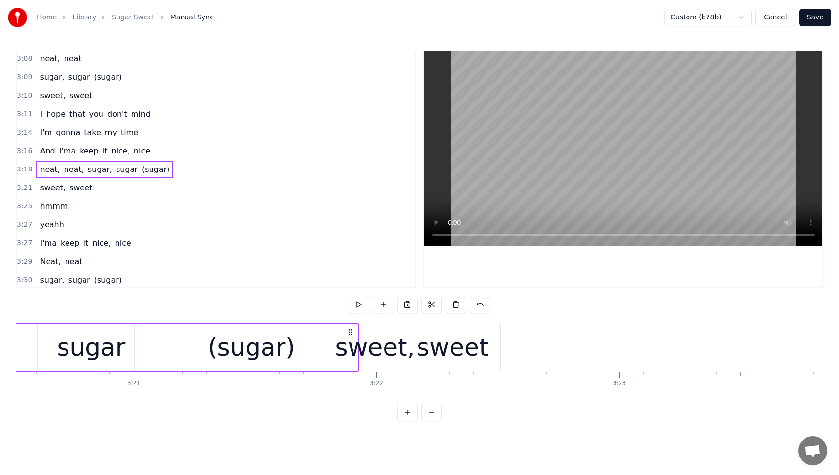
click at [372, 332] on div "sweet," at bounding box center [376, 347] width 80 height 36
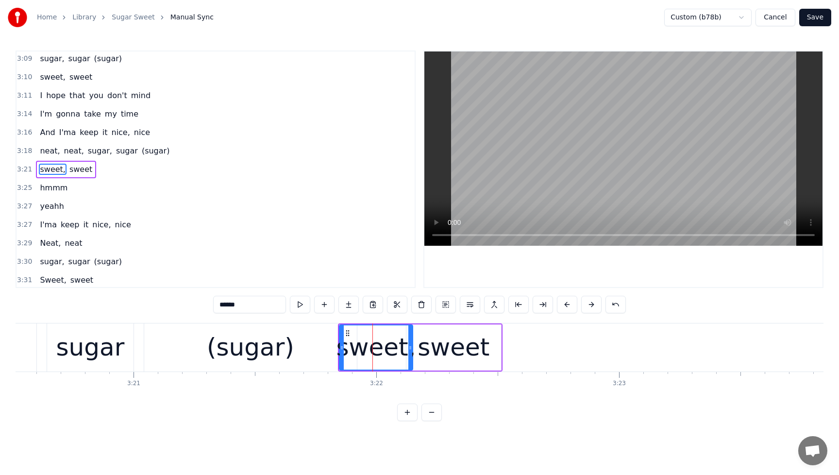
click at [258, 349] on div "(sugar)" at bounding box center [250, 347] width 87 height 36
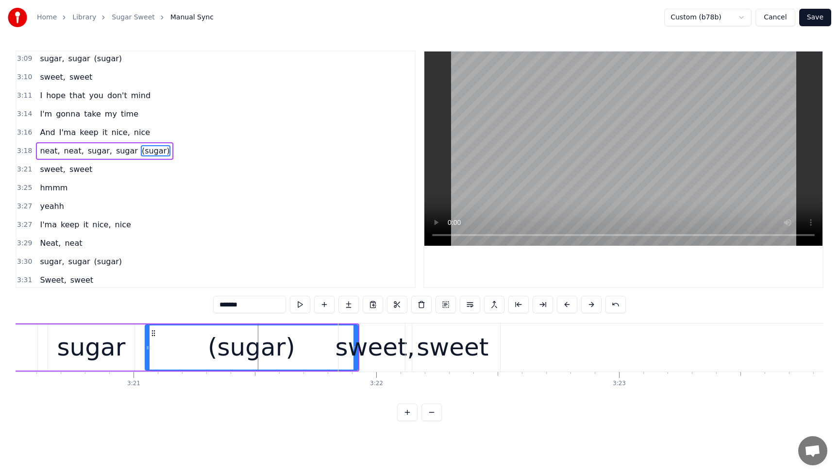
scroll to position [2013, 0]
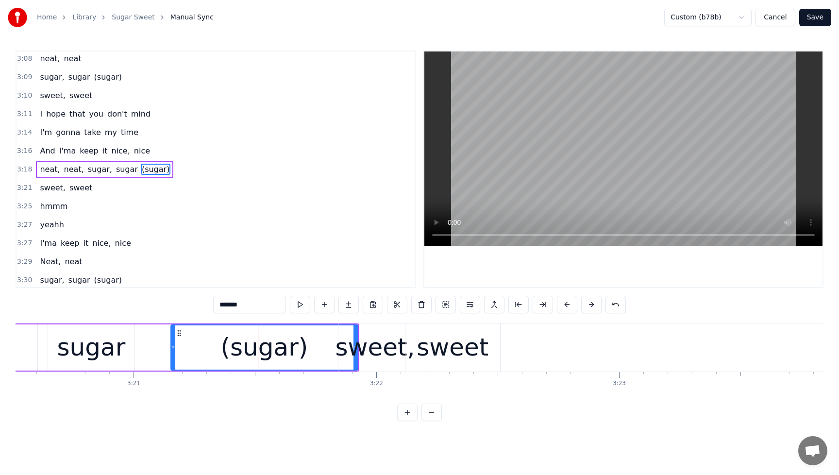
drag, startPoint x: 148, startPoint y: 349, endPoint x: 173, endPoint y: 350, distance: 25.8
click at [173, 350] on icon at bounding box center [173, 348] width 4 height 8
click at [388, 344] on div "sweet," at bounding box center [376, 347] width 80 height 36
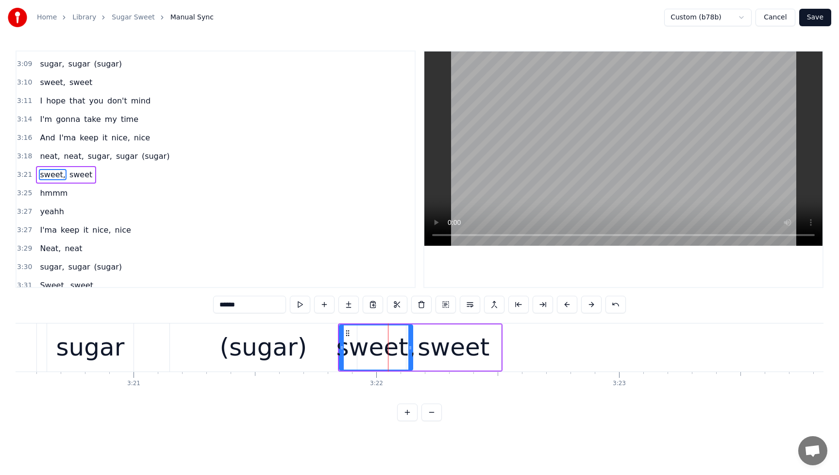
scroll to position [2032, 0]
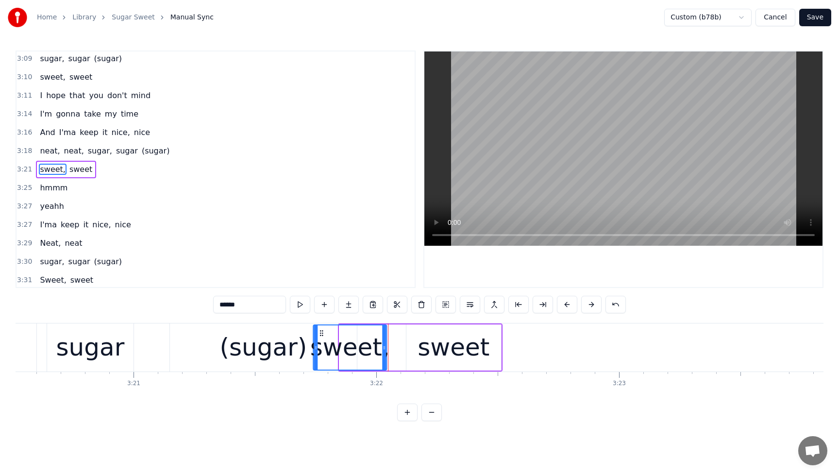
drag, startPoint x: 348, startPoint y: 335, endPoint x: 350, endPoint y: 341, distance: 6.3
click at [320, 338] on div "sweet," at bounding box center [350, 347] width 72 height 44
click at [423, 344] on div "sweet" at bounding box center [454, 347] width 72 height 36
type input "*****"
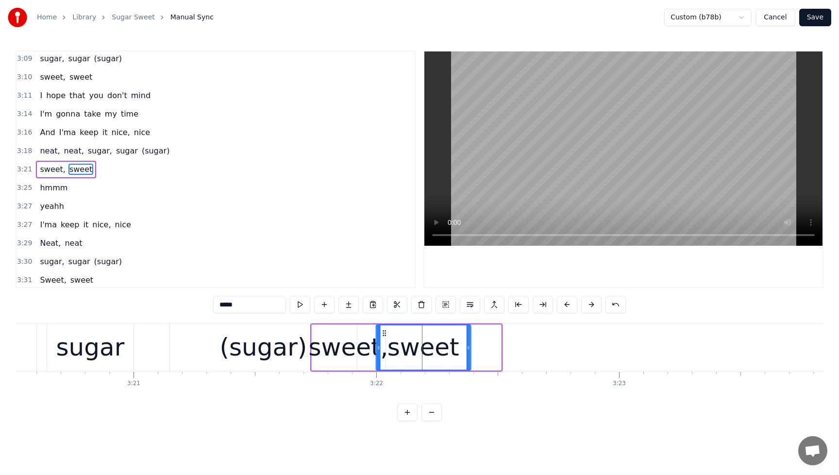
drag, startPoint x: 412, startPoint y: 335, endPoint x: 383, endPoint y: 339, distance: 29.5
click at [383, 339] on div "sweet" at bounding box center [423, 347] width 94 height 44
click at [45, 126] on div "And I'ma keep it nice, [GEOGRAPHIC_DATA]" at bounding box center [95, 132] width 118 height 17
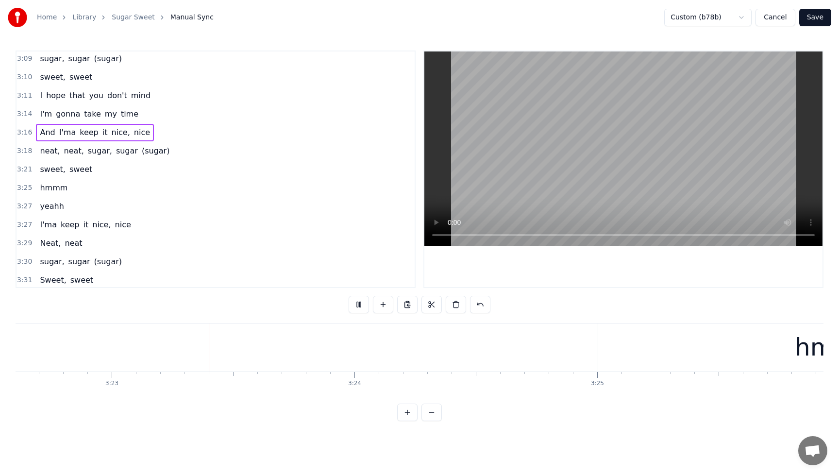
scroll to position [0, 49200]
click at [364, 305] on button at bounding box center [359, 304] width 20 height 17
click at [144, 149] on span "(sugar)" at bounding box center [156, 150] width 30 height 11
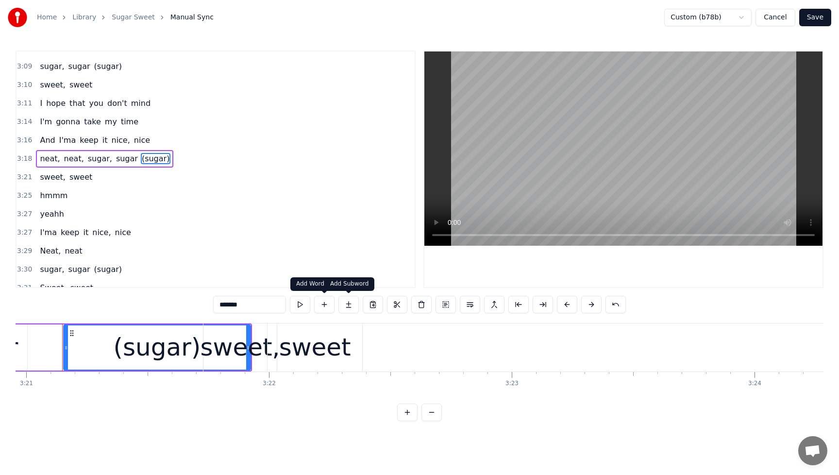
scroll to position [0, 48790]
click at [161, 358] on div "(sugar)" at bounding box center [159, 347] width 87 height 36
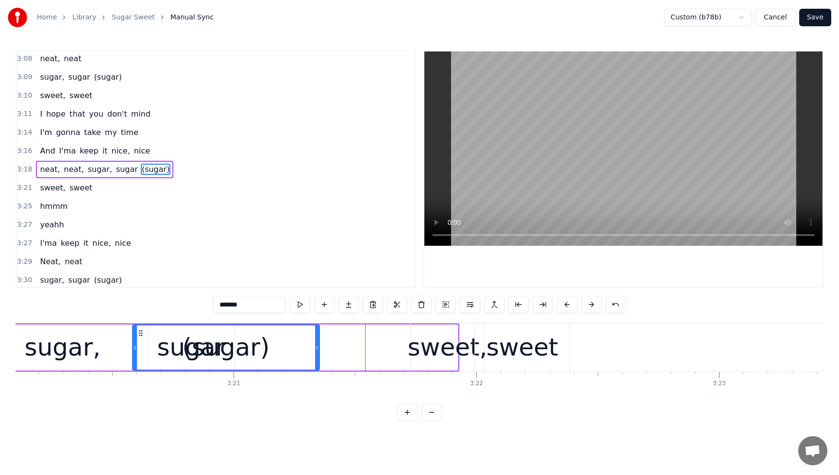
scroll to position [0, 48583]
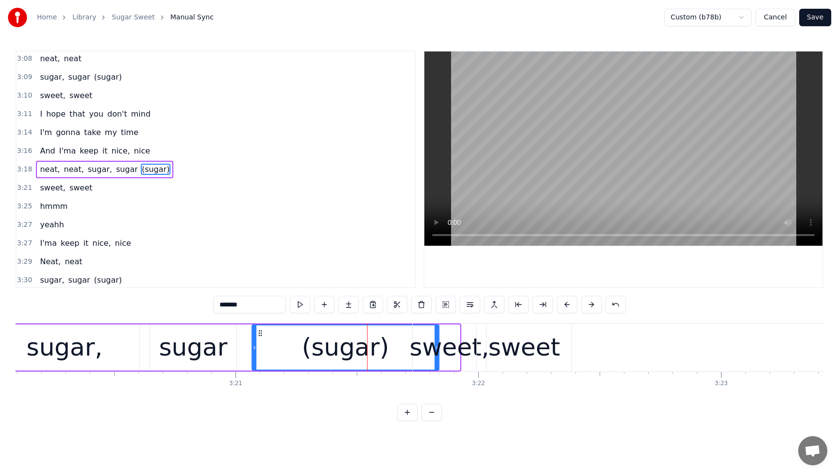
drag, startPoint x: 74, startPoint y: 333, endPoint x: 261, endPoint y: 344, distance: 187.3
click at [261, 344] on div "(sugar)" at bounding box center [346, 347] width 186 height 44
click at [463, 352] on div "sweet," at bounding box center [450, 347] width 80 height 36
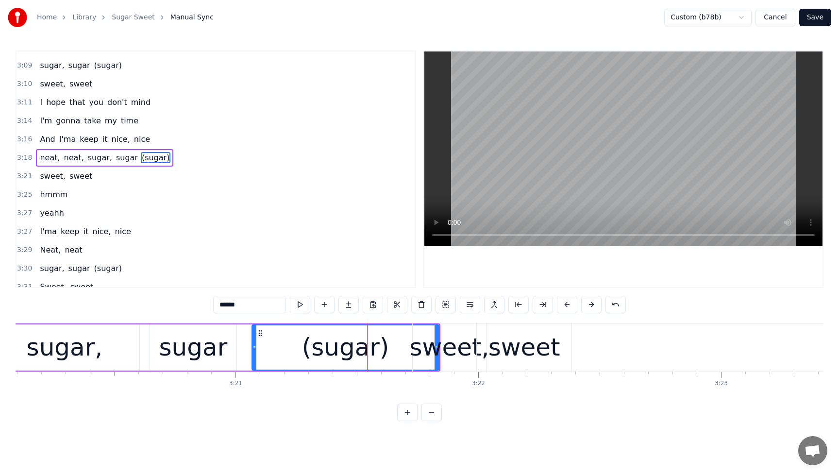
scroll to position [2032, 0]
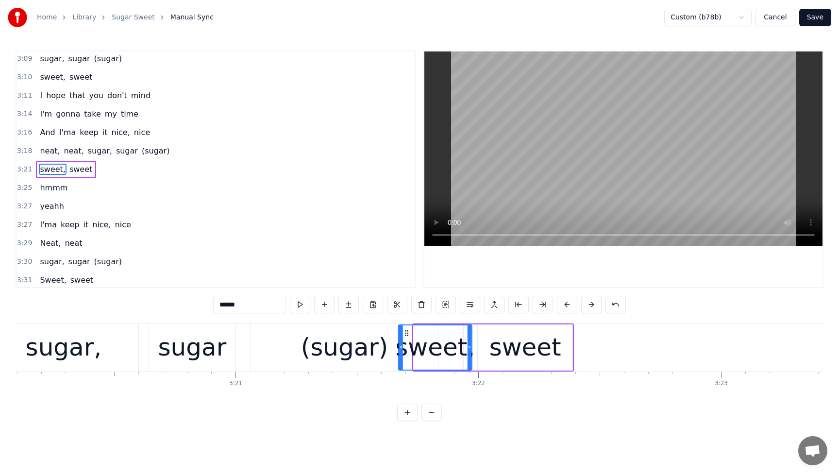
drag, startPoint x: 423, startPoint y: 333, endPoint x: 408, endPoint y: 336, distance: 15.2
click at [408, 336] on icon at bounding box center [407, 333] width 8 height 8
drag, startPoint x: 523, startPoint y: 353, endPoint x: 507, endPoint y: 354, distance: 15.7
click at [507, 354] on div "sweet" at bounding box center [525, 347] width 72 height 36
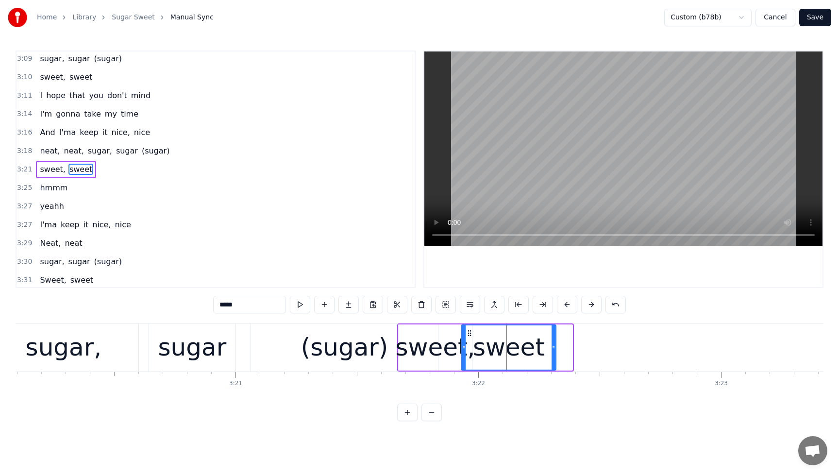
drag, startPoint x: 483, startPoint y: 335, endPoint x: 467, endPoint y: 337, distance: 16.3
click at [467, 337] on div "sweet" at bounding box center [509, 347] width 94 height 44
click at [428, 342] on div "sweet," at bounding box center [436, 347] width 80 height 36
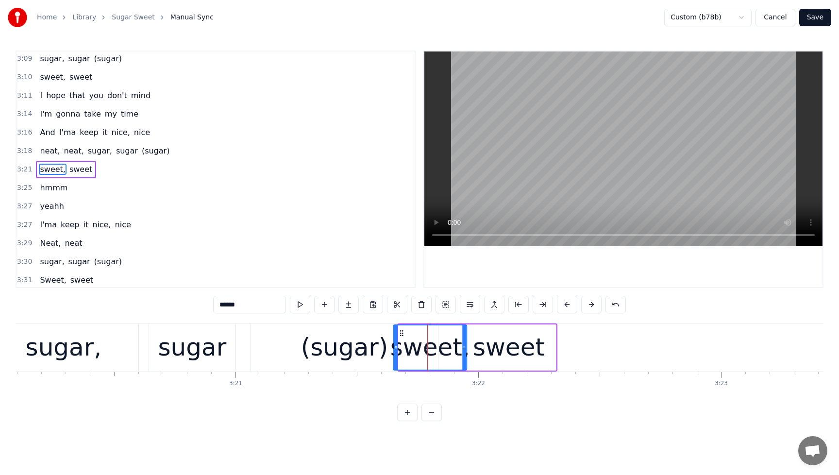
drag, startPoint x: 409, startPoint y: 335, endPoint x: 404, endPoint y: 336, distance: 5.4
click at [404, 336] on icon at bounding box center [402, 333] width 8 height 8
click at [509, 337] on div "sweet" at bounding box center [509, 347] width 72 height 36
type input "*****"
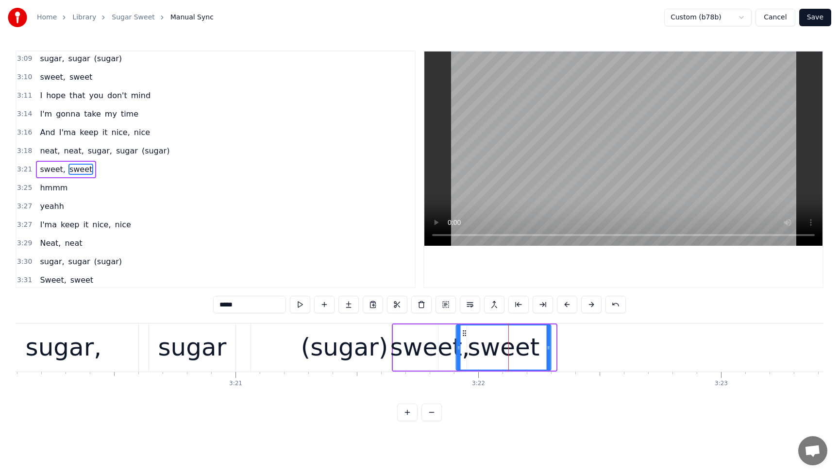
click at [466, 335] on icon at bounding box center [465, 333] width 8 height 8
click at [41, 126] on div "And I'ma keep it nice, [GEOGRAPHIC_DATA]" at bounding box center [95, 132] width 118 height 17
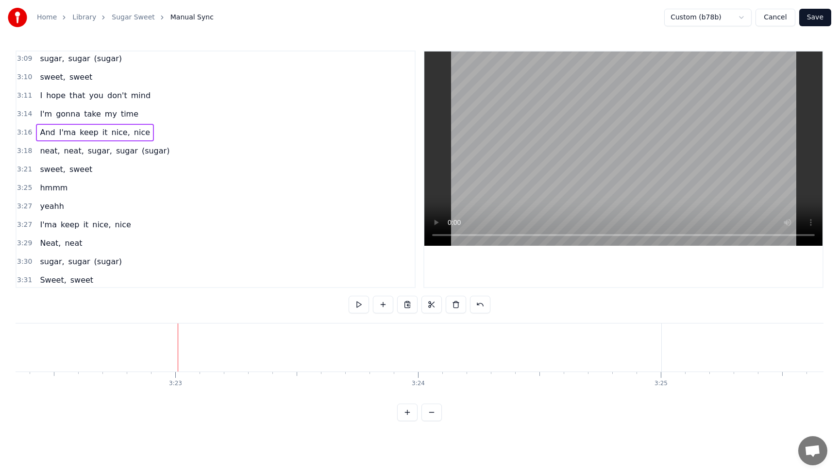
scroll to position [0, 49138]
click at [47, 172] on span "sweet," at bounding box center [52, 169] width 27 height 11
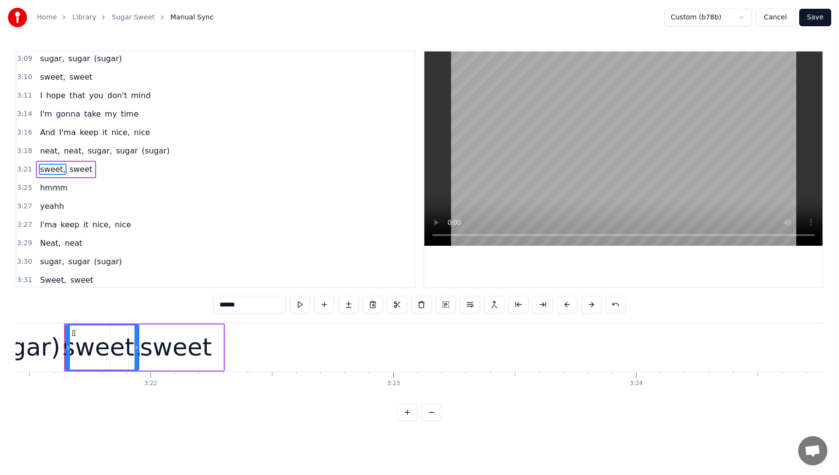
scroll to position [0, 48911]
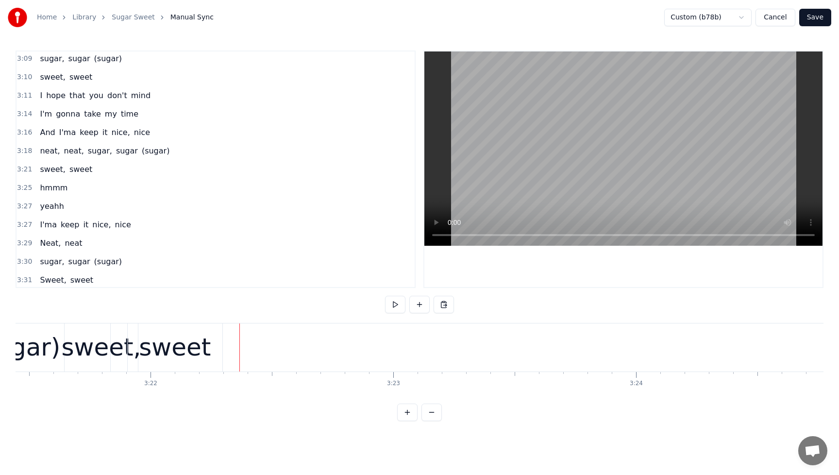
click at [148, 342] on div "sweet" at bounding box center [175, 347] width 72 height 36
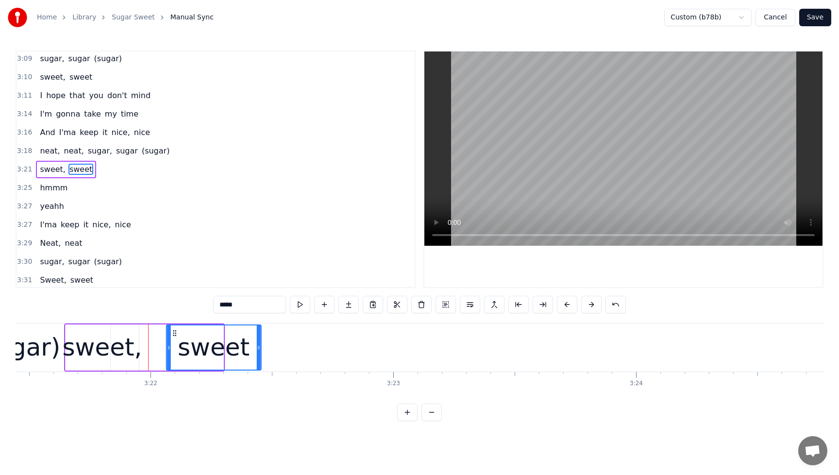
drag, startPoint x: 139, startPoint y: 333, endPoint x: 154, endPoint y: 339, distance: 16.3
click at [178, 335] on icon at bounding box center [174, 333] width 8 height 8
click at [101, 346] on div "sweet," at bounding box center [103, 347] width 80 height 36
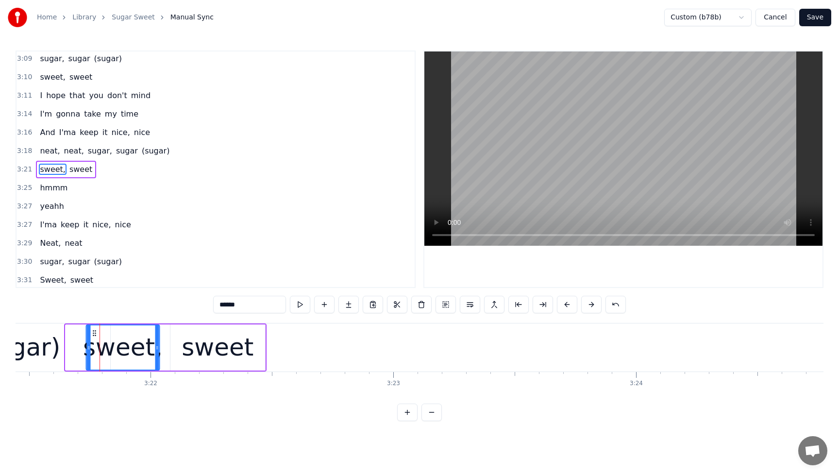
drag, startPoint x: 72, startPoint y: 335, endPoint x: 92, endPoint y: 336, distance: 19.5
click at [92, 336] on icon at bounding box center [94, 333] width 8 height 8
drag, startPoint x: 157, startPoint y: 350, endPoint x: 196, endPoint y: 352, distance: 38.4
click at [187, 353] on div at bounding box center [185, 347] width 4 height 44
click at [256, 343] on div "sweet" at bounding box center [217, 347] width 95 height 46
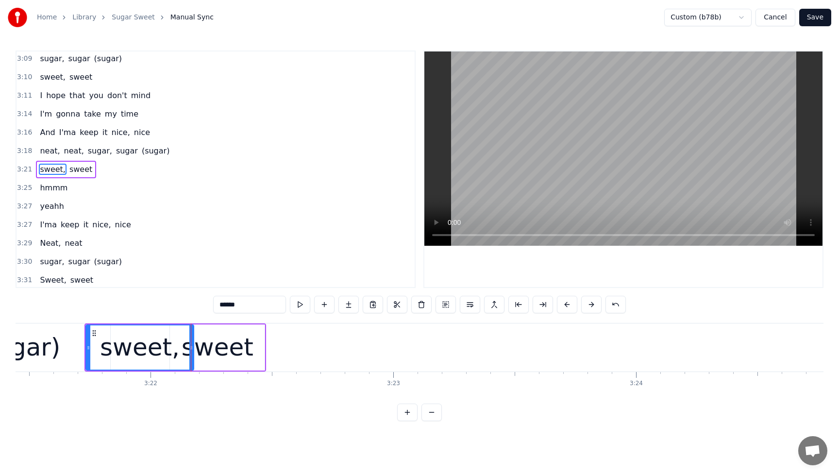
type input "*****"
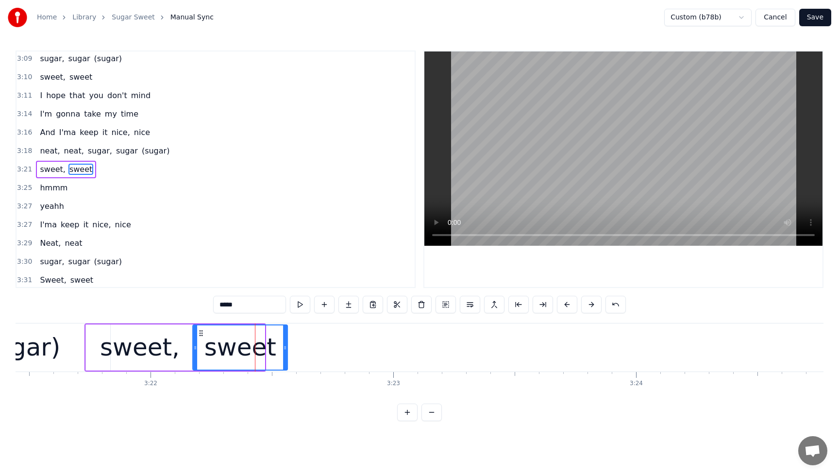
drag, startPoint x: 186, startPoint y: 333, endPoint x: 202, endPoint y: 335, distance: 16.1
click at [202, 335] on icon at bounding box center [201, 333] width 8 height 8
drag, startPoint x: 287, startPoint y: 348, endPoint x: 327, endPoint y: 352, distance: 40.1
click at [325, 351] on icon at bounding box center [323, 348] width 4 height 8
click at [43, 144] on div "neat, neat, sugar, sugar (sugar)" at bounding box center [104, 150] width 137 height 17
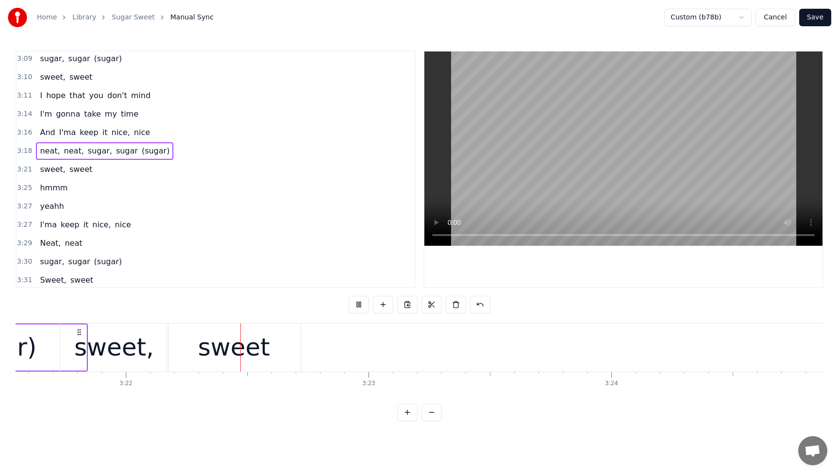
scroll to position [0, 48940]
click at [142, 333] on div "sweet," at bounding box center [109, 347] width 80 height 36
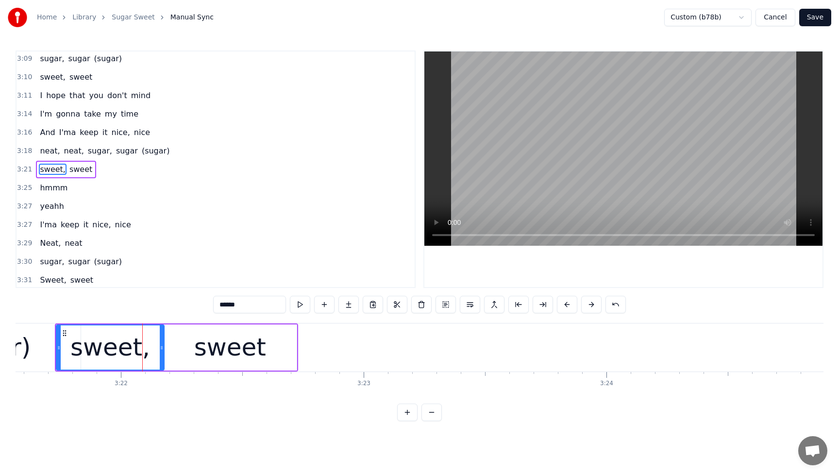
scroll to position [0, 48796]
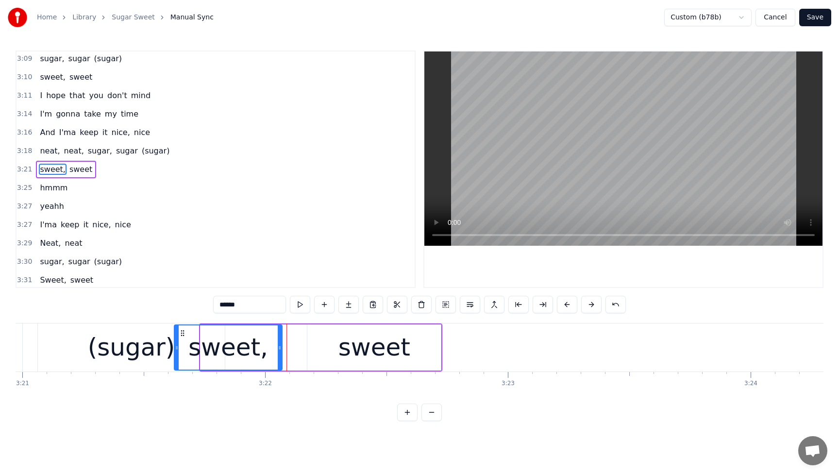
drag, startPoint x: 207, startPoint y: 332, endPoint x: 180, endPoint y: 336, distance: 27.5
click at [180, 336] on icon at bounding box center [183, 333] width 8 height 8
click at [343, 352] on div "sweet" at bounding box center [375, 347] width 72 height 36
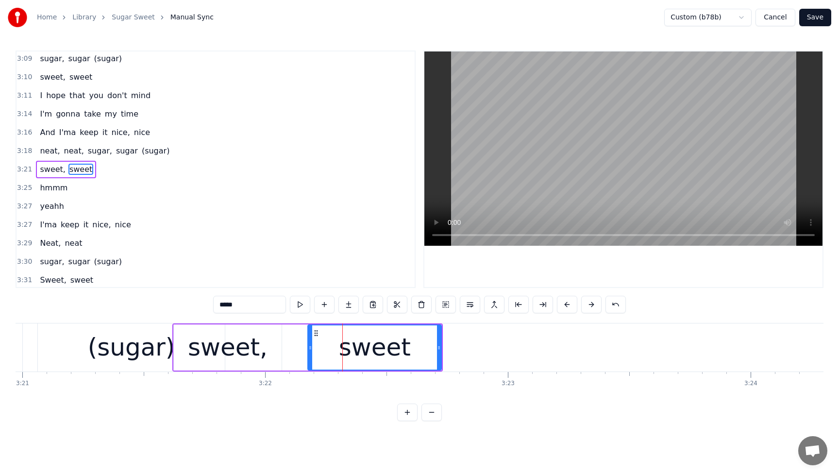
type input "*****"
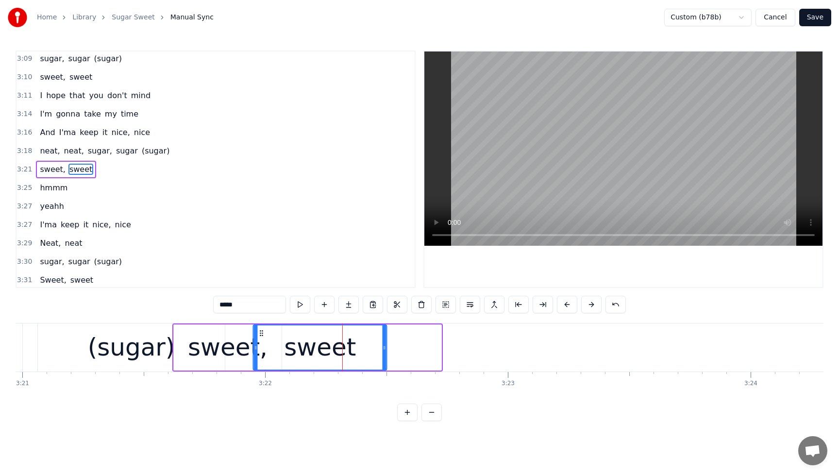
drag, startPoint x: 309, startPoint y: 333, endPoint x: 260, endPoint y: 337, distance: 49.7
click at [260, 337] on div "sweet" at bounding box center [320, 347] width 133 height 44
click at [41, 123] on div "3:16 And I'ma keep it nice, [GEOGRAPHIC_DATA]" at bounding box center [216, 132] width 398 height 18
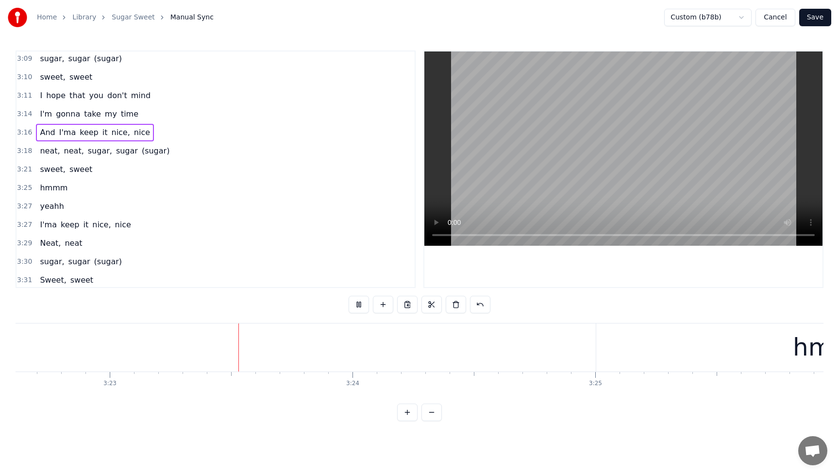
scroll to position [0, 49198]
click at [360, 303] on button at bounding box center [359, 304] width 20 height 17
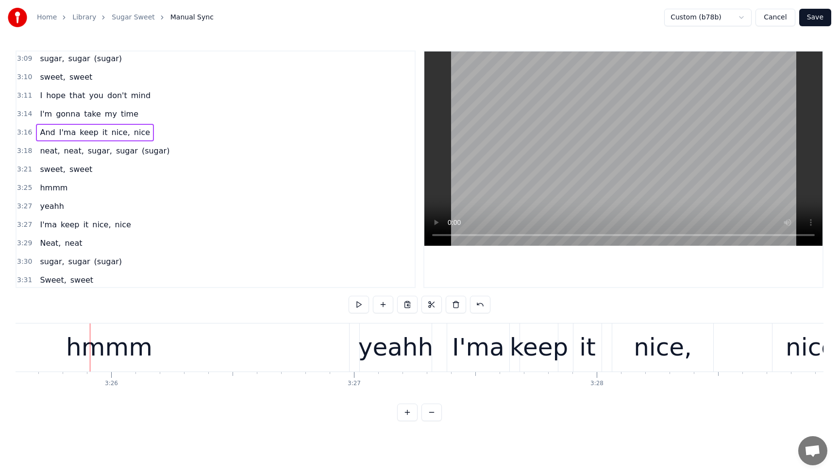
scroll to position [0, 49947]
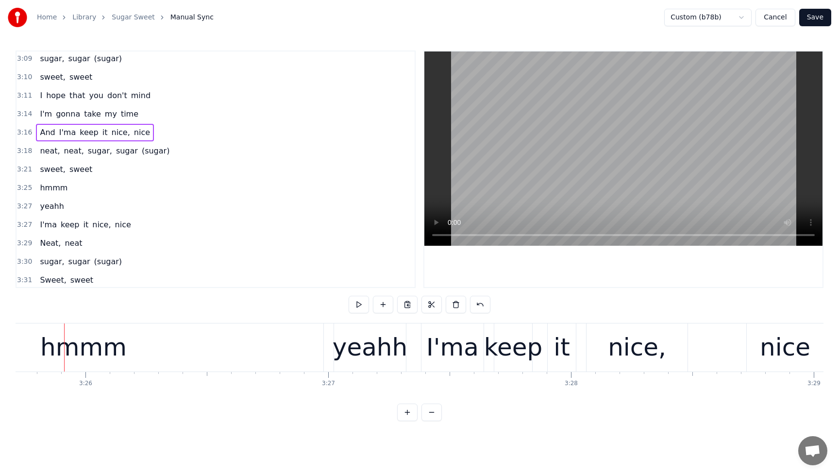
click at [54, 190] on span "hmmm" at bounding box center [54, 187] width 30 height 11
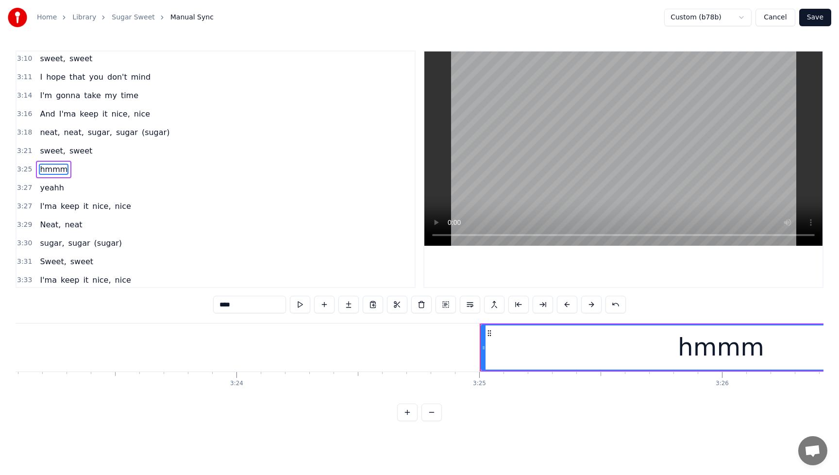
scroll to position [0, 49294]
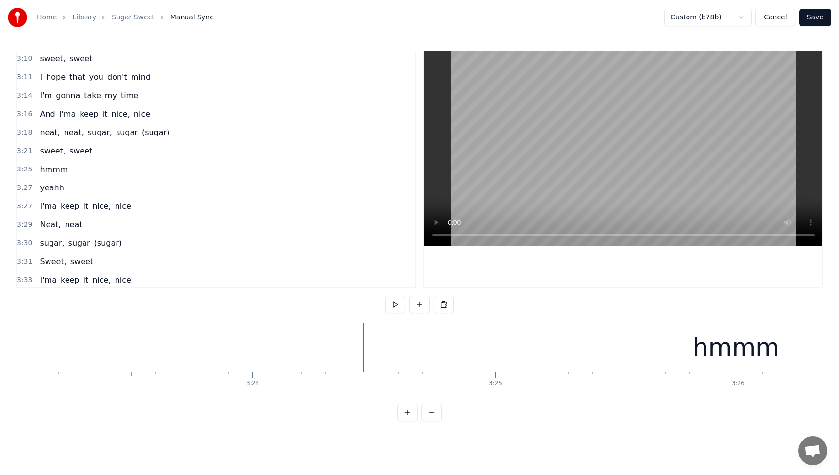
click at [680, 361] on div "hmmm" at bounding box center [736, 347] width 480 height 48
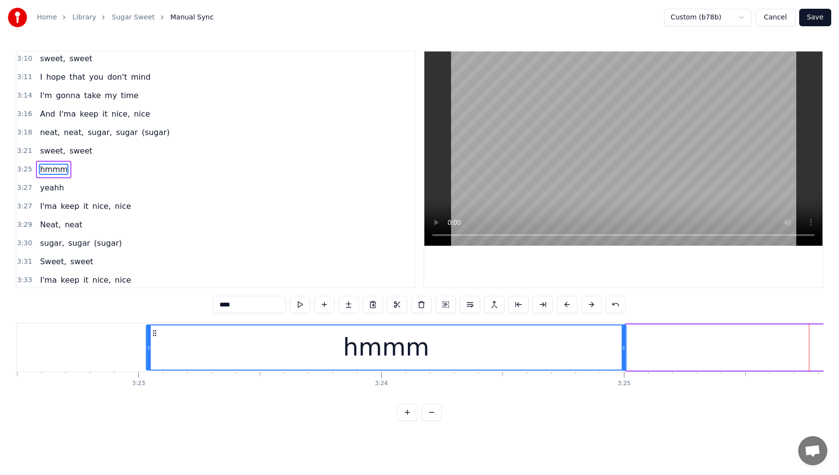
scroll to position [0, 49159]
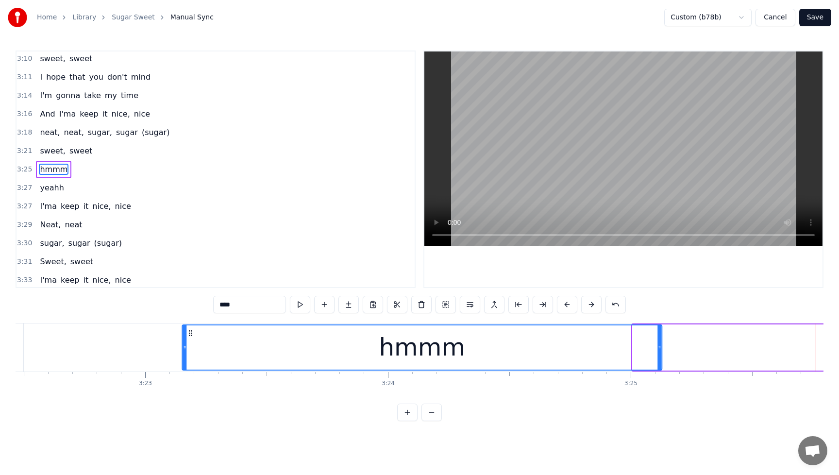
drag, startPoint x: 504, startPoint y: 333, endPoint x: 189, endPoint y: 349, distance: 315.5
click at [189, 349] on div "hmmm" at bounding box center [422, 347] width 479 height 44
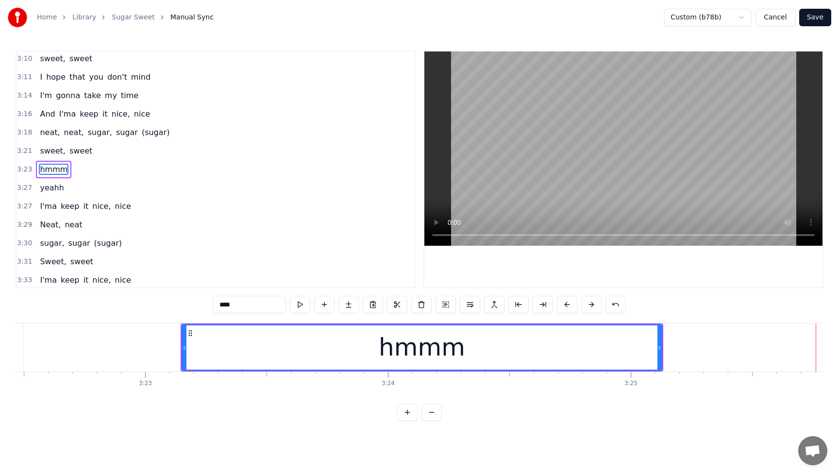
click at [40, 142] on div "sweet, sweet" at bounding box center [66, 150] width 60 height 17
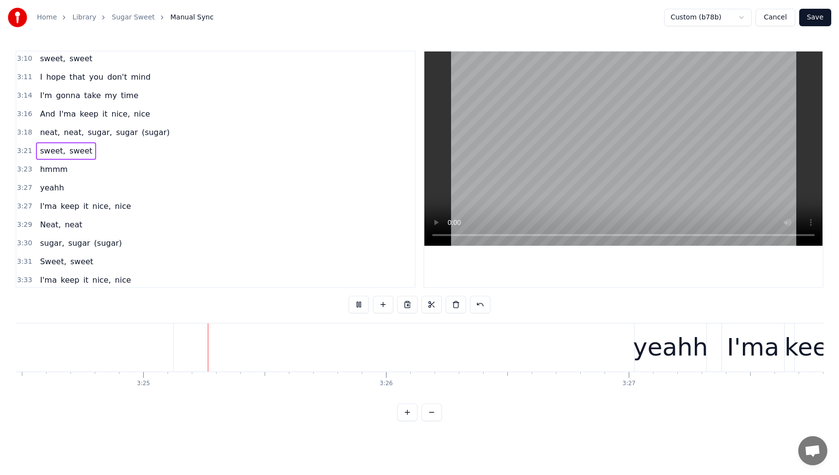
scroll to position [0, 49649]
click at [656, 344] on div "yeahh" at bounding box center [667, 347] width 75 height 36
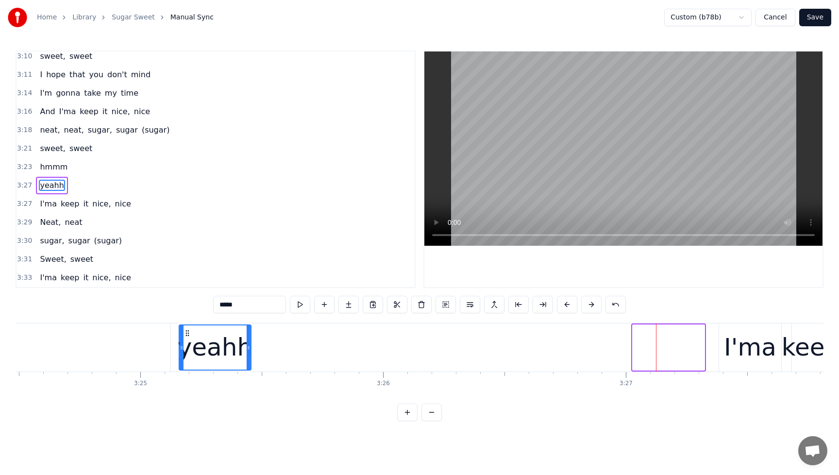
drag, startPoint x: 640, startPoint y: 333, endPoint x: 181, endPoint y: 350, distance: 459.2
click at [181, 350] on div "yeahh" at bounding box center [215, 347] width 71 height 44
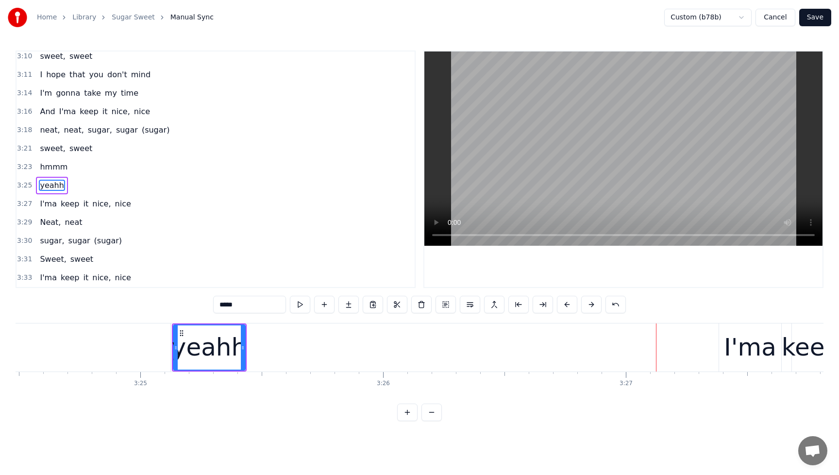
click at [246, 347] on div "yeahh" at bounding box center [209, 347] width 75 height 48
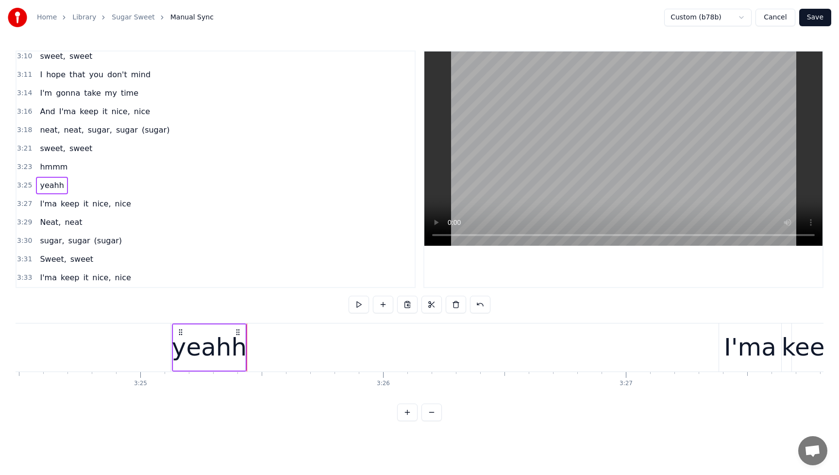
click at [180, 336] on icon at bounding box center [181, 332] width 8 height 8
click at [235, 351] on div "yeahh" at bounding box center [209, 347] width 75 height 36
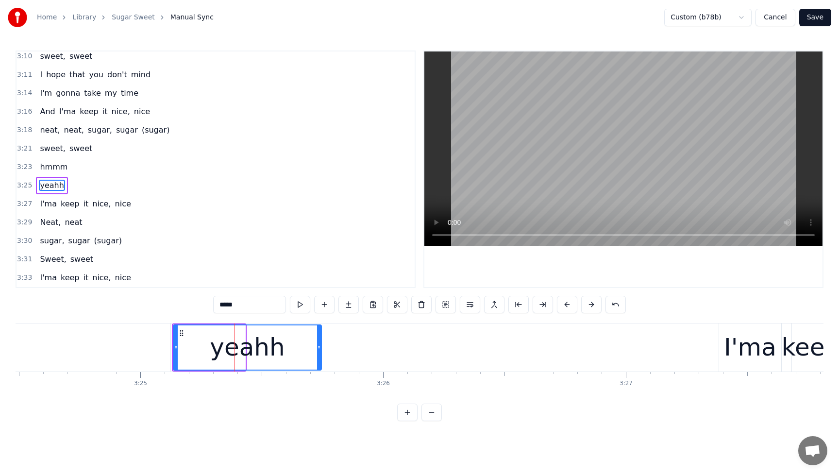
drag, startPoint x: 242, startPoint y: 351, endPoint x: 318, endPoint y: 353, distance: 76.3
click at [318, 353] on div at bounding box center [319, 347] width 4 height 44
click at [51, 144] on span "sweet," at bounding box center [52, 148] width 27 height 11
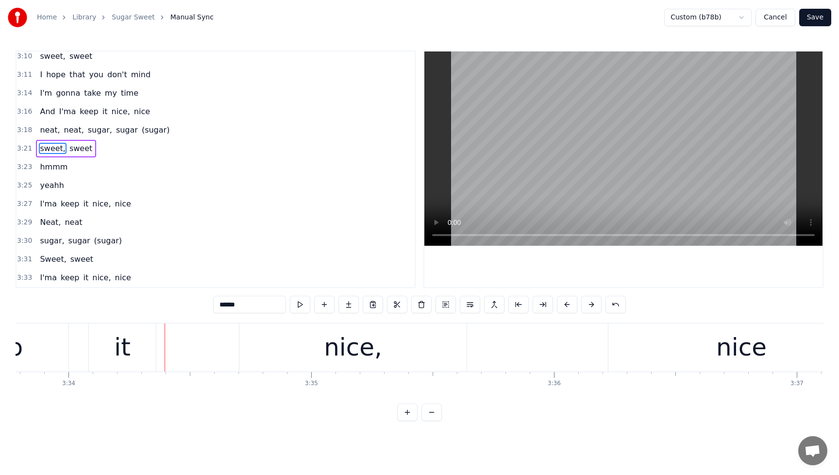
click at [39, 272] on span "I'ma" at bounding box center [48, 278] width 19 height 12
click at [54, 272] on span "I'ma" at bounding box center [48, 278] width 19 height 12
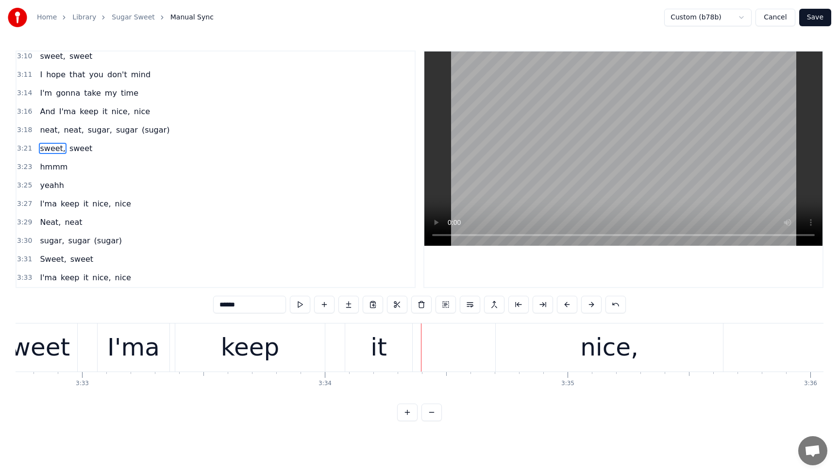
scroll to position [0, 51442]
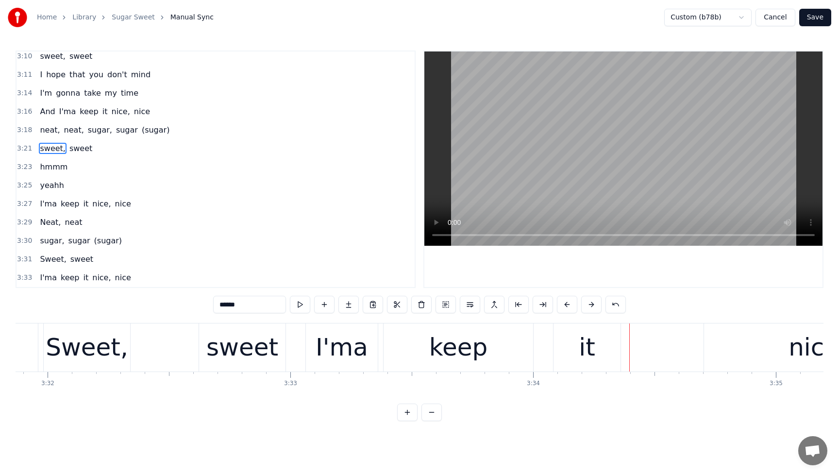
click at [343, 349] on div "I'ma" at bounding box center [342, 347] width 52 height 36
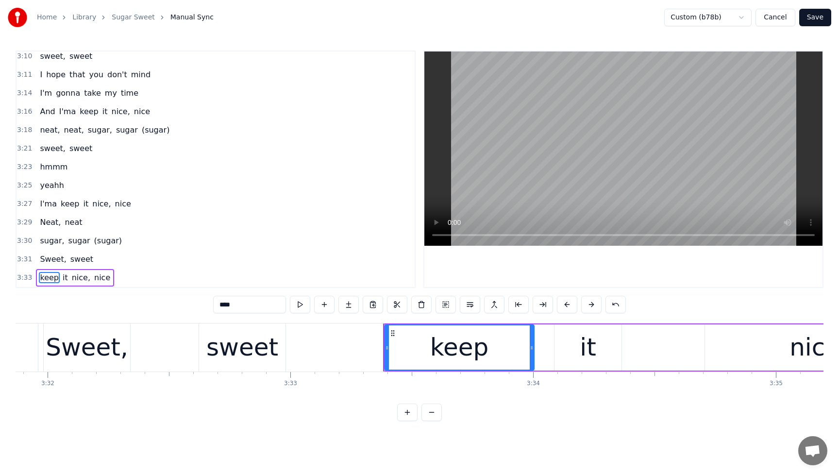
click at [448, 346] on div "keep" at bounding box center [459, 347] width 58 height 36
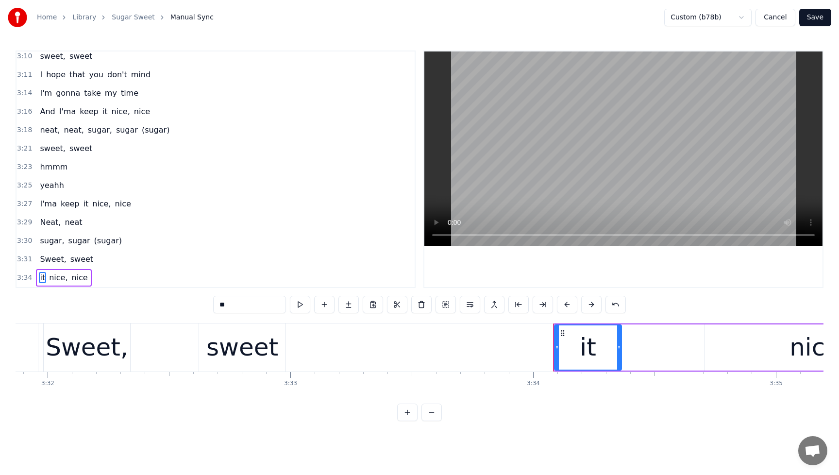
click at [571, 351] on div "it" at bounding box center [588, 347] width 66 height 44
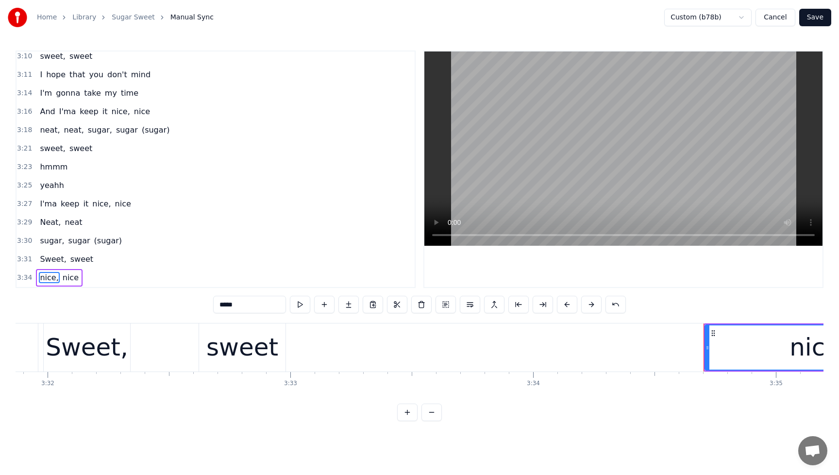
click at [764, 354] on div "nice," at bounding box center [819, 347] width 226 height 44
type input "****"
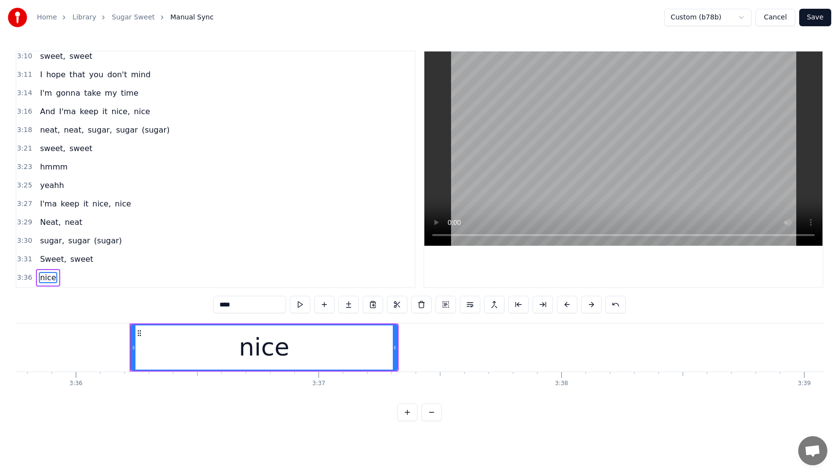
scroll to position [0, 52450]
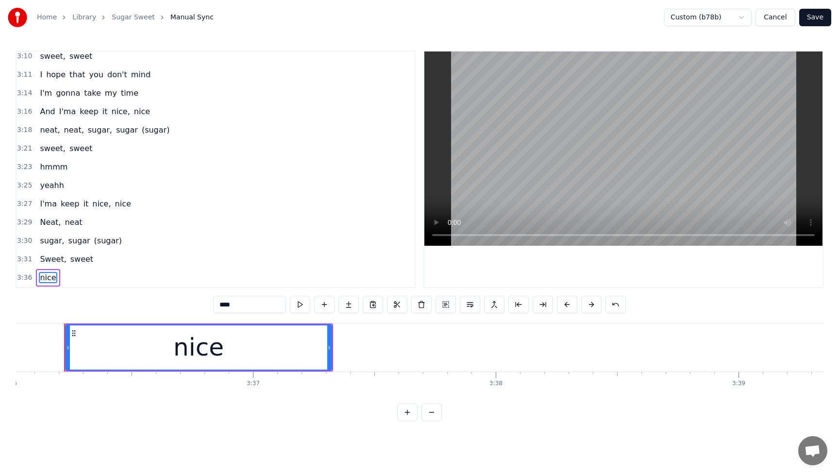
click at [203, 339] on div "nice" at bounding box center [198, 347] width 51 height 36
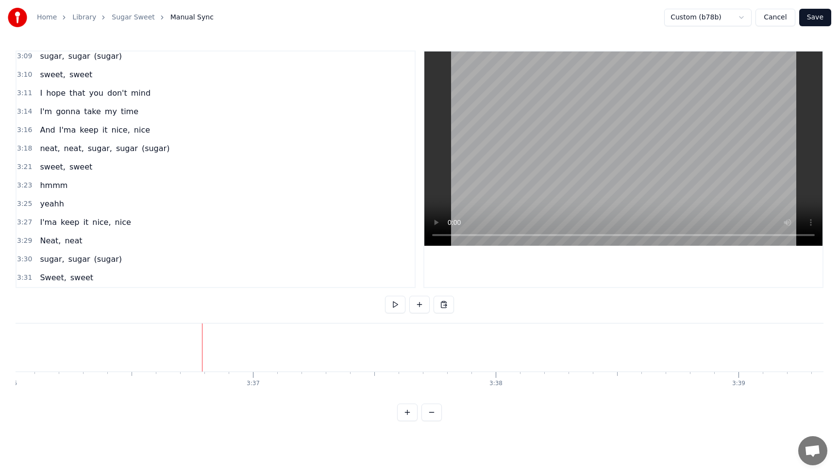
click at [43, 123] on div "And I'ma keep it nice, [GEOGRAPHIC_DATA]" at bounding box center [95, 129] width 118 height 17
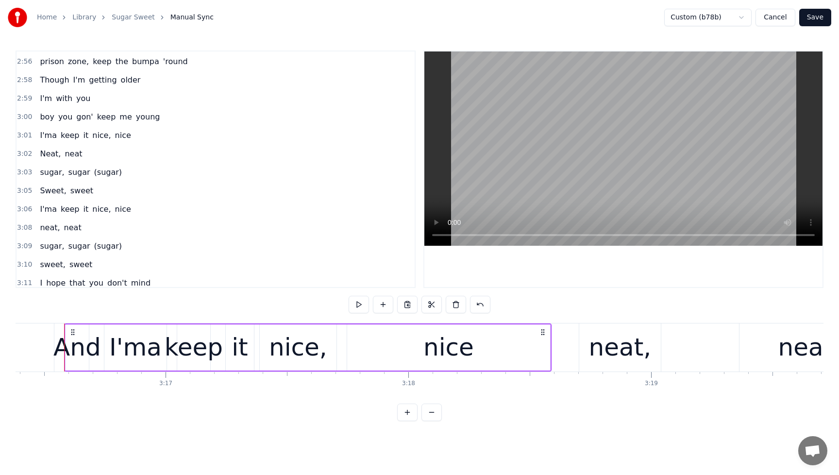
scroll to position [1839, 0]
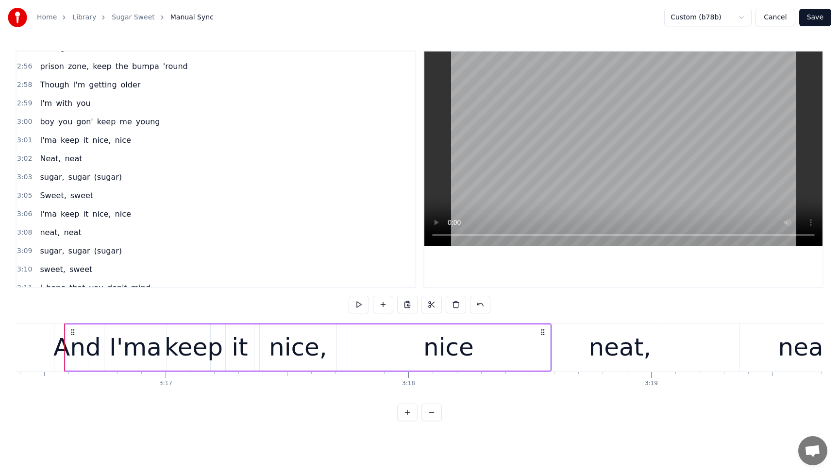
click at [44, 114] on div "boy you gon' keep me young" at bounding box center [100, 121] width 128 height 17
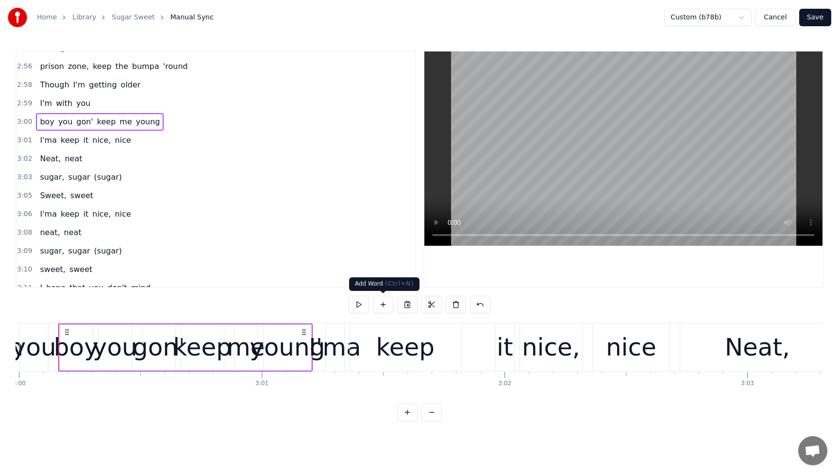
scroll to position [0, 43695]
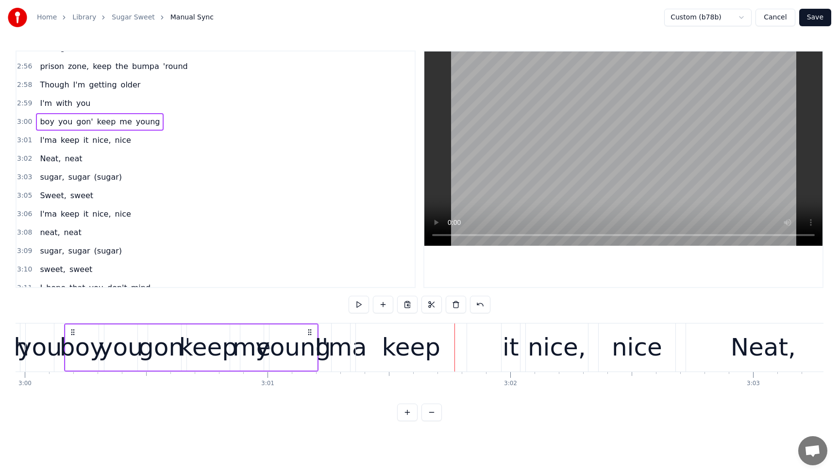
click at [343, 347] on div "I'ma" at bounding box center [341, 347] width 52 height 36
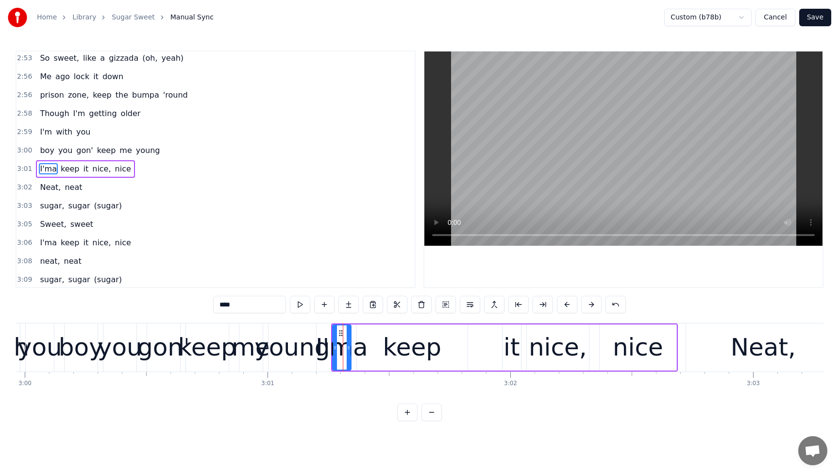
scroll to position [1810, 0]
click at [417, 333] on div "keep" at bounding box center [412, 347] width 58 height 36
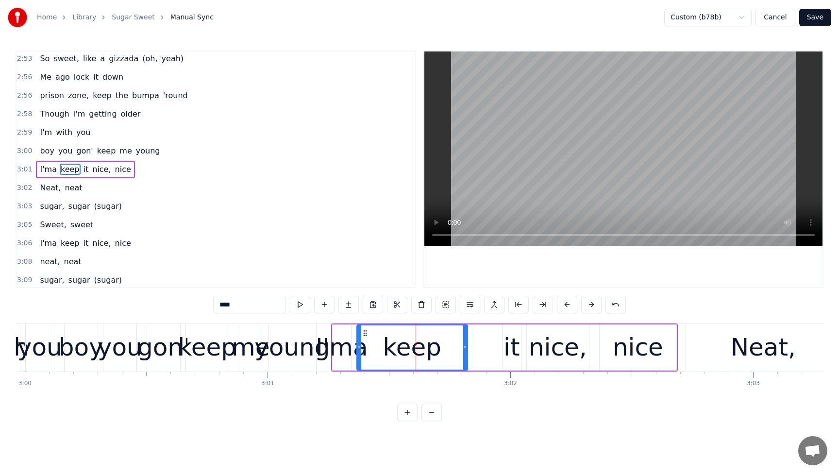
click at [338, 330] on div "I'ma" at bounding box center [342, 347] width 52 height 36
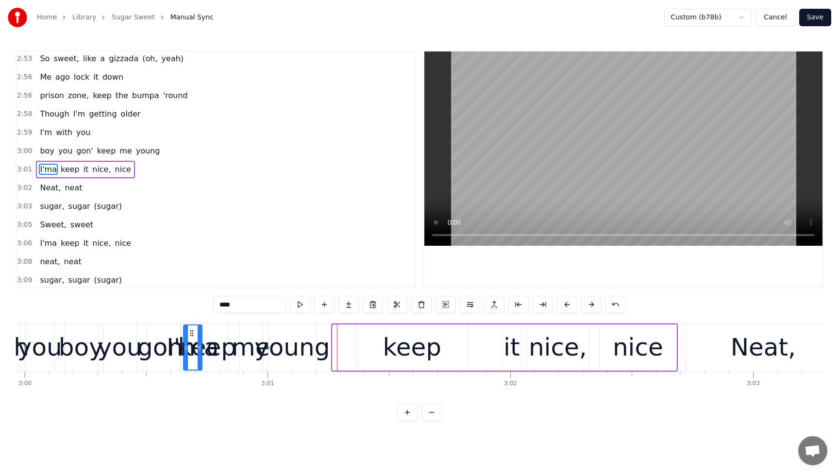
drag, startPoint x: 341, startPoint y: 331, endPoint x: 192, endPoint y: 341, distance: 149.4
click at [192, 341] on div "I'ma" at bounding box center [192, 347] width 17 height 44
click at [401, 337] on div "keep" at bounding box center [412, 347] width 58 height 36
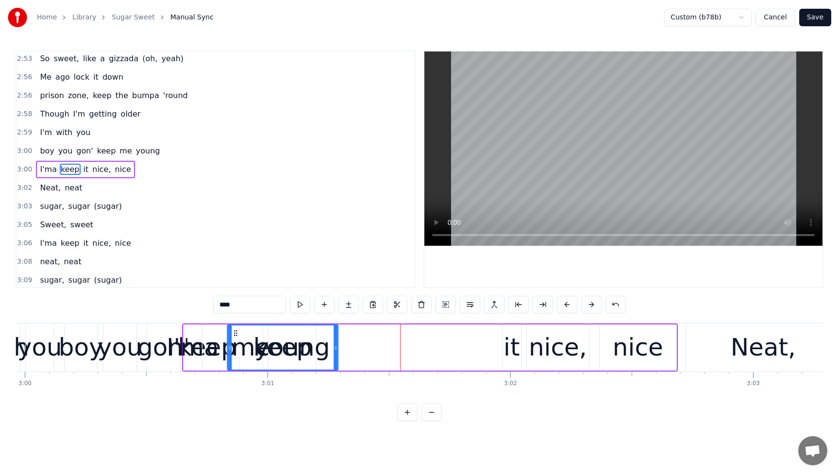
drag, startPoint x: 357, startPoint y: 334, endPoint x: 235, endPoint y: 339, distance: 123.0
click at [235, 339] on div "keep" at bounding box center [283, 347] width 110 height 44
click at [517, 337] on div "it" at bounding box center [512, 347] width 17 height 36
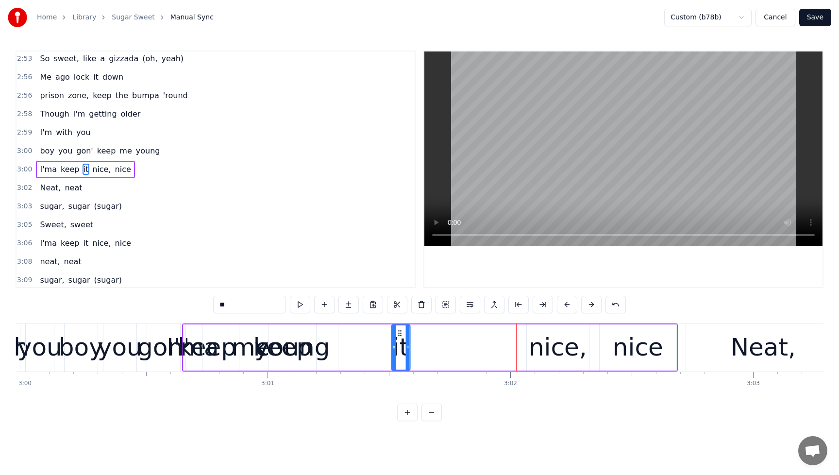
drag, startPoint x: 509, startPoint y: 333, endPoint x: 399, endPoint y: 340, distance: 110.9
click at [399, 340] on div "it" at bounding box center [400, 347] width 17 height 44
click at [535, 336] on div "nice," at bounding box center [558, 347] width 58 height 36
type input "*****"
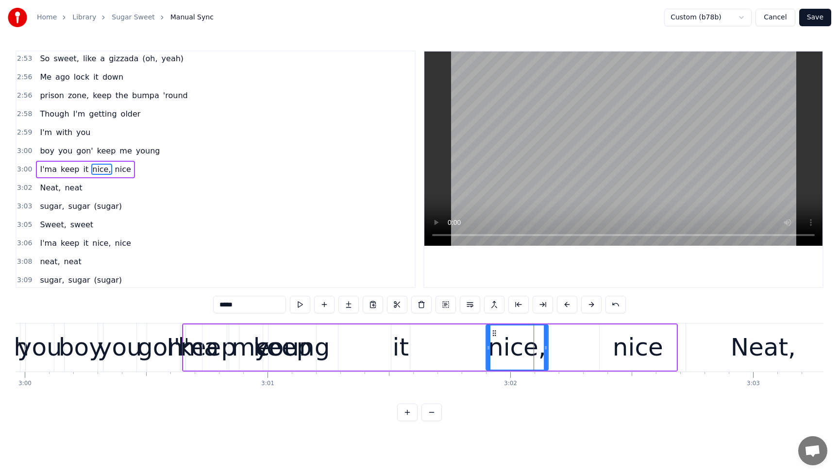
drag, startPoint x: 535, startPoint y: 333, endPoint x: 494, endPoint y: 337, distance: 41.0
click at [494, 337] on div "nice," at bounding box center [517, 347] width 61 height 44
click at [47, 143] on div "boy you gon' keep me young" at bounding box center [100, 150] width 128 height 17
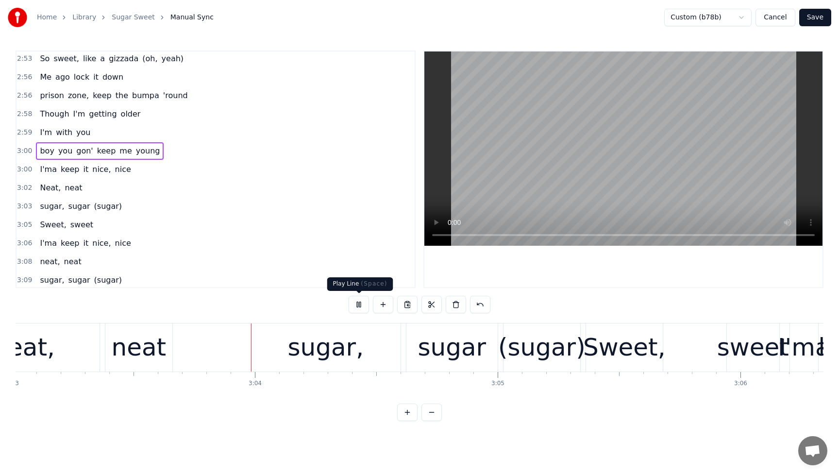
scroll to position [0, 44438]
click at [361, 302] on button at bounding box center [359, 304] width 20 height 17
click at [50, 167] on span "I'ma" at bounding box center [48, 169] width 19 height 11
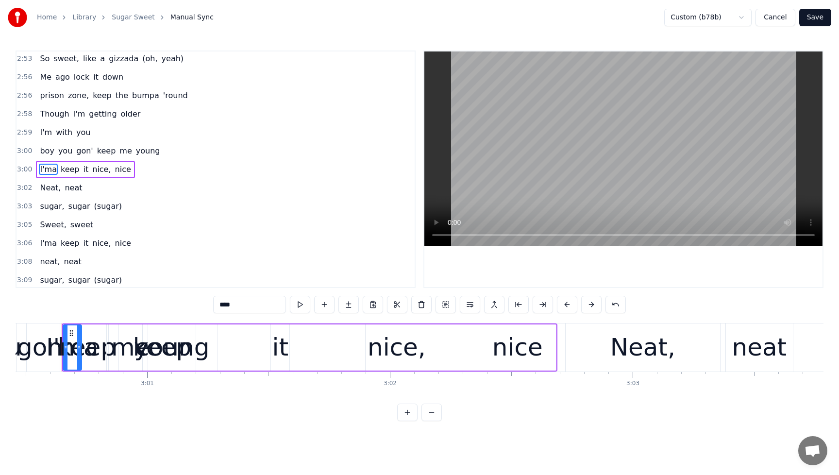
scroll to position [0, 43813]
click at [74, 168] on span "keep" at bounding box center [70, 169] width 21 height 11
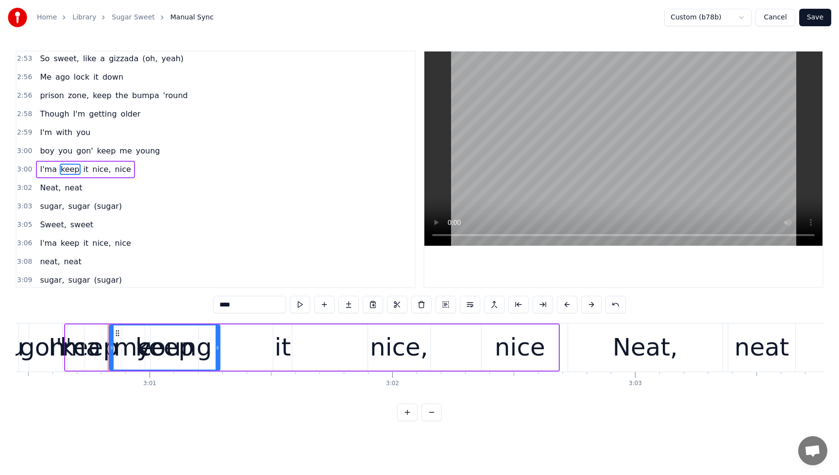
click at [93, 167] on span "nice," at bounding box center [101, 169] width 20 height 11
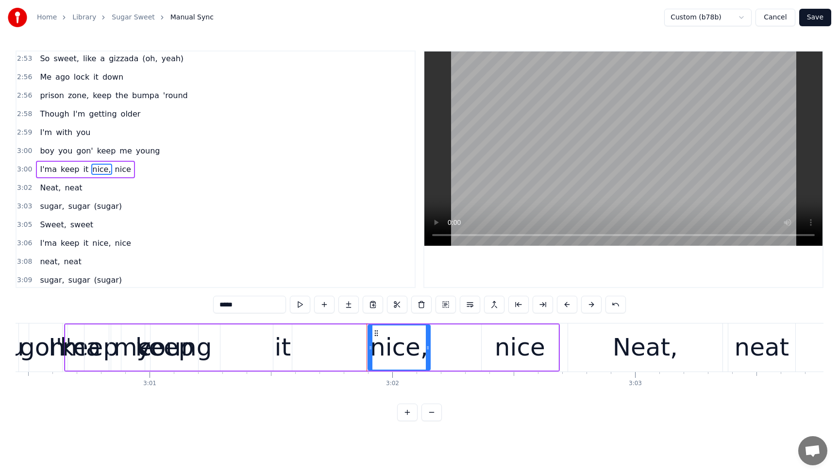
click at [376, 334] on icon at bounding box center [376, 333] width 8 height 8
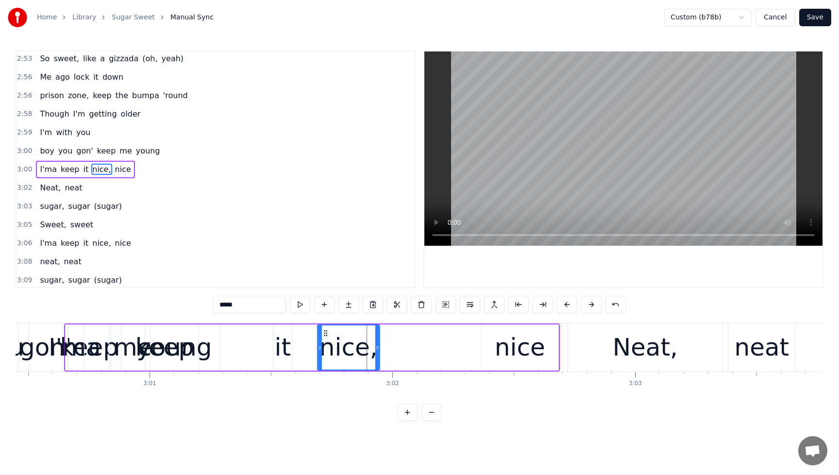
drag, startPoint x: 375, startPoint y: 332, endPoint x: 324, endPoint y: 338, distance: 50.8
click at [324, 338] on div "nice," at bounding box center [348, 347] width 61 height 44
click at [44, 145] on span "boy" at bounding box center [47, 150] width 16 height 11
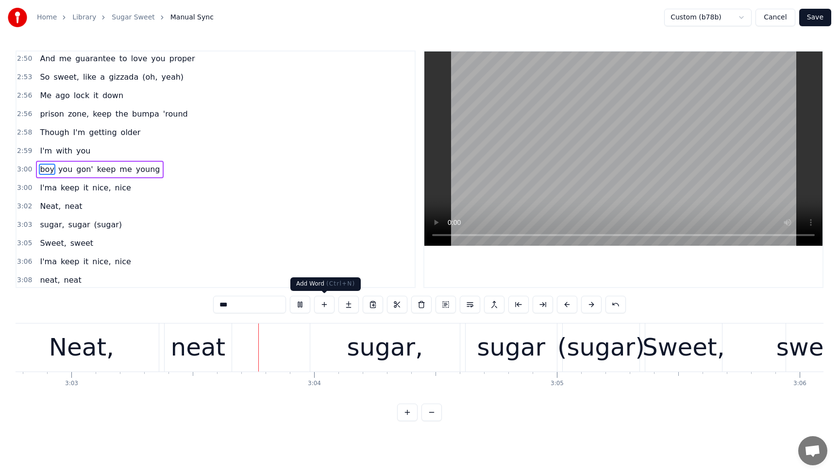
scroll to position [0, 44439]
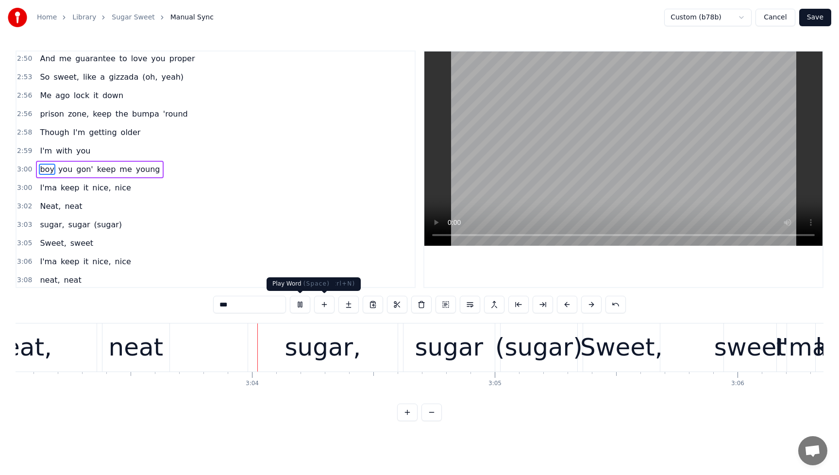
click at [304, 304] on button at bounding box center [300, 304] width 20 height 17
click at [43, 145] on span "I'm" at bounding box center [46, 150] width 14 height 11
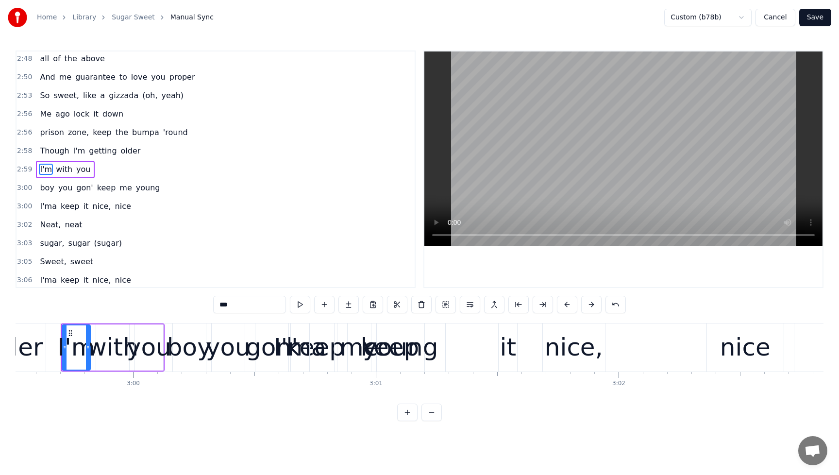
scroll to position [0, 43583]
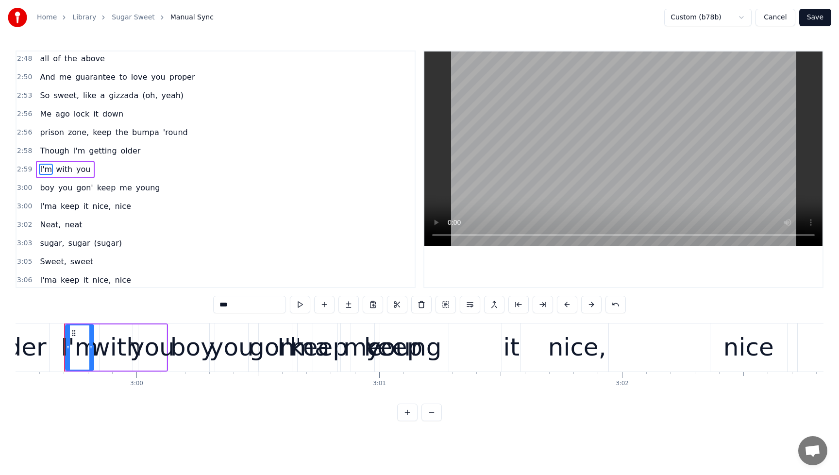
click at [45, 187] on span "boy" at bounding box center [47, 187] width 16 height 11
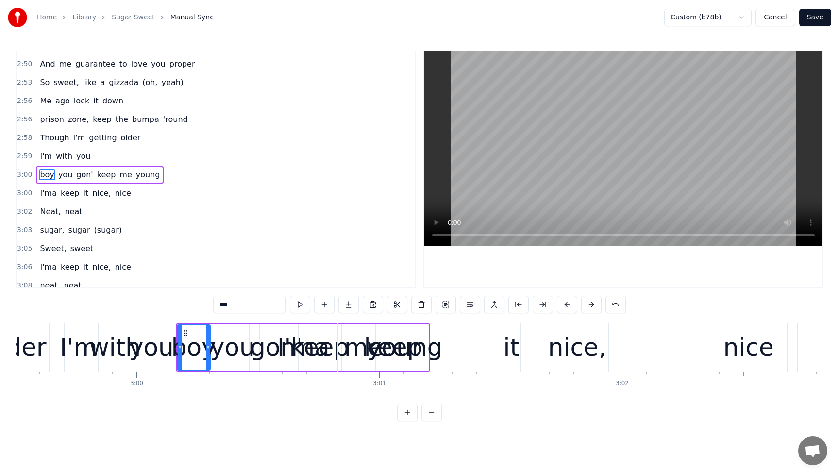
scroll to position [1792, 0]
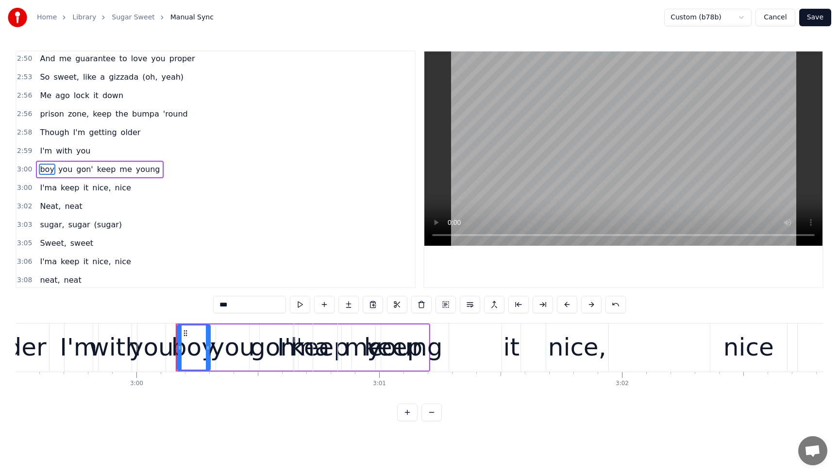
click at [94, 185] on span "nice," at bounding box center [101, 187] width 20 height 11
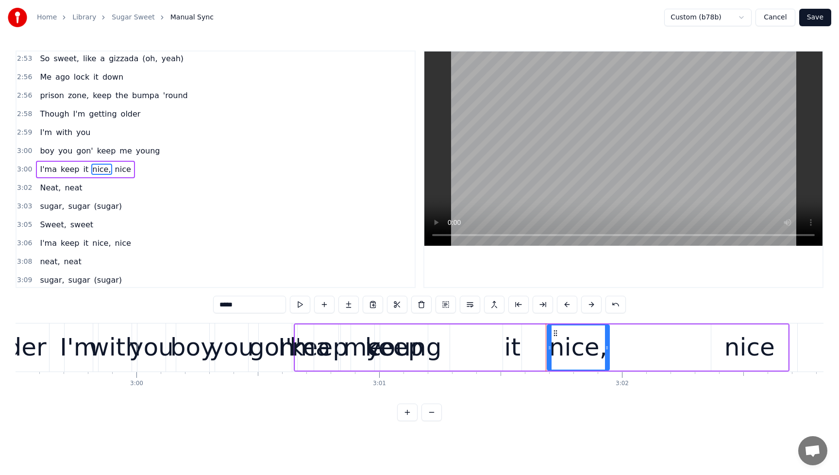
click at [518, 340] on div "it" at bounding box center [513, 347] width 17 height 36
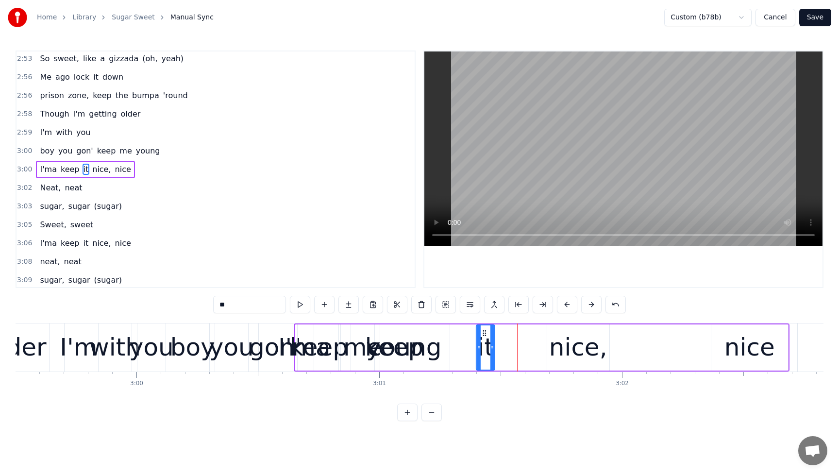
drag, startPoint x: 512, startPoint y: 333, endPoint x: 485, endPoint y: 335, distance: 26.8
click at [485, 335] on icon at bounding box center [485, 333] width 8 height 8
click at [582, 338] on div "nice," at bounding box center [578, 347] width 58 height 36
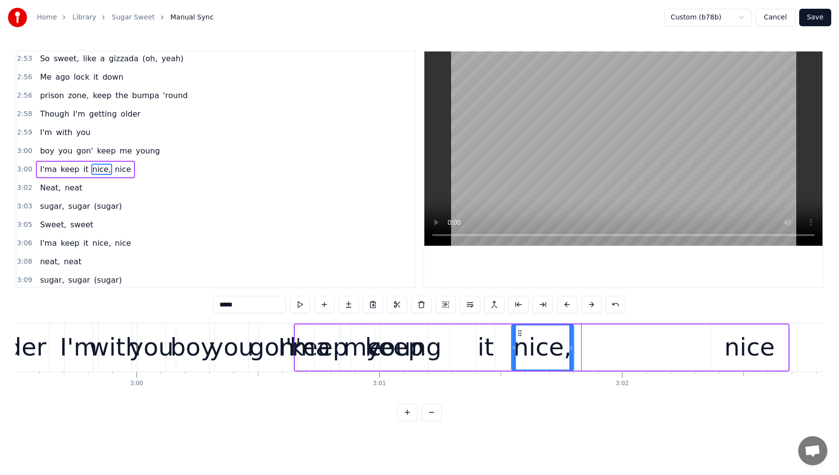
drag, startPoint x: 554, startPoint y: 334, endPoint x: 518, endPoint y: 337, distance: 35.6
click at [518, 337] on div "nice," at bounding box center [542, 347] width 61 height 44
click at [733, 350] on div "nice" at bounding box center [750, 347] width 51 height 36
type input "****"
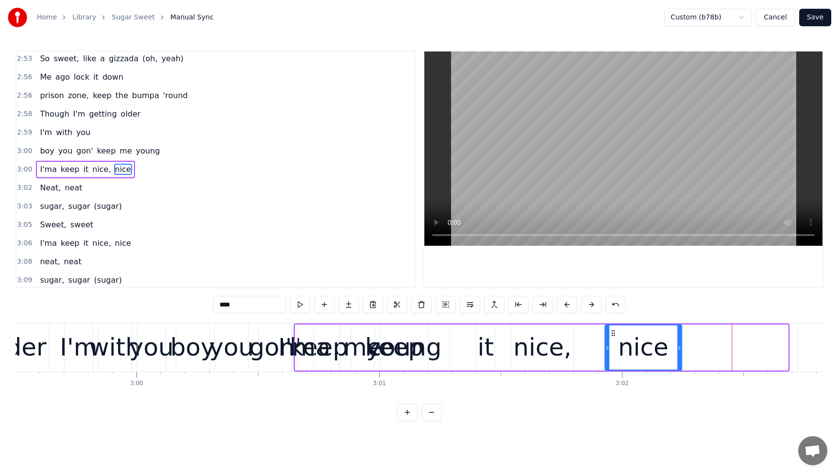
drag, startPoint x: 720, startPoint y: 334, endPoint x: 610, endPoint y: 339, distance: 109.4
click at [610, 339] on div "nice" at bounding box center [644, 347] width 76 height 44
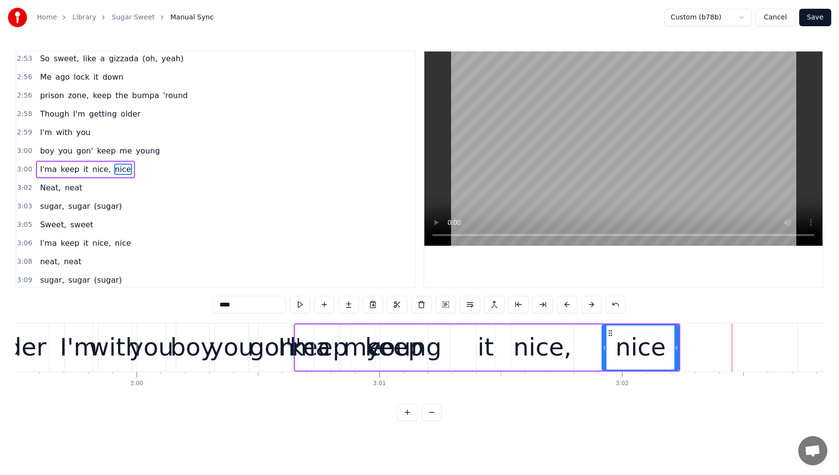
click at [50, 142] on div "boy you gon' keep me young" at bounding box center [100, 150] width 128 height 17
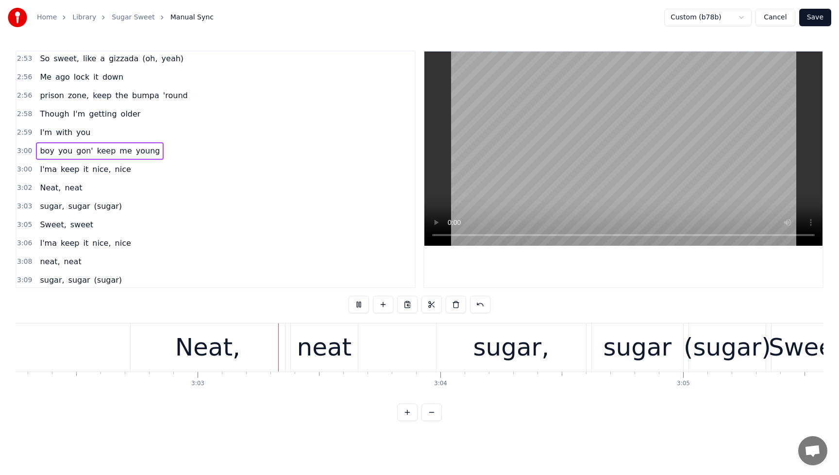
scroll to position [0, 44312]
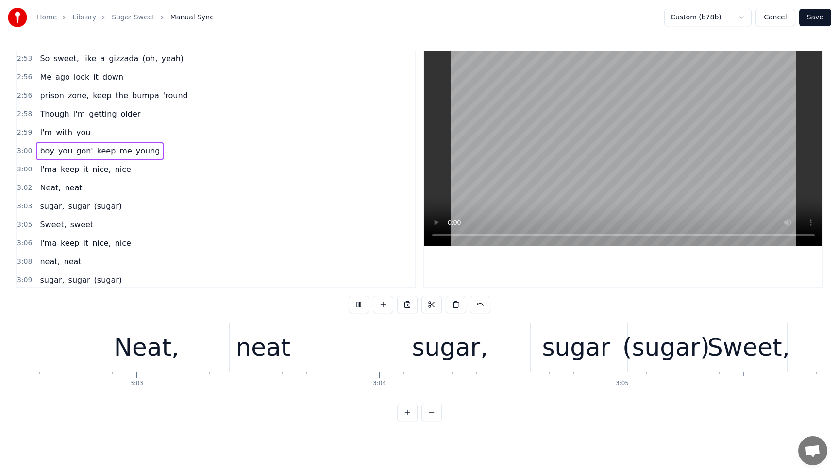
click at [826, 19] on button "Save" at bounding box center [815, 17] width 32 height 17
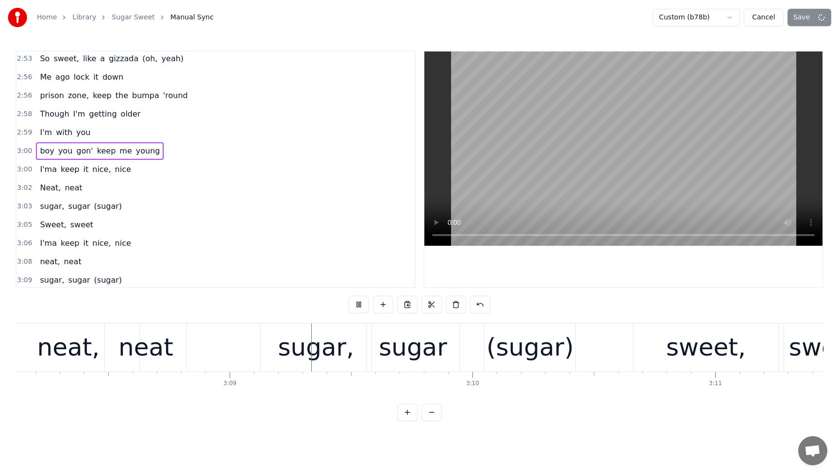
scroll to position [0, 45793]
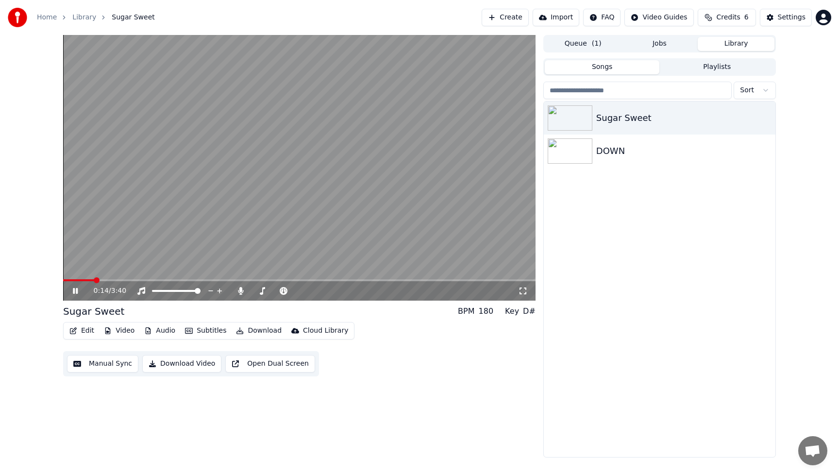
click at [72, 294] on icon at bounding box center [82, 291] width 23 height 8
drag, startPoint x: 408, startPoint y: 375, endPoint x: 251, endPoint y: 353, distance: 158.8
click at [408, 374] on div "Edit Video Audio Subtitles Download Cloud Library Manual Sync Download Video Op…" at bounding box center [299, 349] width 472 height 54
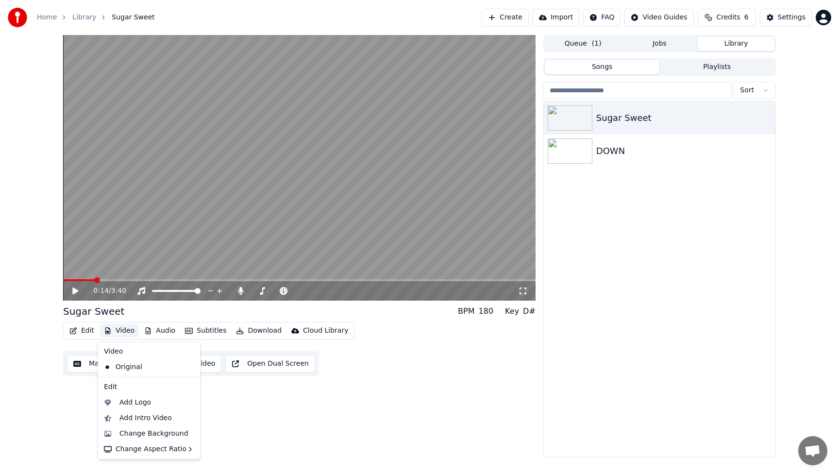
click at [126, 327] on button "Video" at bounding box center [119, 331] width 38 height 14
click at [141, 417] on div "Add Intro Video" at bounding box center [145, 418] width 52 height 10
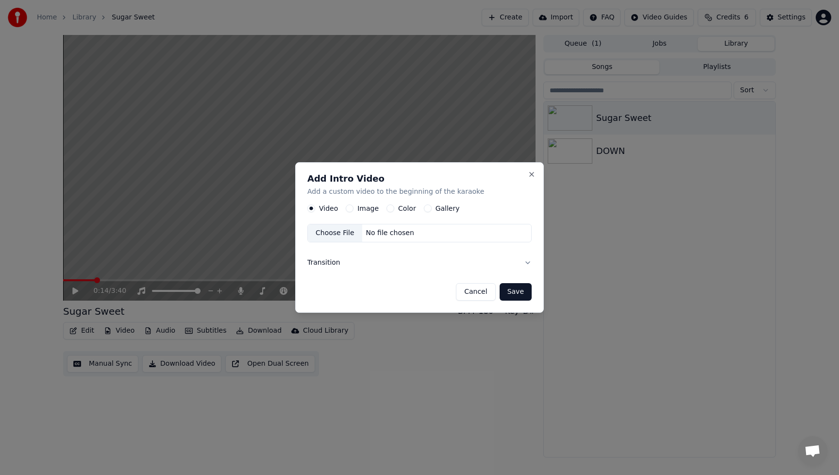
click at [364, 206] on label "Image" at bounding box center [367, 208] width 21 height 7
click at [354, 206] on button "Image" at bounding box center [350, 208] width 8 height 8
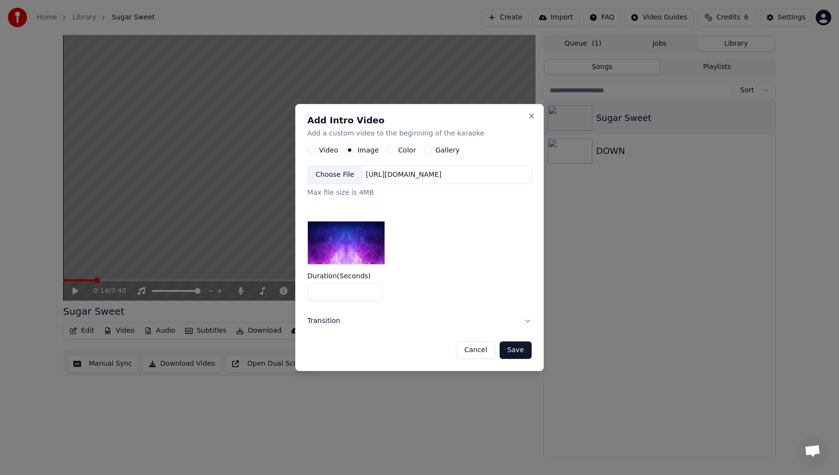
click at [326, 176] on div "Choose File" at bounding box center [335, 174] width 54 height 17
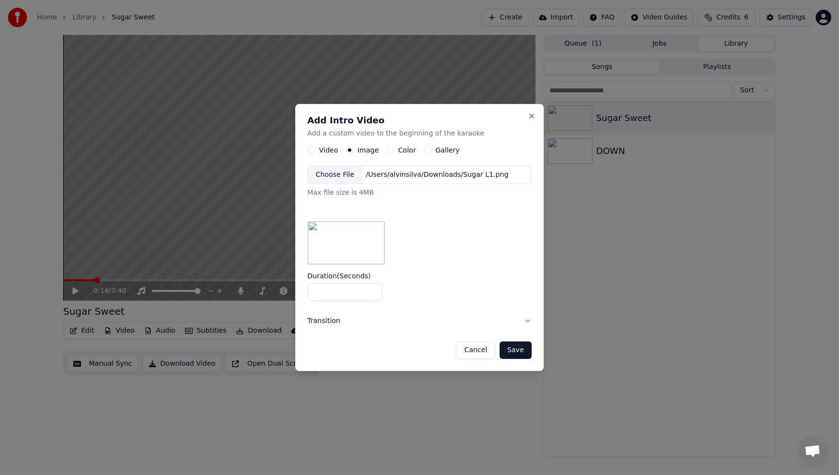
click at [522, 353] on button "Save" at bounding box center [516, 349] width 32 height 17
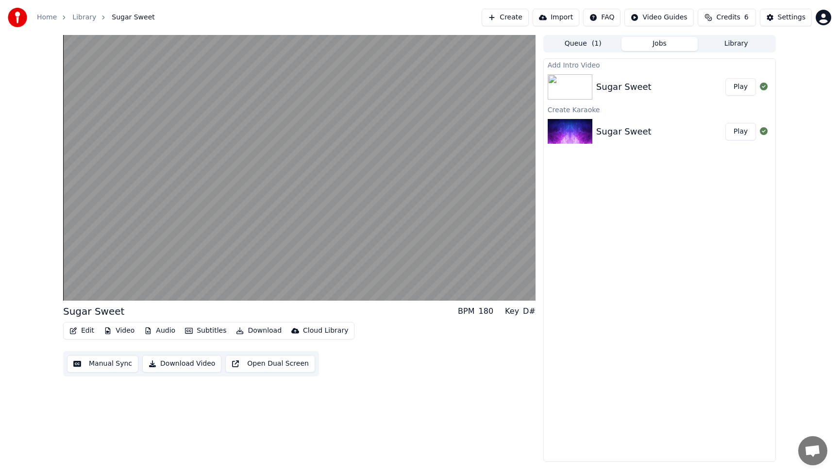
click at [744, 90] on button "Play" at bounding box center [740, 86] width 31 height 17
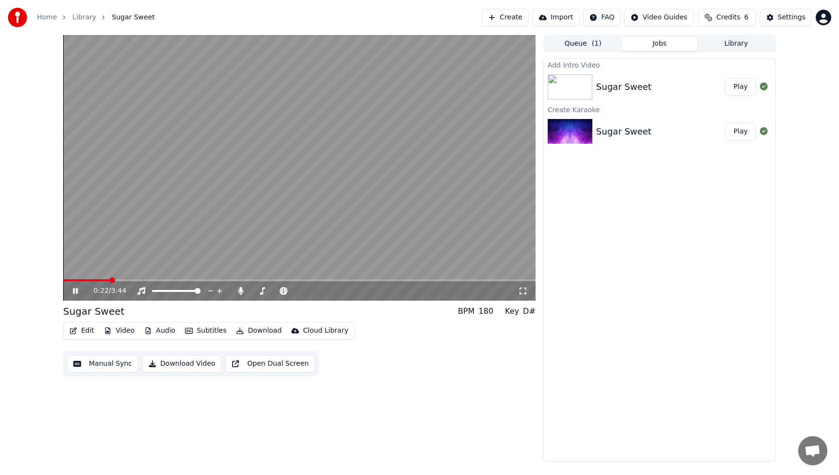
click at [75, 289] on icon at bounding box center [82, 291] width 23 height 8
click at [189, 366] on button "Download Video" at bounding box center [181, 363] width 79 height 17
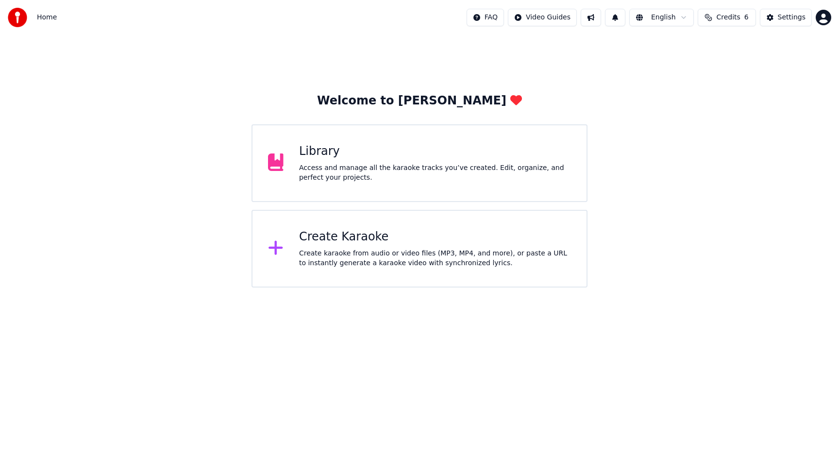
click at [389, 169] on div "Access and manage all the karaoke tracks you’ve created. Edit, organize, and pe…" at bounding box center [435, 172] width 272 height 19
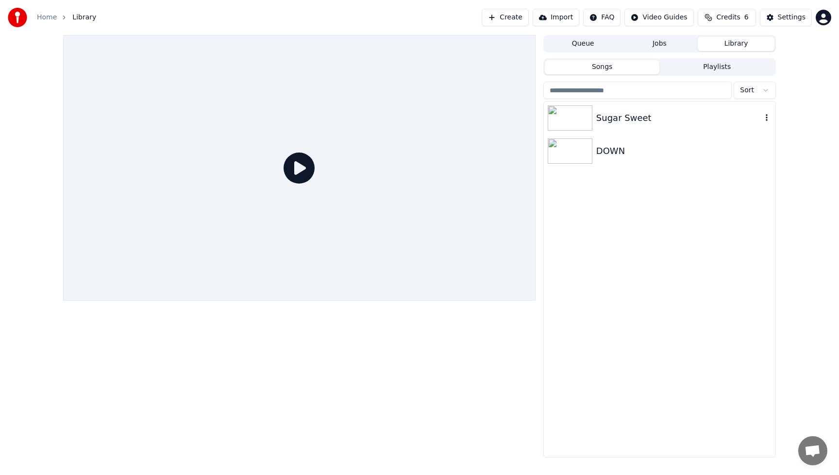
click at [647, 110] on div "Sugar Sweet" at bounding box center [660, 117] width 232 height 33
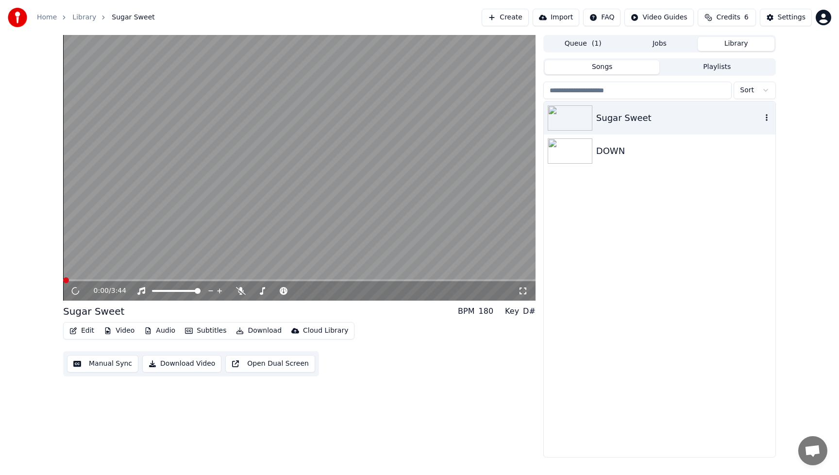
click at [647, 110] on div "Sugar Sweet" at bounding box center [660, 117] width 232 height 33
click at [76, 293] on icon at bounding box center [75, 291] width 5 height 6
drag, startPoint x: 410, startPoint y: 410, endPoint x: 347, endPoint y: 382, distance: 68.9
click at [410, 410] on div "0:02 / 3:44 Sugar Sweet BPM 180 Key D# Edit Video Audio Subtitles Download Clou…" at bounding box center [299, 246] width 472 height 422
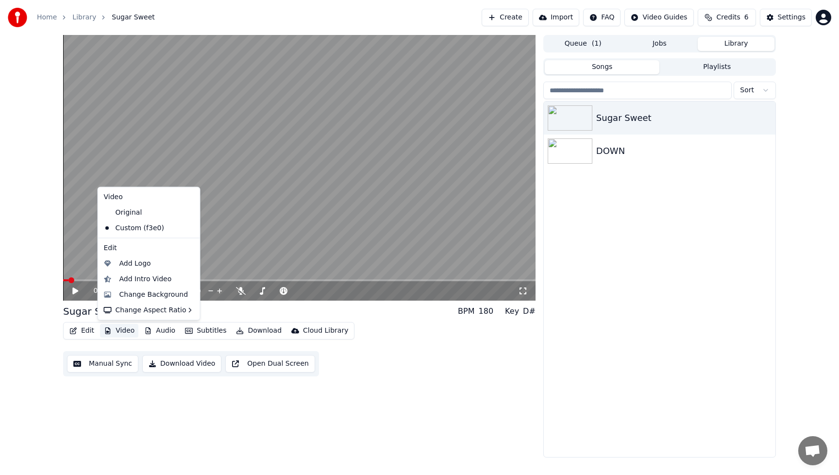
click at [124, 332] on button "Video" at bounding box center [119, 331] width 38 height 14
click at [135, 296] on div "Change Background" at bounding box center [153, 294] width 69 height 10
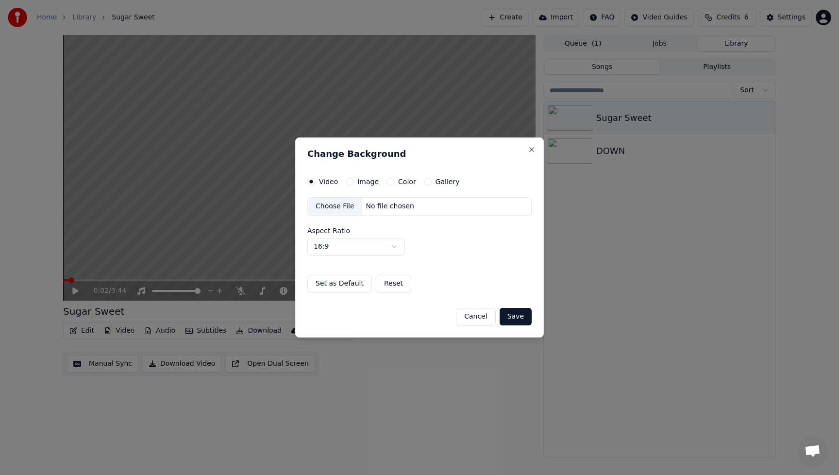
click at [345, 208] on div "Choose File" at bounding box center [335, 206] width 54 height 17
click at [523, 322] on button "Save" at bounding box center [516, 316] width 32 height 17
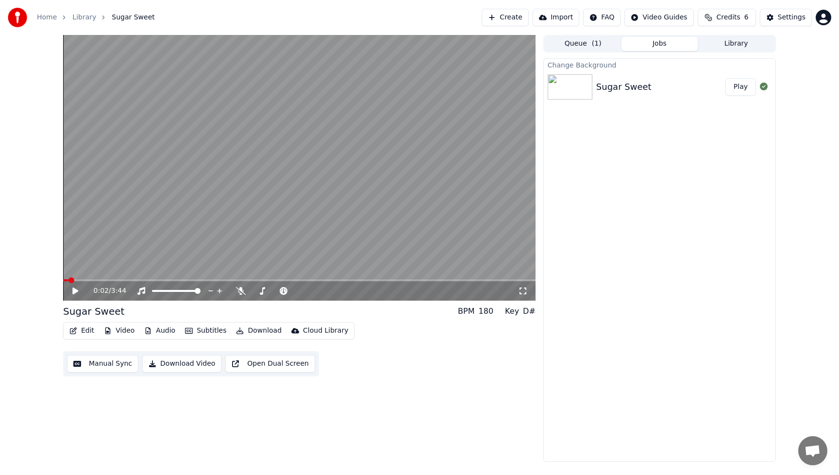
click at [122, 332] on button "Video" at bounding box center [119, 331] width 38 height 14
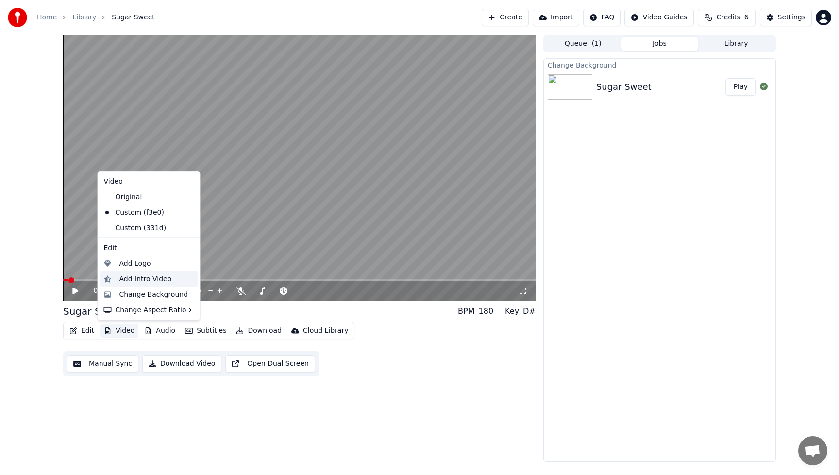
click at [136, 282] on div "Add Intro Video" at bounding box center [145, 279] width 52 height 10
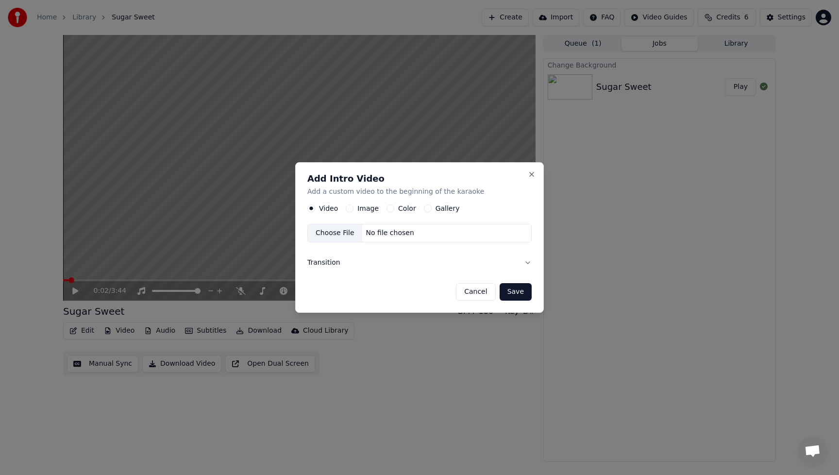
click at [348, 210] on button "Image" at bounding box center [350, 208] width 8 height 8
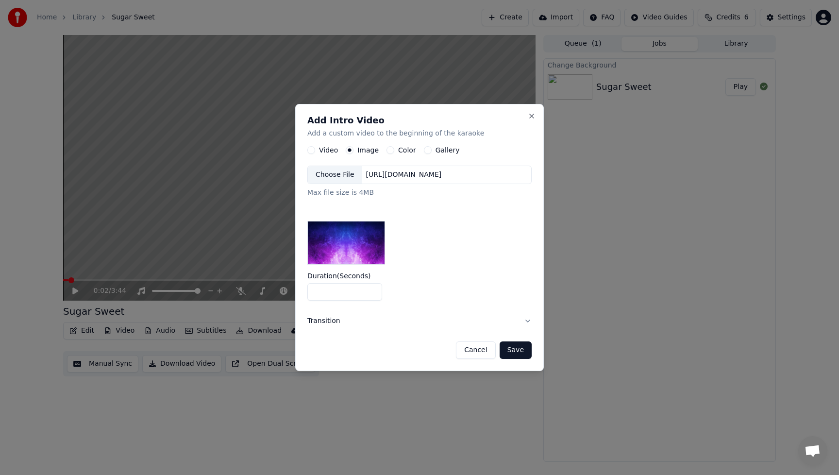
click at [350, 178] on div "Choose File" at bounding box center [335, 174] width 54 height 17
click at [337, 171] on div "Choose File" at bounding box center [335, 174] width 54 height 17
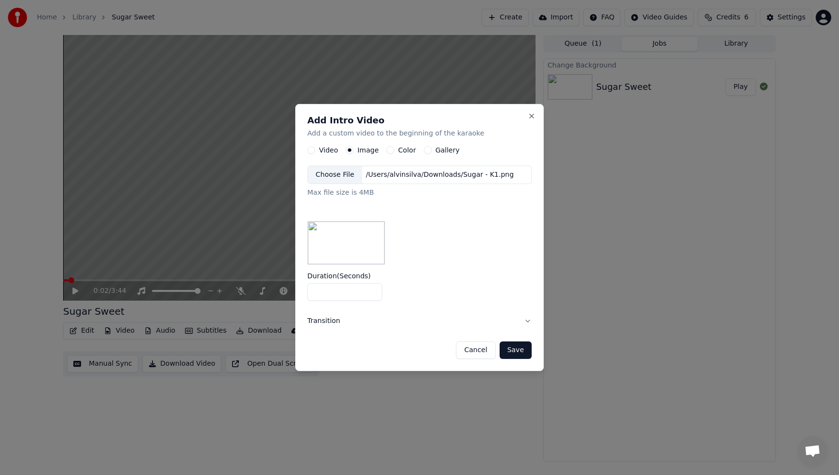
click at [485, 350] on button "Cancel" at bounding box center [475, 349] width 39 height 17
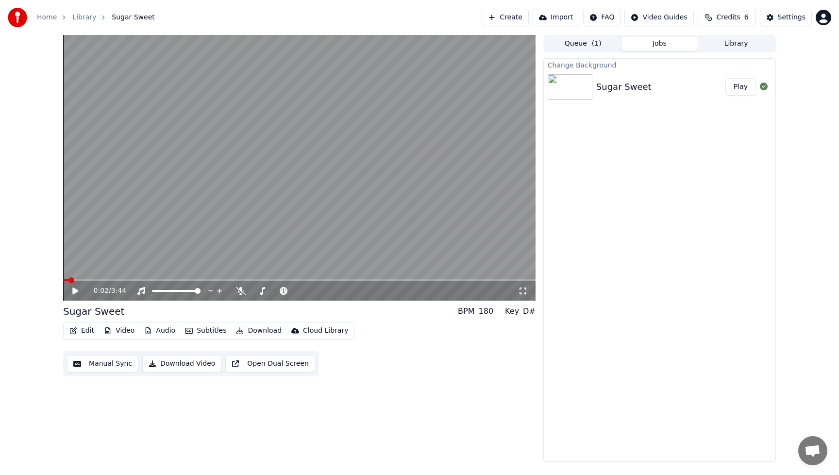
click at [129, 330] on button "Video" at bounding box center [119, 331] width 38 height 14
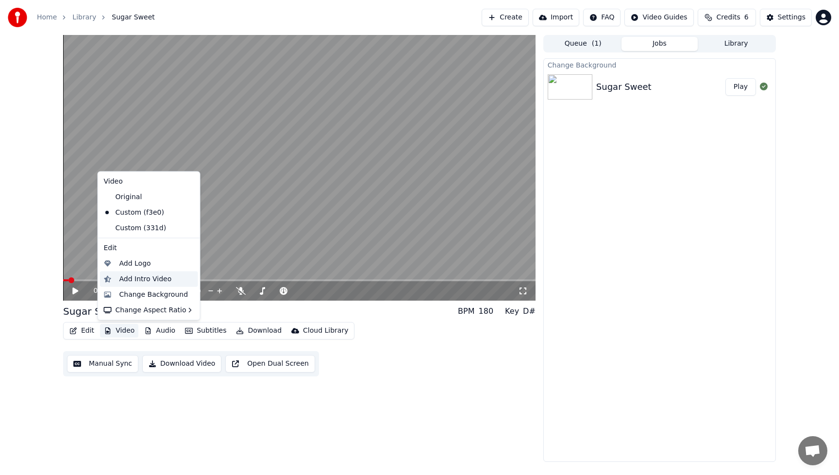
click at [133, 283] on div "Add Intro Video" at bounding box center [145, 279] width 52 height 10
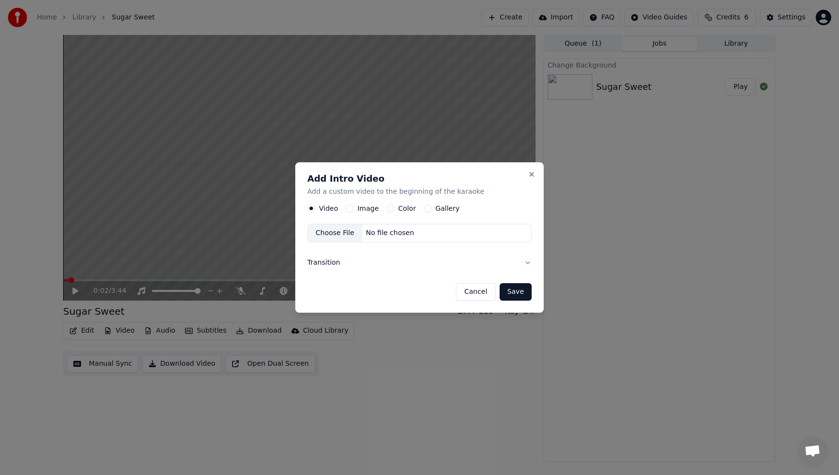
click at [361, 205] on label "Image" at bounding box center [367, 208] width 21 height 7
click at [354, 205] on button "Image" at bounding box center [350, 208] width 8 height 8
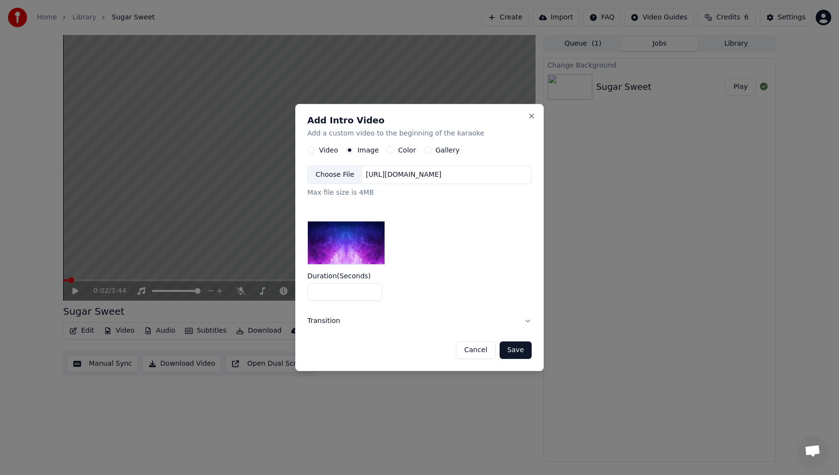
click at [353, 176] on div "Choose File" at bounding box center [335, 174] width 54 height 17
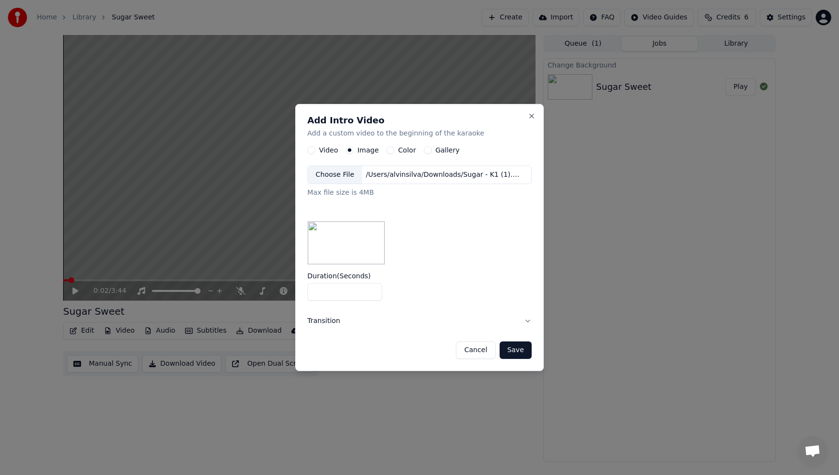
click at [518, 351] on button "Save" at bounding box center [516, 349] width 32 height 17
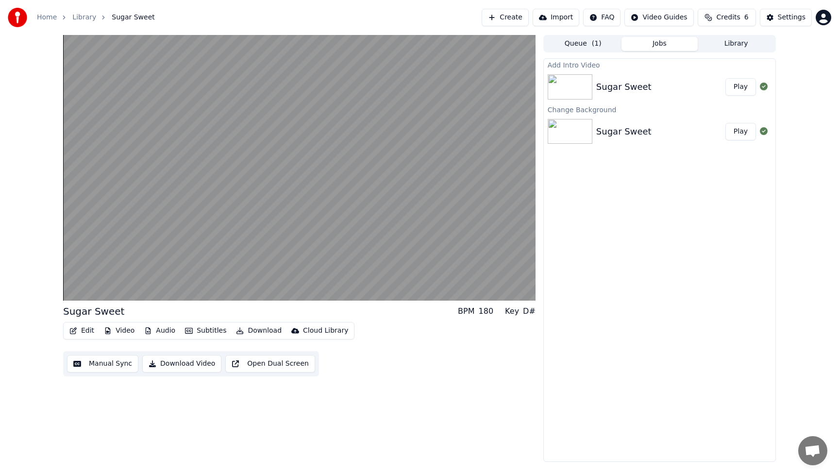
click at [742, 88] on button "Play" at bounding box center [740, 86] width 31 height 17
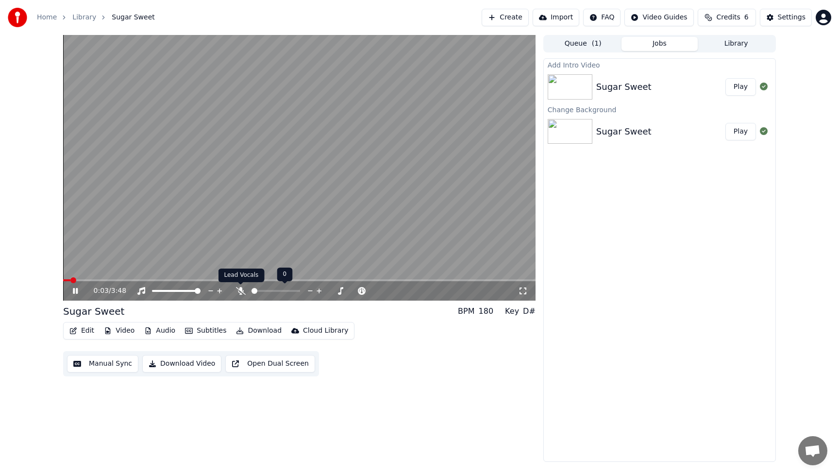
click at [241, 292] on icon at bounding box center [241, 291] width 10 height 8
drag, startPoint x: 78, startPoint y: 290, endPoint x: 87, endPoint y: 292, distance: 9.4
click at [78, 290] on icon at bounding box center [75, 291] width 5 height 6
click at [437, 356] on div "Edit Video Audio Subtitles Download Cloud Library Manual Sync Download Video Op…" at bounding box center [299, 349] width 472 height 54
click at [122, 334] on button "Video" at bounding box center [119, 331] width 38 height 14
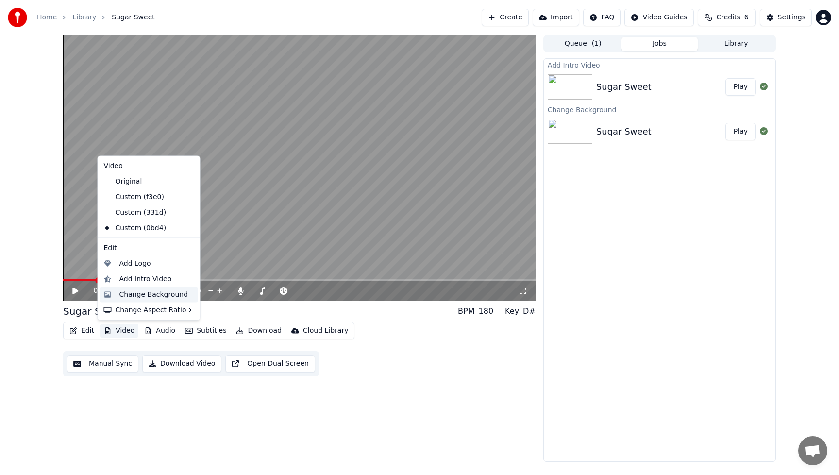
click at [143, 298] on div "Change Background" at bounding box center [153, 294] width 69 height 10
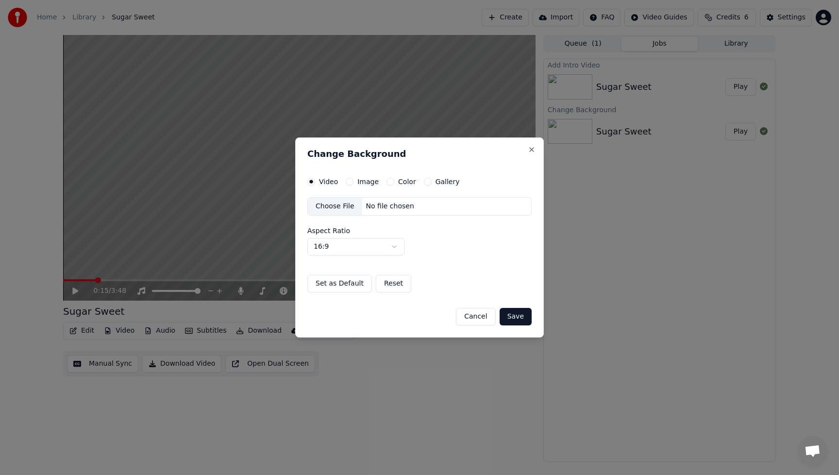
click at [336, 205] on div "Choose File" at bounding box center [335, 206] width 54 height 17
click at [519, 321] on button "Save" at bounding box center [516, 316] width 32 height 17
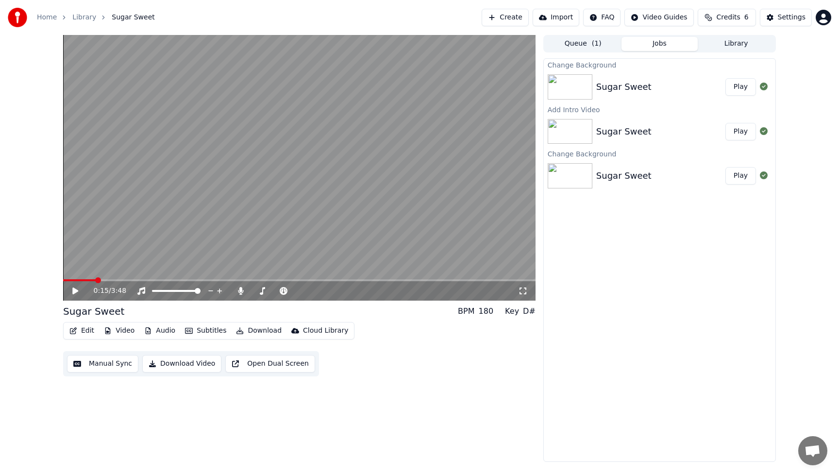
click at [745, 88] on button "Play" at bounding box center [740, 86] width 31 height 17
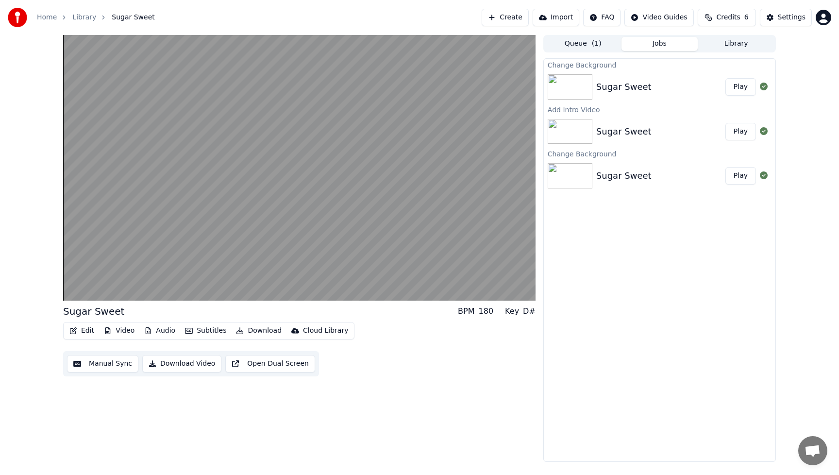
click at [739, 90] on button "Play" at bounding box center [740, 86] width 31 height 17
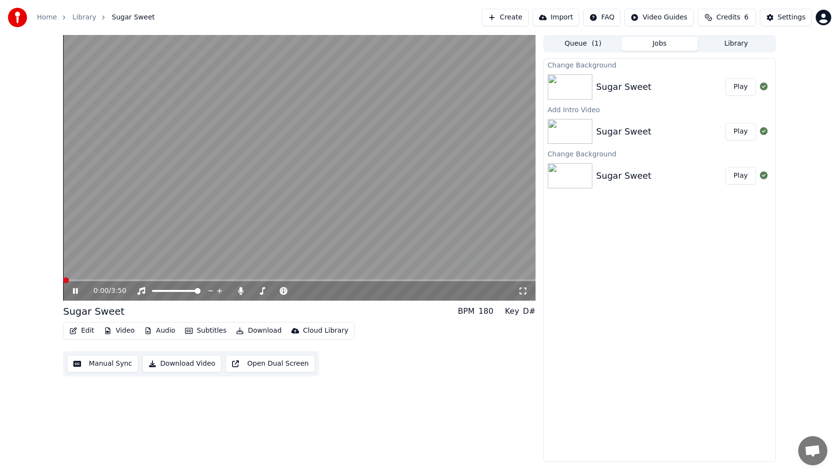
click at [73, 289] on icon at bounding box center [75, 291] width 5 height 6
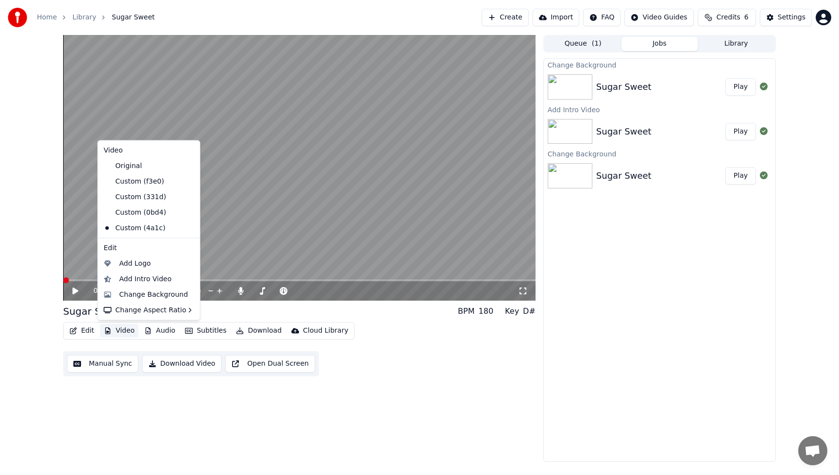
click at [122, 332] on button "Video" at bounding box center [119, 331] width 38 height 14
click at [122, 282] on div "Add Intro Video" at bounding box center [145, 279] width 52 height 10
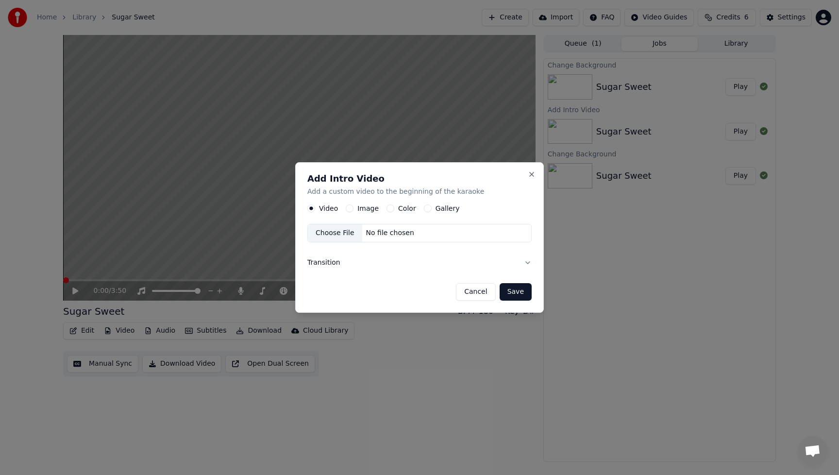
click at [347, 210] on button "Image" at bounding box center [350, 208] width 8 height 8
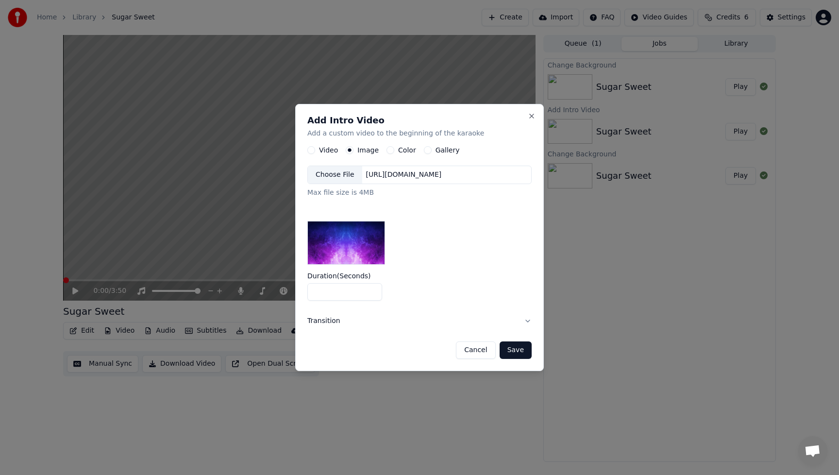
click at [333, 175] on div "Choose File" at bounding box center [335, 174] width 54 height 17
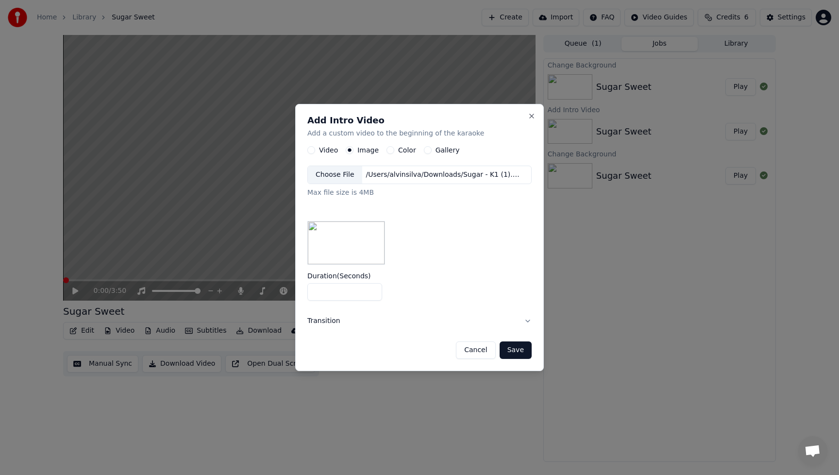
click at [517, 349] on button "Save" at bounding box center [516, 349] width 32 height 17
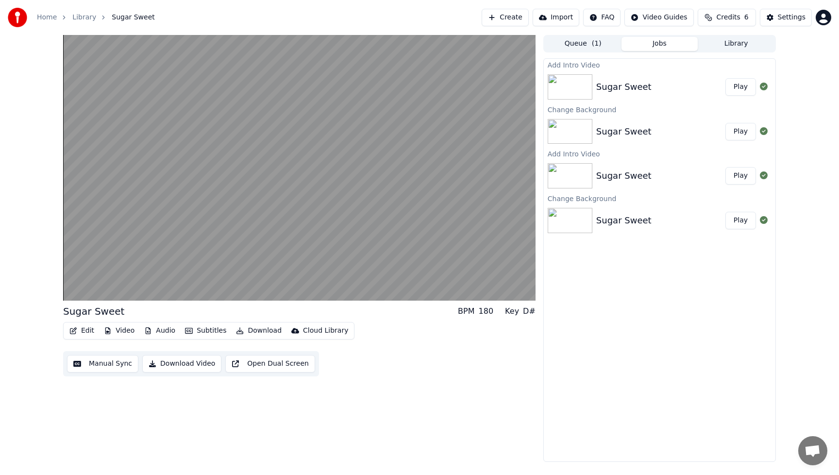
click at [742, 85] on button "Play" at bounding box center [740, 86] width 31 height 17
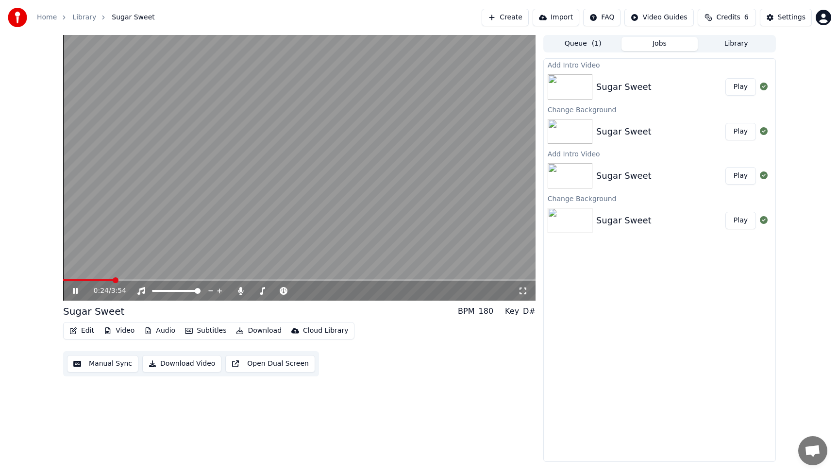
click at [75, 289] on icon at bounding box center [82, 291] width 23 height 8
click at [156, 332] on button "Audio" at bounding box center [159, 331] width 39 height 14
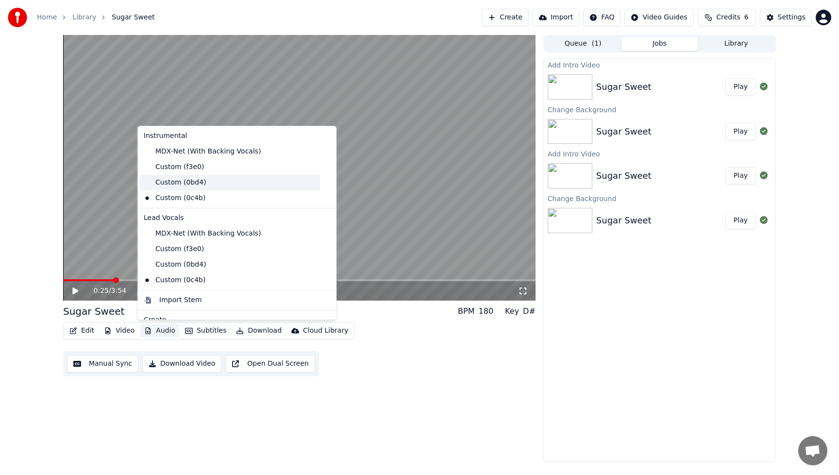
click at [171, 182] on div "Custom (0bd4)" at bounding box center [230, 183] width 180 height 16
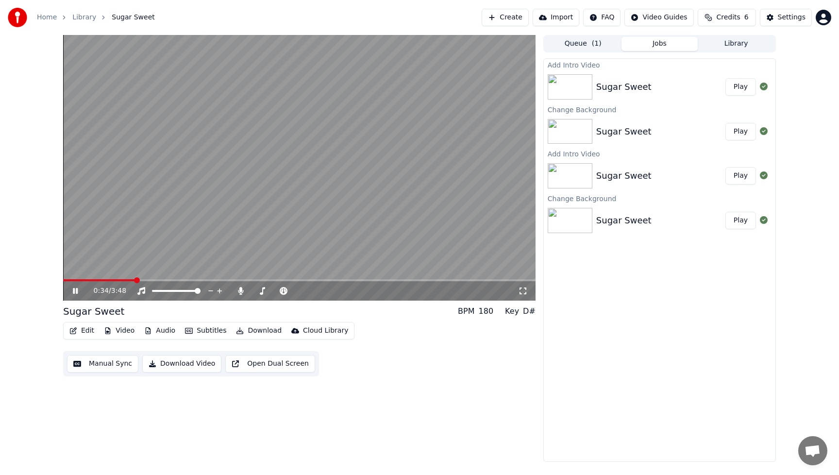
click at [77, 290] on icon at bounding box center [75, 291] width 5 height 6
click at [738, 85] on button "Play" at bounding box center [740, 86] width 31 height 17
click at [75, 289] on icon at bounding box center [82, 291] width 23 height 8
click at [122, 330] on button "Video" at bounding box center [119, 331] width 38 height 14
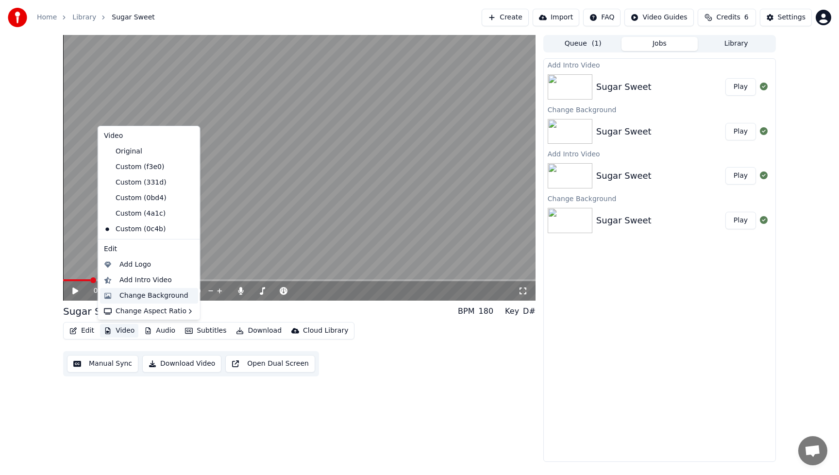
click at [106, 296] on div "Change Background" at bounding box center [149, 296] width 98 height 16
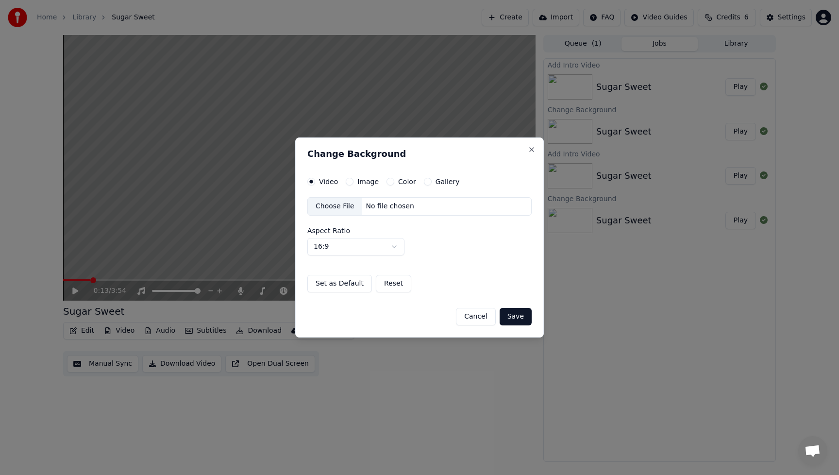
click at [334, 207] on div "Choose File" at bounding box center [335, 206] width 54 height 17
click at [398, 286] on button "Reset" at bounding box center [393, 283] width 35 height 17
click at [336, 209] on div "Choose File" at bounding box center [335, 206] width 54 height 17
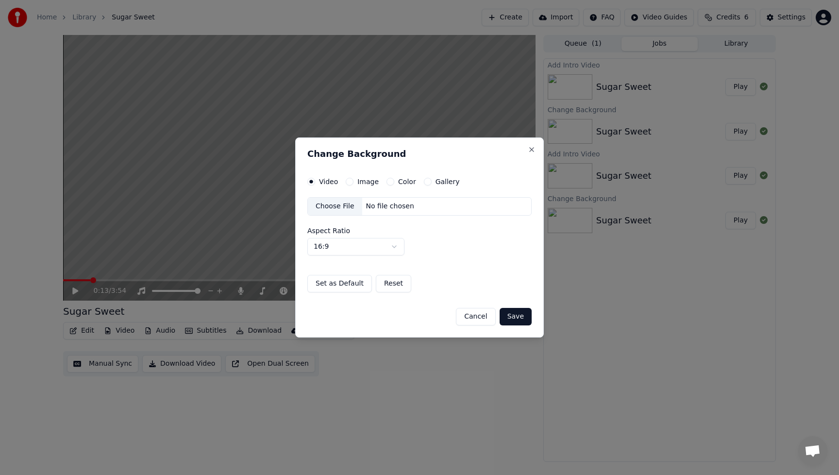
click at [530, 325] on div "Cancel Save" at bounding box center [419, 312] width 224 height 25
click at [526, 320] on button "Save" at bounding box center [516, 316] width 32 height 17
click at [524, 319] on button "Save" at bounding box center [516, 316] width 32 height 17
click at [510, 314] on button "Save" at bounding box center [516, 316] width 32 height 17
click at [337, 207] on div "Choose File" at bounding box center [335, 206] width 54 height 17
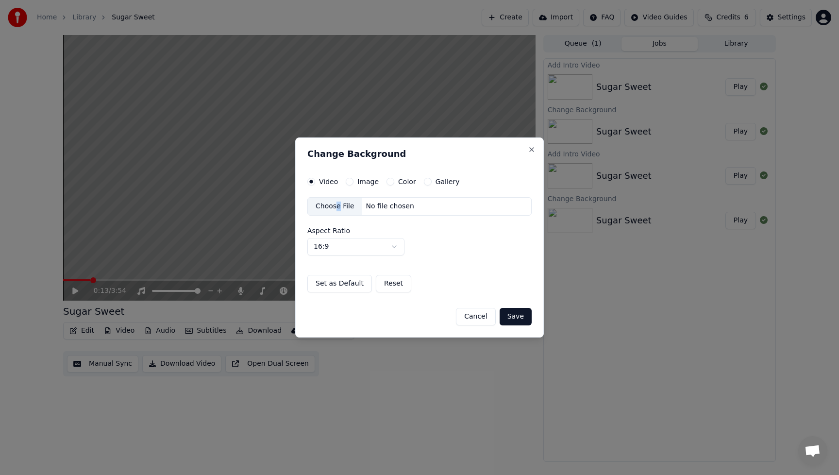
click at [478, 317] on button "Cancel" at bounding box center [475, 316] width 39 height 17
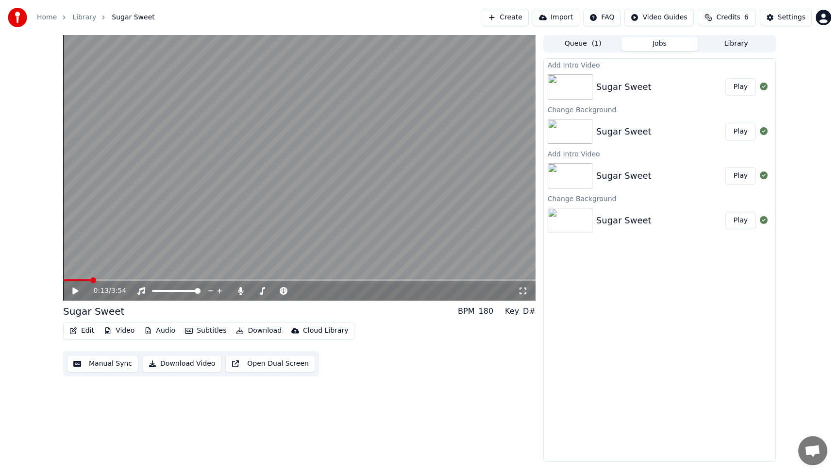
click at [75, 288] on icon at bounding box center [75, 290] width 6 height 7
click at [74, 290] on icon at bounding box center [75, 291] width 5 height 6
click at [745, 91] on button "Play" at bounding box center [740, 86] width 31 height 17
click at [77, 290] on icon at bounding box center [75, 291] width 5 height 6
click at [91, 330] on button "Edit" at bounding box center [82, 331] width 33 height 14
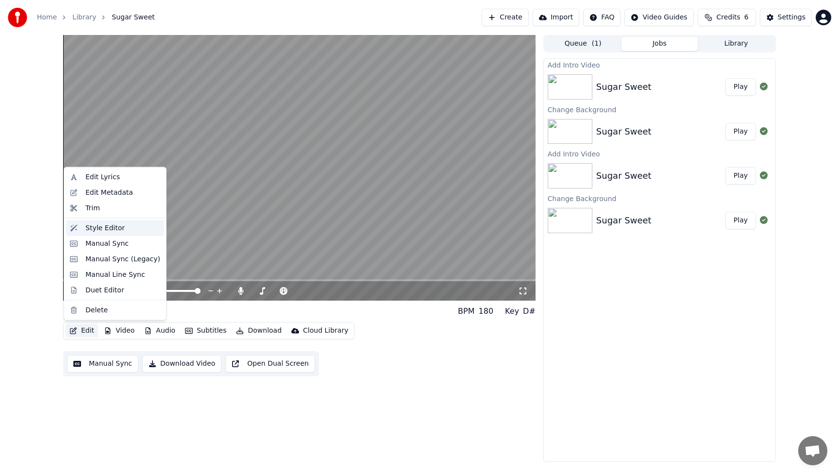
click at [96, 232] on div "Style Editor" at bounding box center [104, 228] width 39 height 10
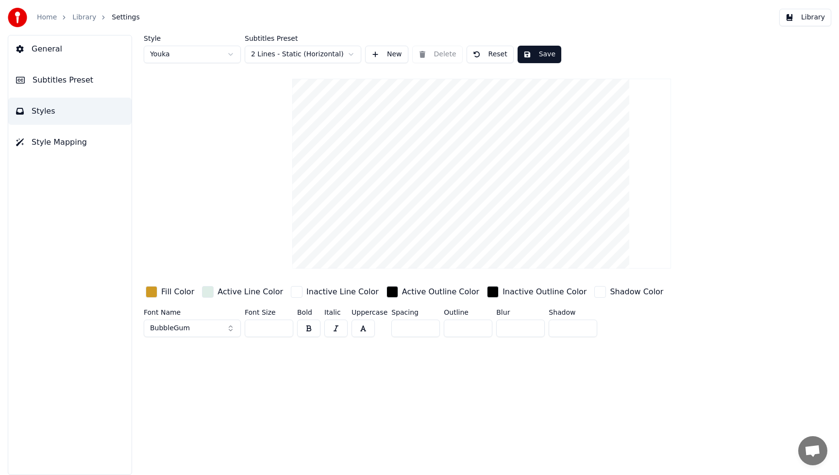
click at [228, 332] on button "BubbleGum" at bounding box center [192, 328] width 97 height 17
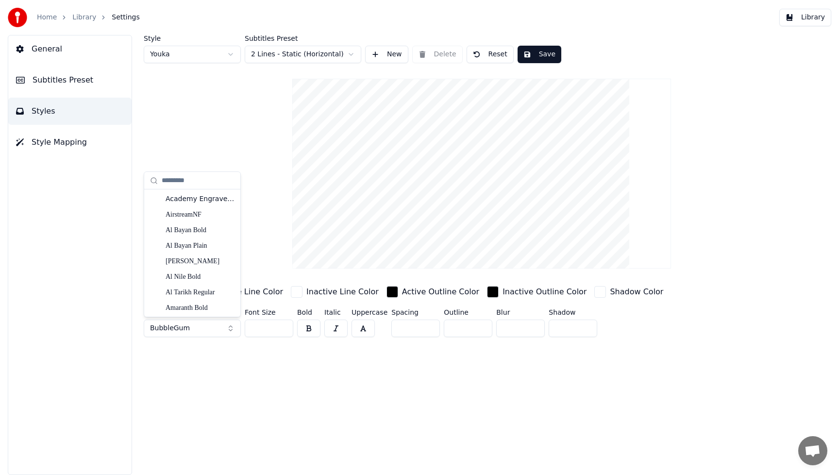
click at [230, 330] on button "BubbleGum" at bounding box center [192, 328] width 97 height 17
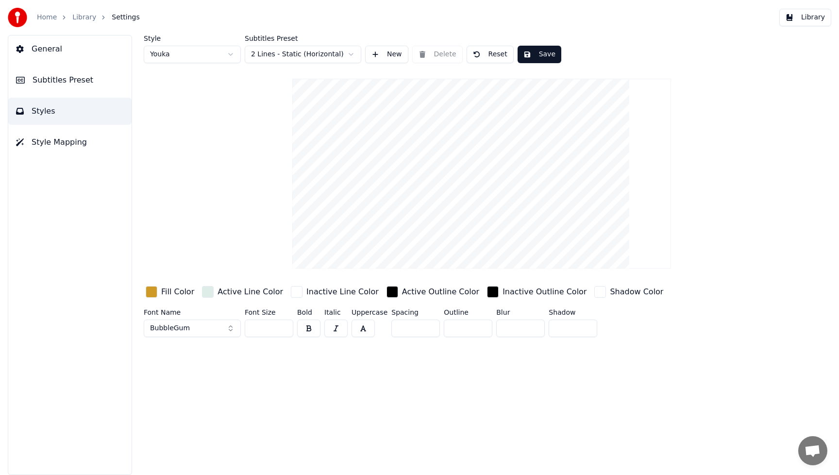
click at [232, 330] on button "BubbleGum" at bounding box center [192, 328] width 97 height 17
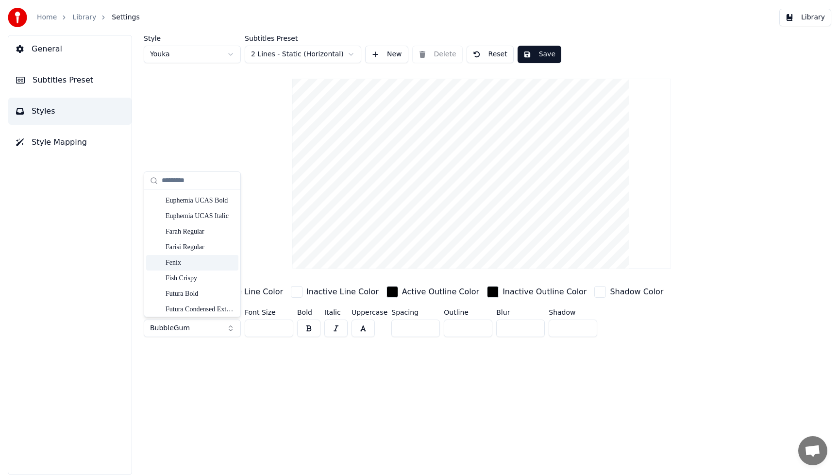
scroll to position [2810, 0]
click at [205, 279] on div "Fish Crispy" at bounding box center [200, 278] width 69 height 10
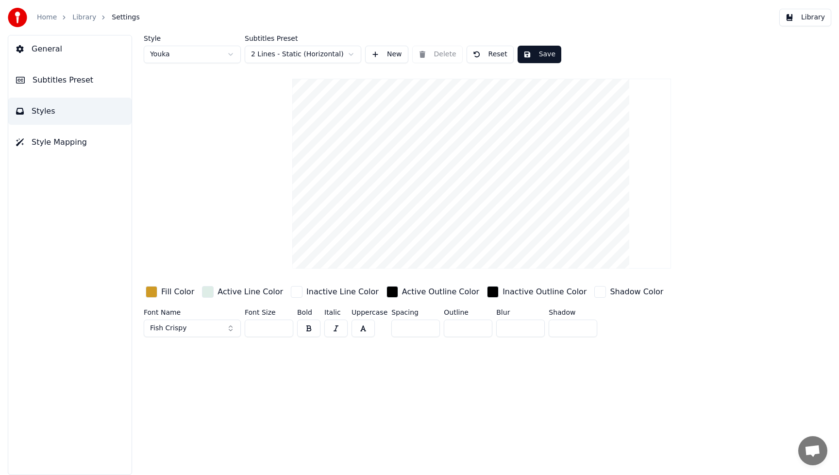
click at [284, 327] on input "**" at bounding box center [269, 328] width 49 height 17
type input "***"
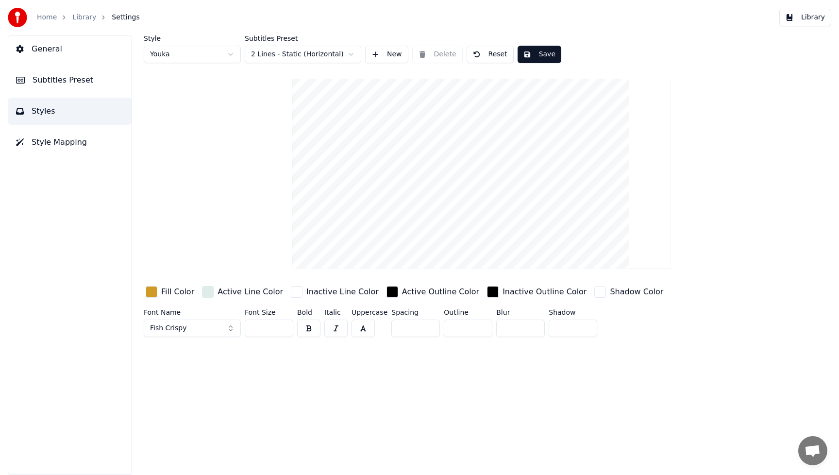
click at [284, 327] on input "***" at bounding box center [269, 328] width 49 height 17
click at [155, 292] on div "button" at bounding box center [152, 292] width 12 height 12
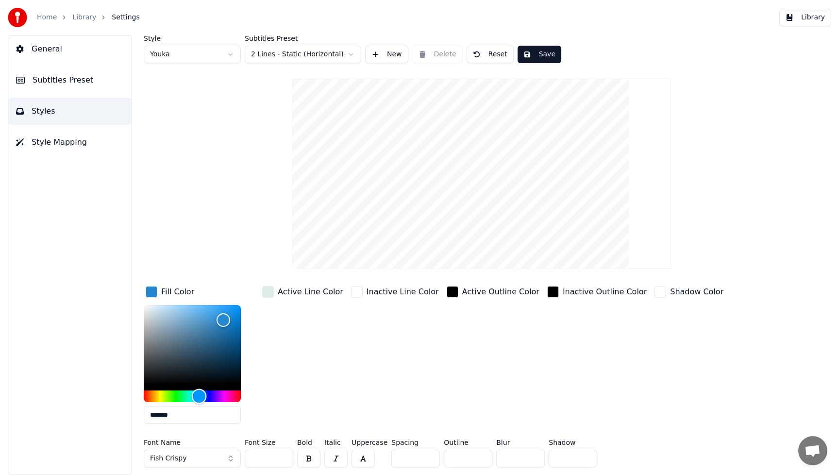
type input "*******"
drag, startPoint x: 156, startPoint y: 397, endPoint x: 199, endPoint y: 399, distance: 42.8
click at [199, 399] on div "Hue" at bounding box center [198, 396] width 15 height 15
click at [543, 51] on button "Save" at bounding box center [540, 54] width 44 height 17
click at [818, 18] on button "Library" at bounding box center [805, 17] width 52 height 17
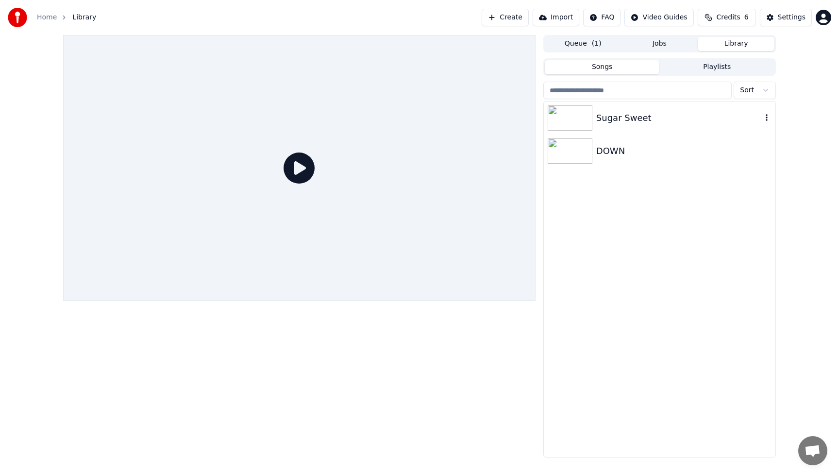
click at [615, 111] on div "Sugar Sweet" at bounding box center [679, 118] width 166 height 14
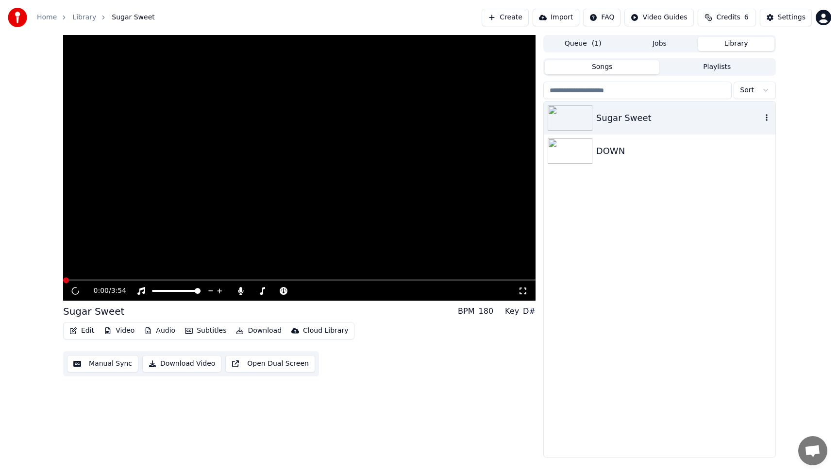
click at [615, 111] on div "Sugar Sweet" at bounding box center [679, 118] width 166 height 14
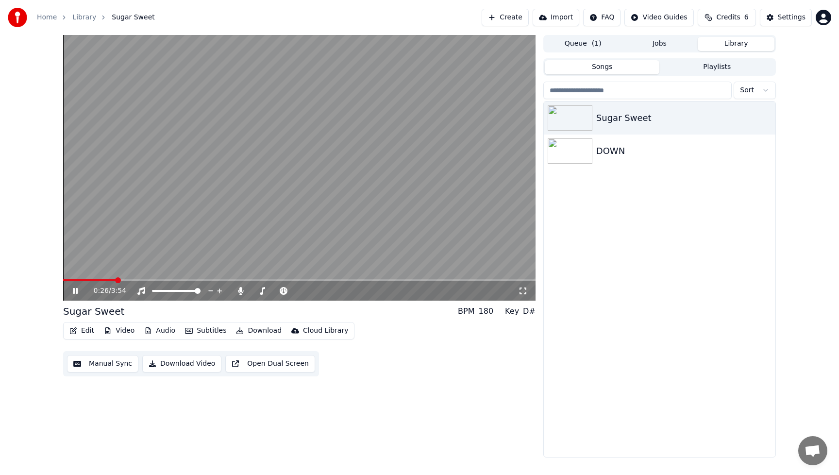
click at [74, 289] on icon at bounding box center [75, 291] width 5 height 6
click at [369, 354] on div "Edit Video Audio Subtitles Download Cloud Library Manual Sync Download Video Op…" at bounding box center [299, 349] width 472 height 54
click at [187, 363] on button "Download Video" at bounding box center [181, 363] width 79 height 17
